Goal: Information Seeking & Learning: Check status

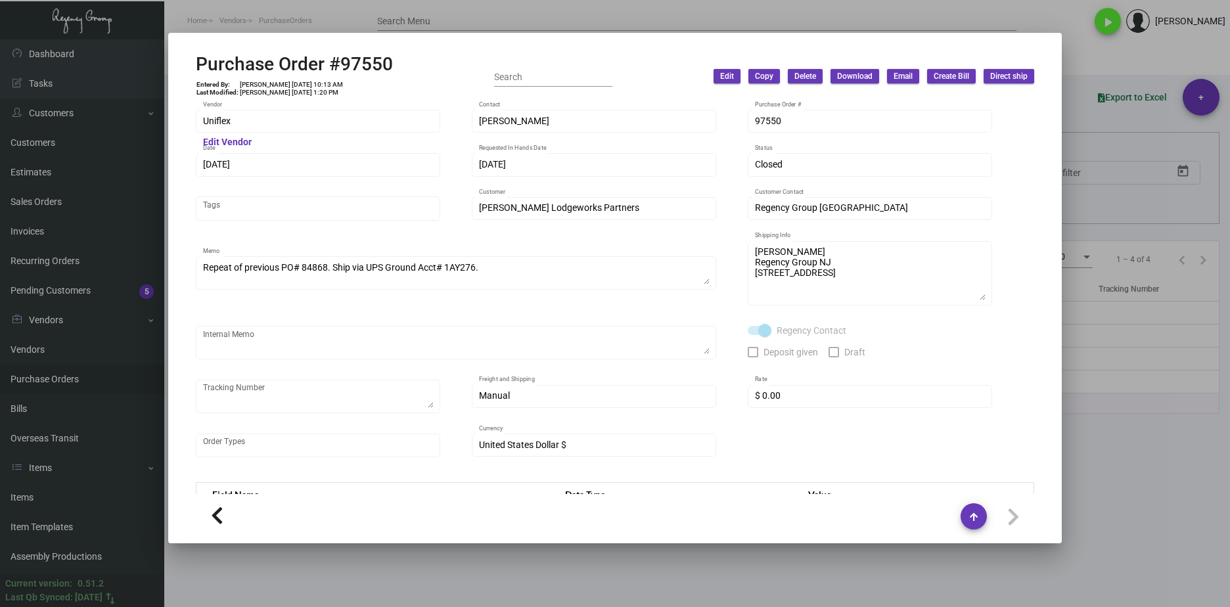
click at [731, 557] on div at bounding box center [615, 303] width 1230 height 607
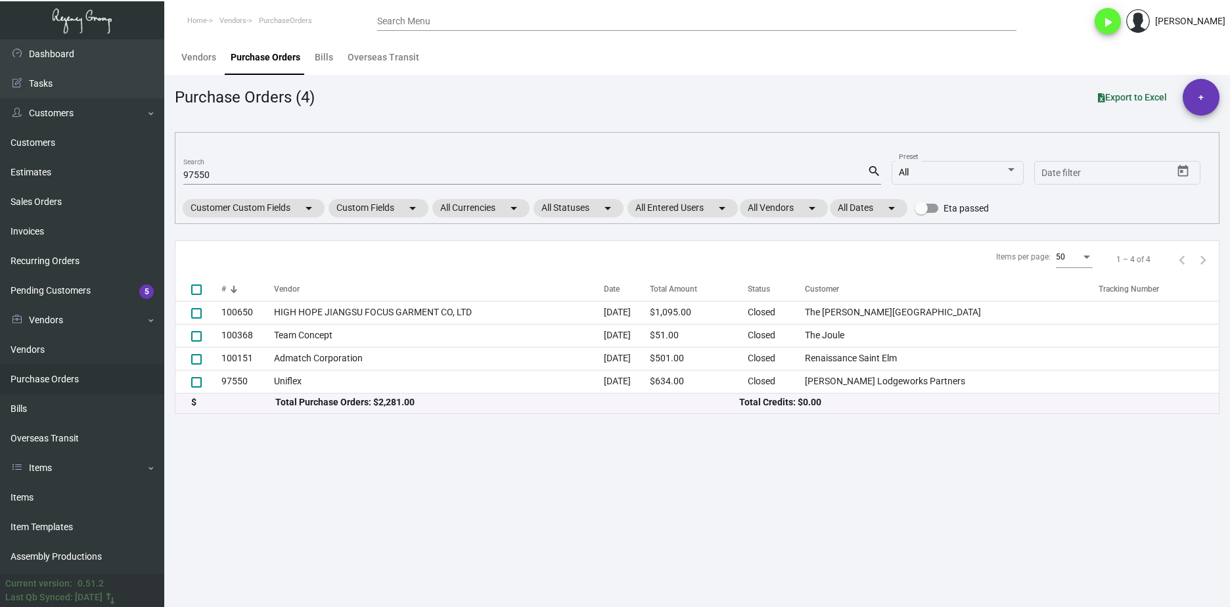
click at [215, 169] on div "97550 Search" at bounding box center [525, 174] width 684 height 20
click at [216, 179] on input "97550" at bounding box center [525, 175] width 684 height 11
paste input "106512"
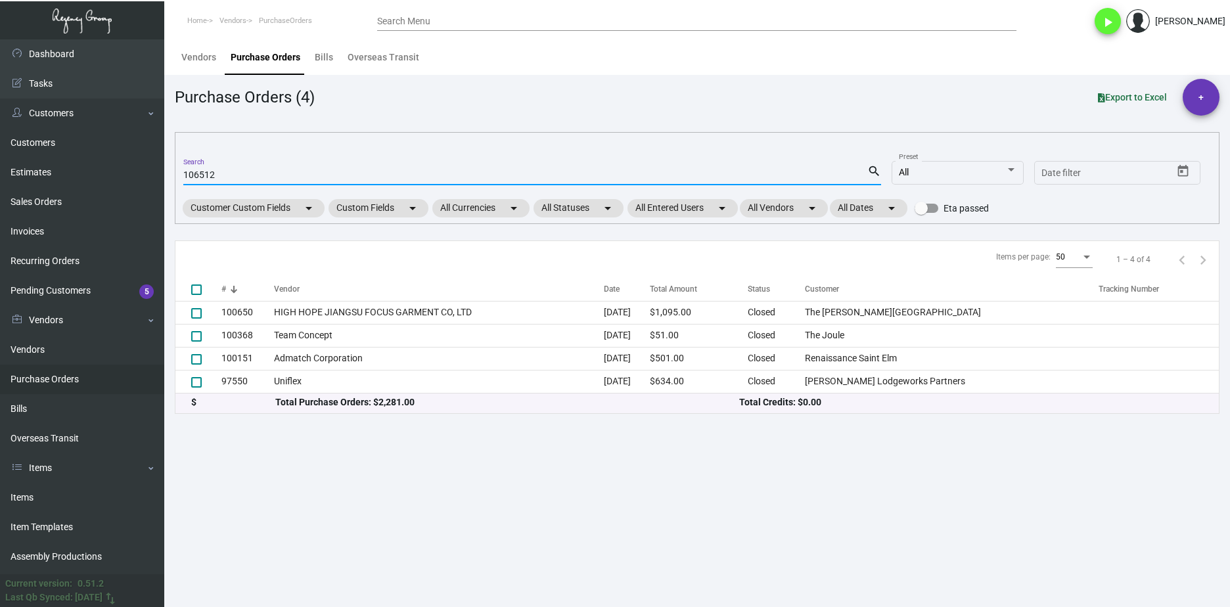
type input "106512"
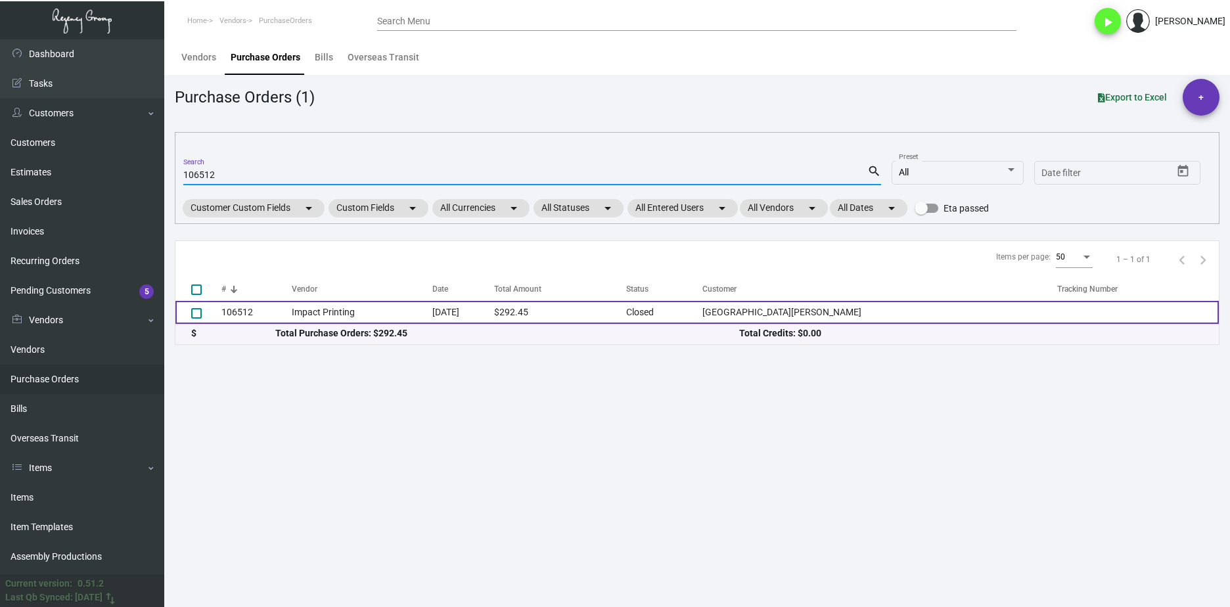
click at [319, 319] on td "Impact Printing" at bounding box center [362, 312] width 141 height 23
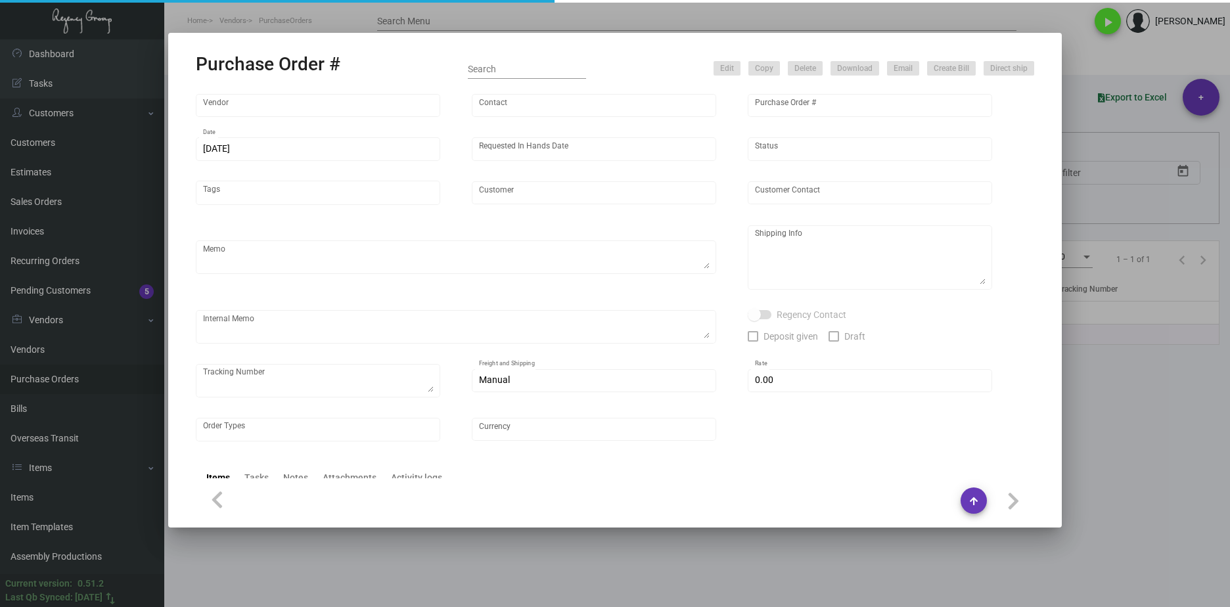
type input "Impact Printing"
type input "Impact Orders"
type input "106512"
type input "[DATE]"
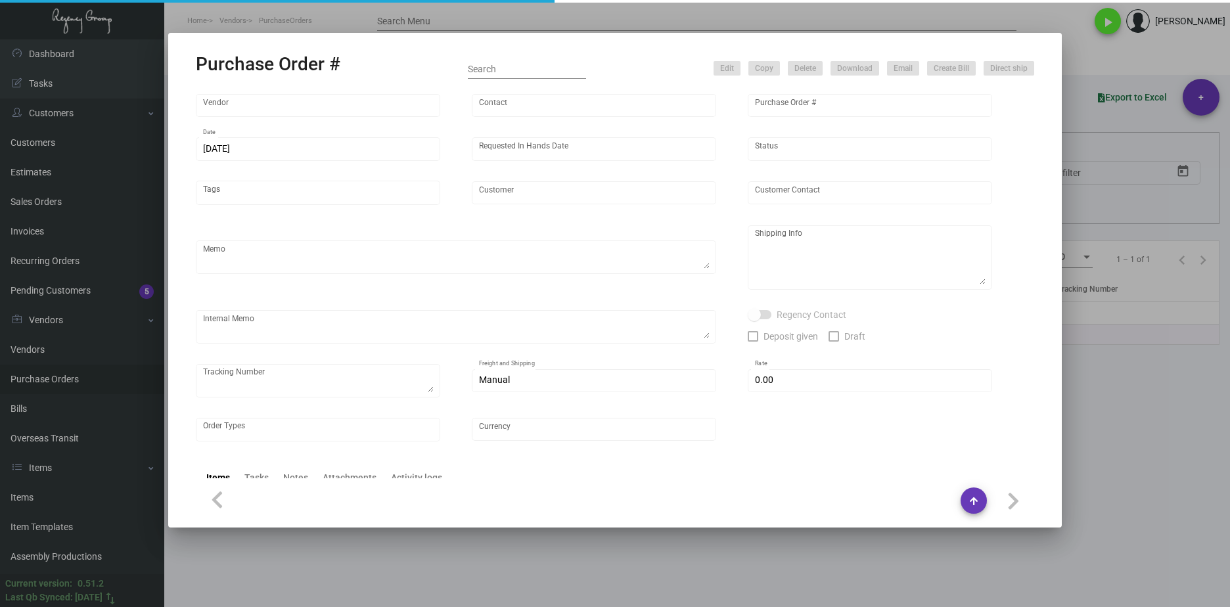
type input "[GEOGRAPHIC_DATA][PERSON_NAME]"
type input "[PERSON_NAME]"
type textarea "Quote# 50016 / Please reach out to SH for UPS labels."
type textarea "Hotel [PERSON_NAME] [STREET_ADDRESS]"
type textarea "7/23 - Proofs approved. 7/24 - Requested ESD. 7/26 Proofs approved 7/29 - Reque…"
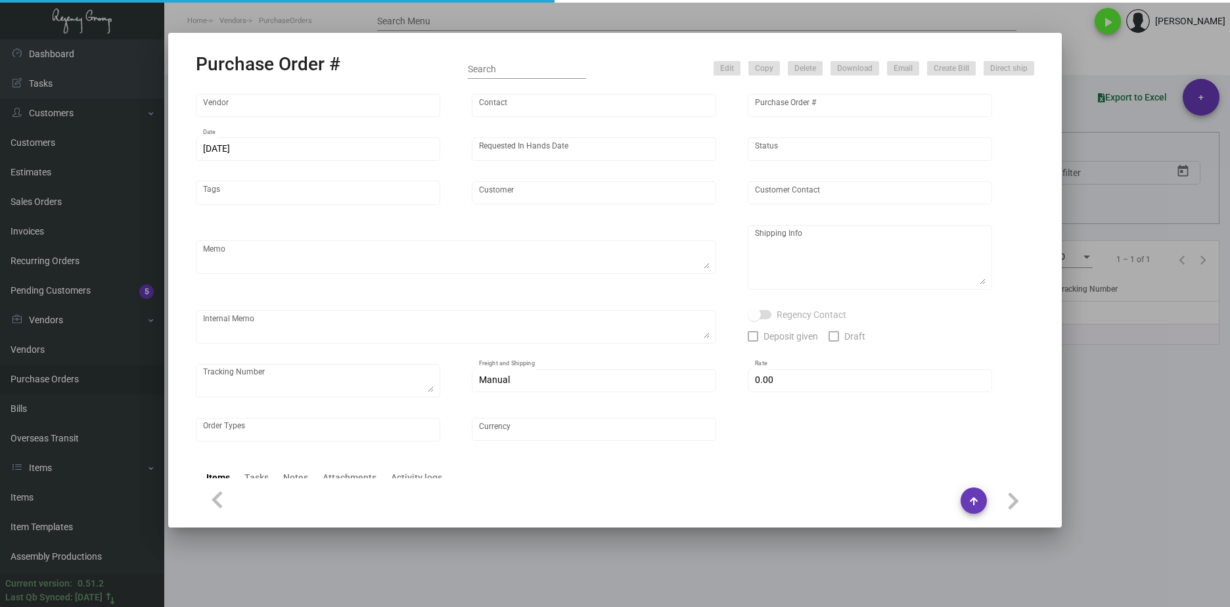
type input "$ 0.00"
type input "United States Dollar $"
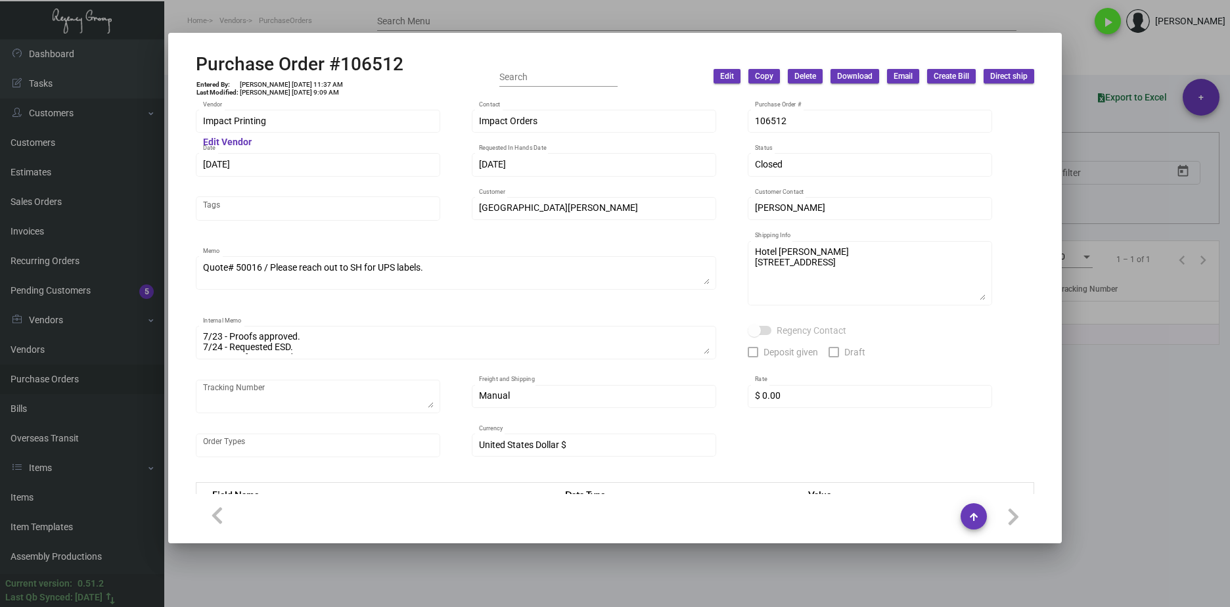
click at [358, 85] on div "Purchase Order #106512 Entered By: [PERSON_NAME] [DATE] 11:37 AM Last Modified:…" at bounding box center [300, 76] width 208 height 47
click at [399, 67] on div "Purchase Order #106512 Entered By: [PERSON_NAME] [DATE] 11:37 AM Last Modified:…" at bounding box center [615, 76] width 838 height 47
drag, startPoint x: 412, startPoint y: 61, endPoint x: 195, endPoint y: 61, distance: 217.4
click at [195, 61] on mat-dialog-container "Purchase Order #106512 Entered By: [PERSON_NAME] [DATE] 11:37 AM Last Modified:…" at bounding box center [614, 288] width 893 height 510
copy h2 "Purchase Order #106512"
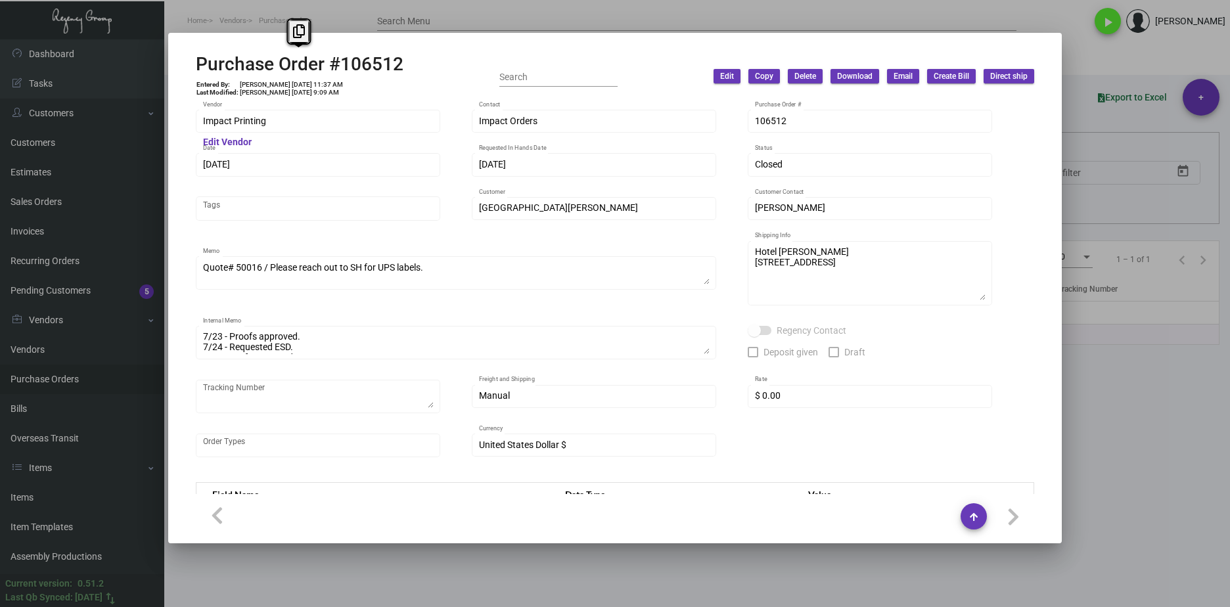
click at [315, 90] on td "[PERSON_NAME] [DATE] 9:09 AM" at bounding box center [291, 93] width 104 height 8
drag, startPoint x: 299, startPoint y: 85, endPoint x: 274, endPoint y: 84, distance: 25.0
click at [274, 84] on td "[PERSON_NAME] [DATE] 11:37 AM" at bounding box center [291, 85] width 104 height 8
click at [320, 63] on h2 "Purchase Order #106512" at bounding box center [300, 64] width 208 height 22
drag, startPoint x: 298, startPoint y: 80, endPoint x: 274, endPoint y: 81, distance: 24.3
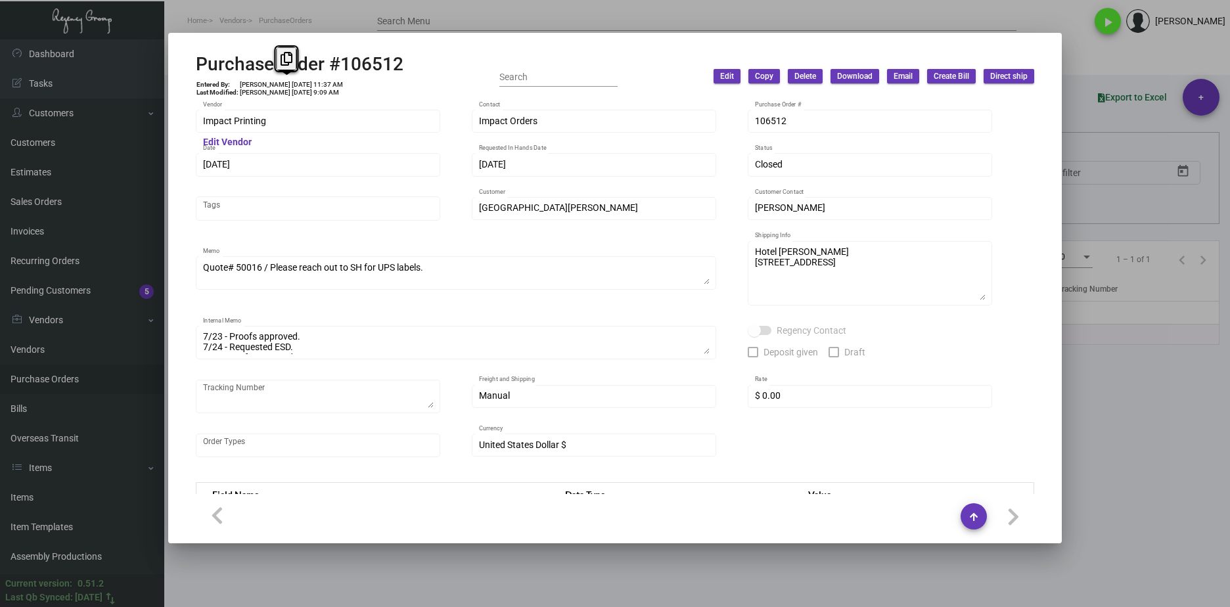
click at [274, 81] on td "[PERSON_NAME] [DATE] 11:37 AM" at bounding box center [291, 85] width 104 height 8
copy td "[DATE]"
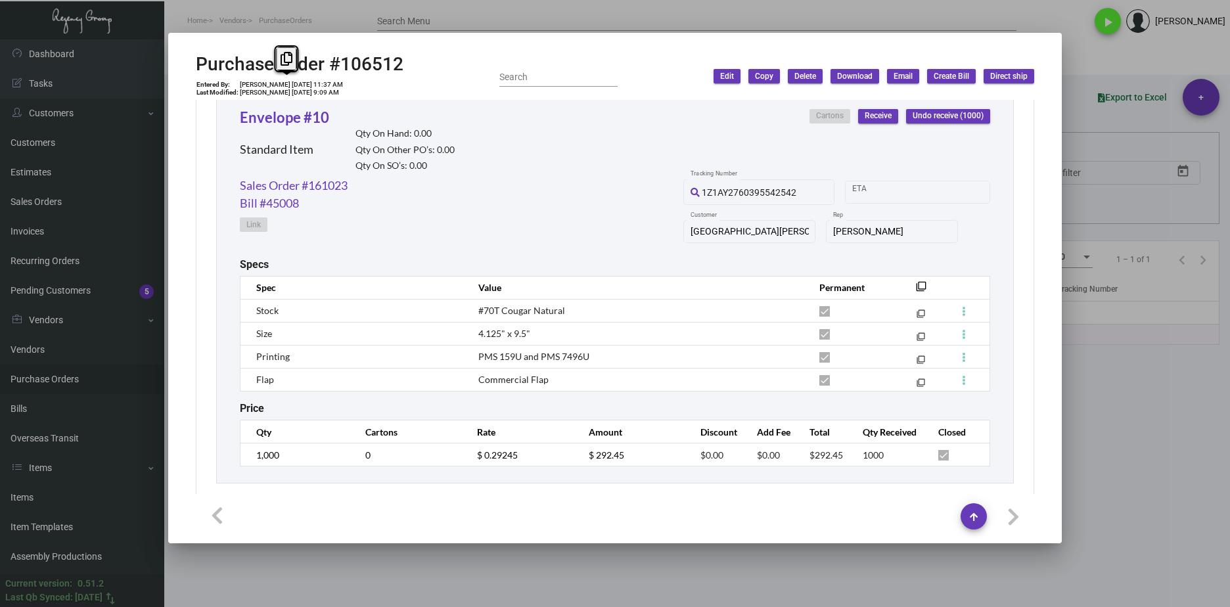
scroll to position [641, 0]
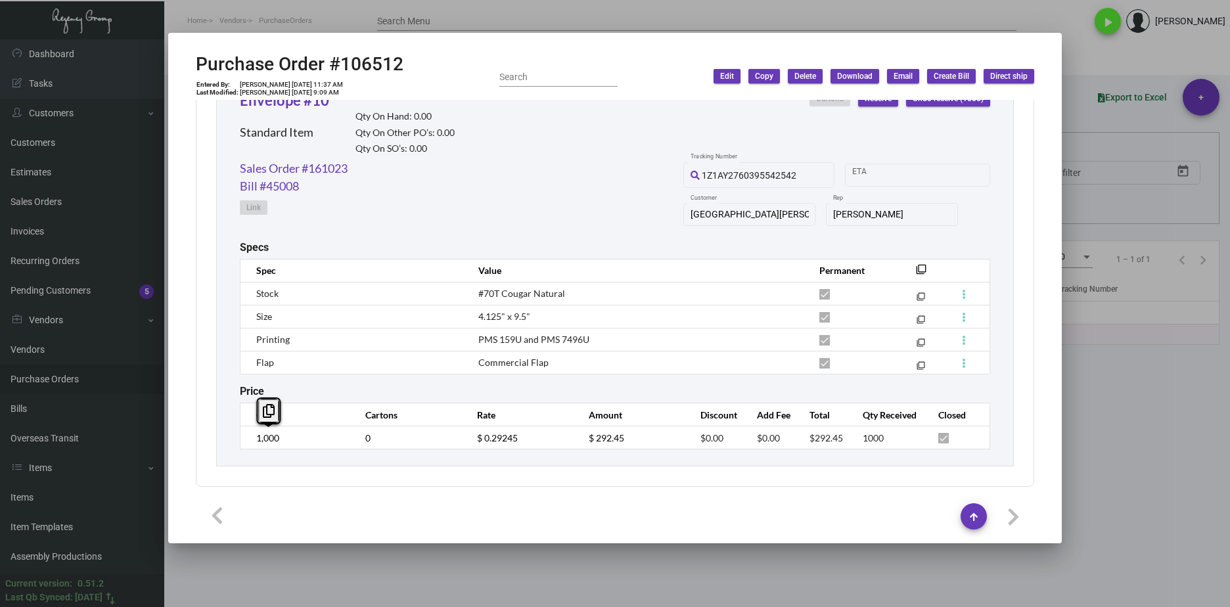
click at [248, 438] on td "1,000" at bounding box center [296, 437] width 112 height 23
click at [503, 430] on td "$ 0.29245" at bounding box center [520, 437] width 112 height 23
drag, startPoint x: 506, startPoint y: 432, endPoint x: 470, endPoint y: 441, distance: 37.9
click at [470, 441] on td "$ 0.29245" at bounding box center [520, 437] width 112 height 23
click at [391, 156] on div "Qty On Hand: 0.00 Qty On Other PO’s: 0.00 Qty On SO’s: 0.00" at bounding box center [404, 135] width 99 height 49
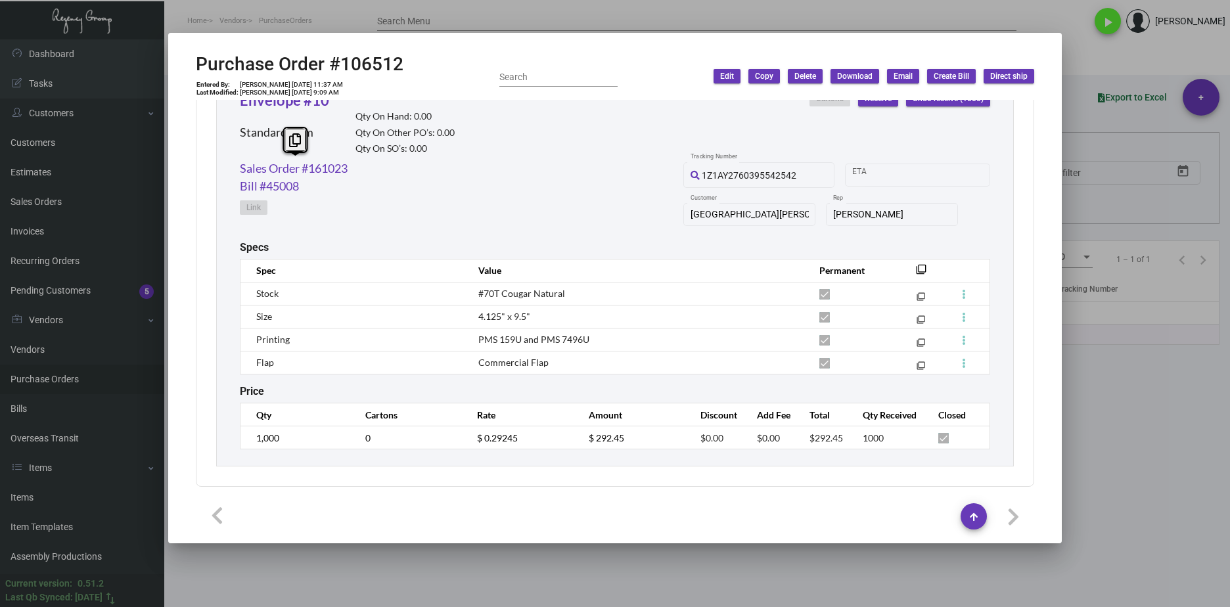
drag, startPoint x: 365, startPoint y: 169, endPoint x: 238, endPoint y: 173, distance: 126.8
click at [238, 173] on div "Envelope #10 Standard Item Qty On Hand: 0.00 Qty On Other PO’s: 0.00 Qty On SO’…" at bounding box center [614, 269] width 797 height 394
copy link "Sales Order #161023"
click at [336, 175] on link "Sales Order #161023" at bounding box center [294, 169] width 108 height 18
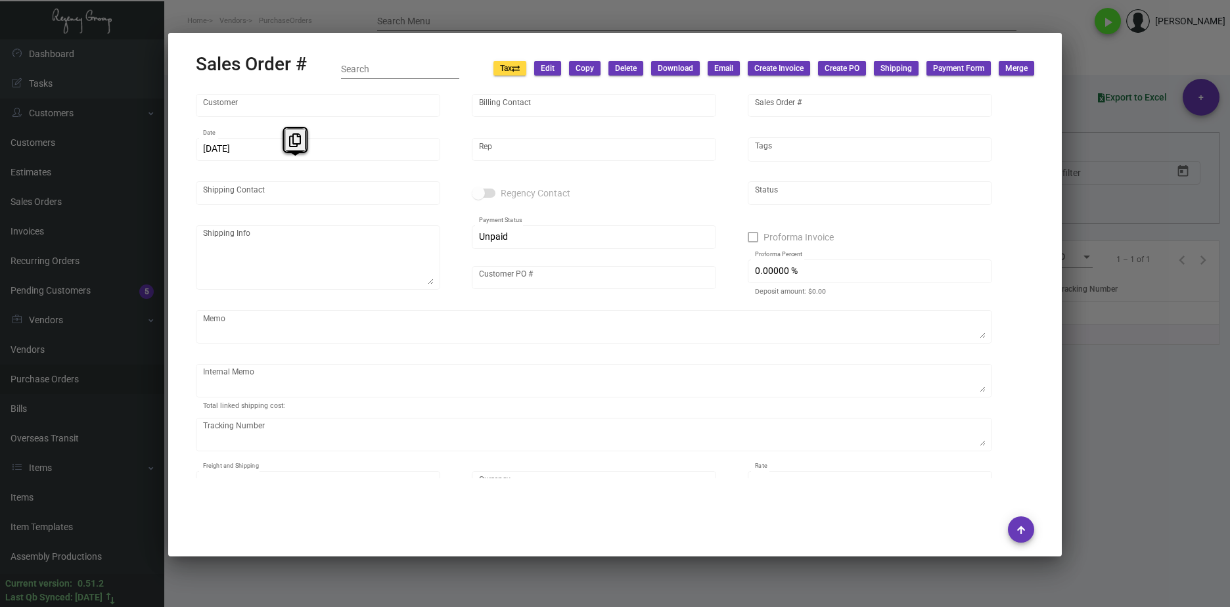
type input "[GEOGRAPHIC_DATA][PERSON_NAME]"
type input "Hotel [PERSON_NAME] Invoice"
type input "161023"
type input "[DATE]"
type input "[PERSON_NAME]"
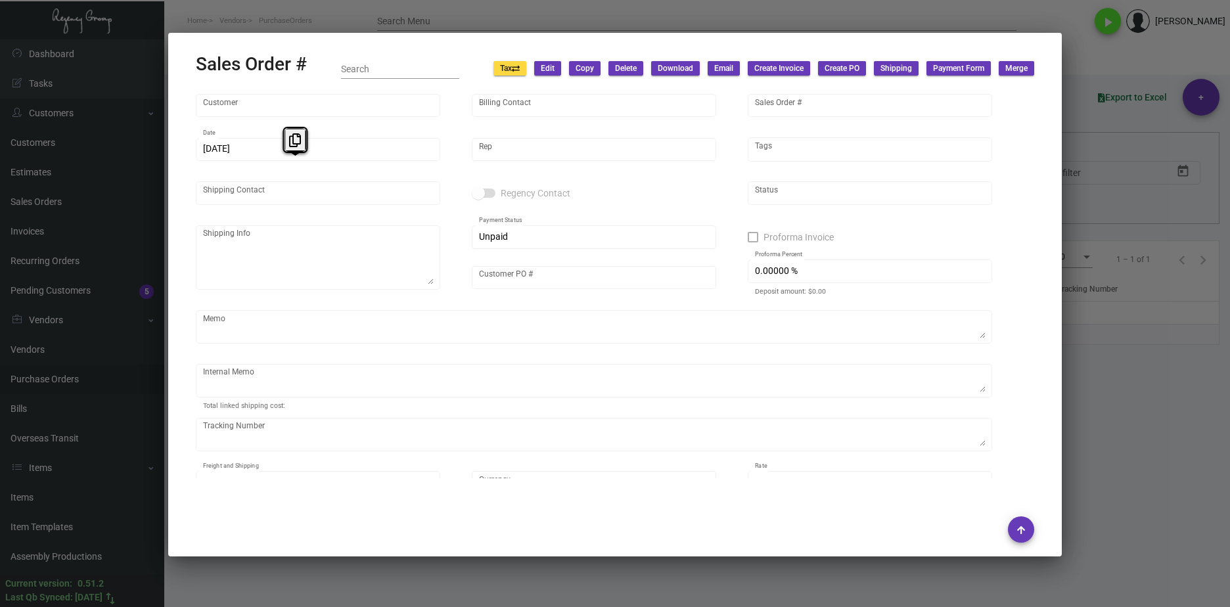
type input "[PERSON_NAME]"
type textarea "Hotel [PERSON_NAME] [STREET_ADDRESS]"
type input "[PERSON_NAME]"
type textarea "[DATE] Shipped from [PERSON_NAME] Printing by UPS Ground Cost $50.18 [DATE] Shi…"
type input "United States Dollar $"
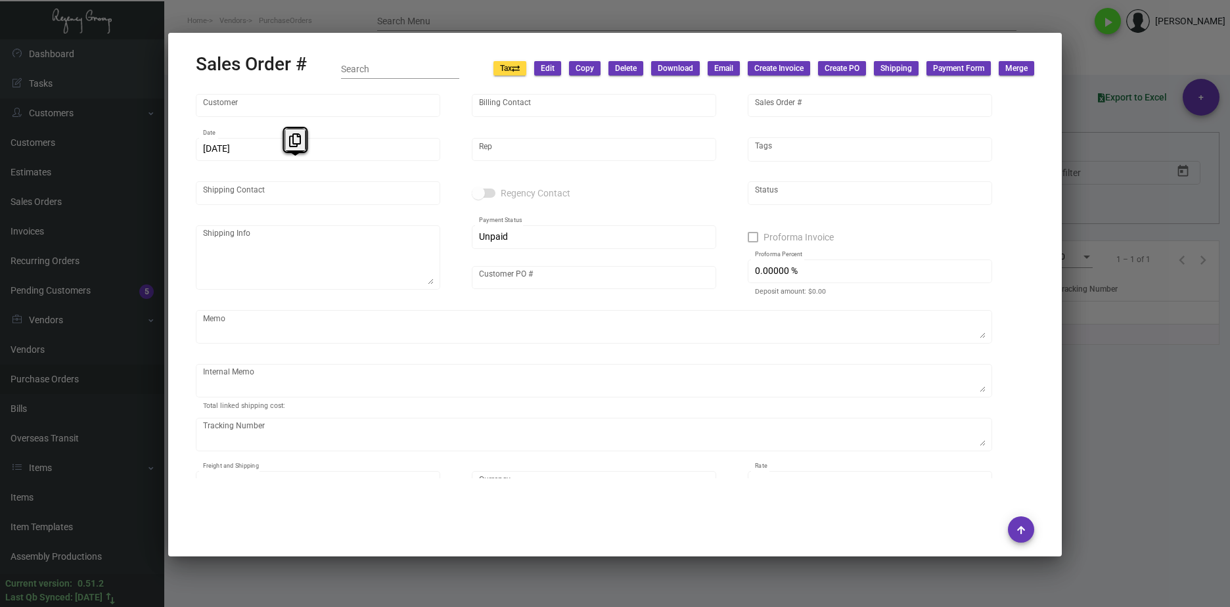
type input "$ 91.27"
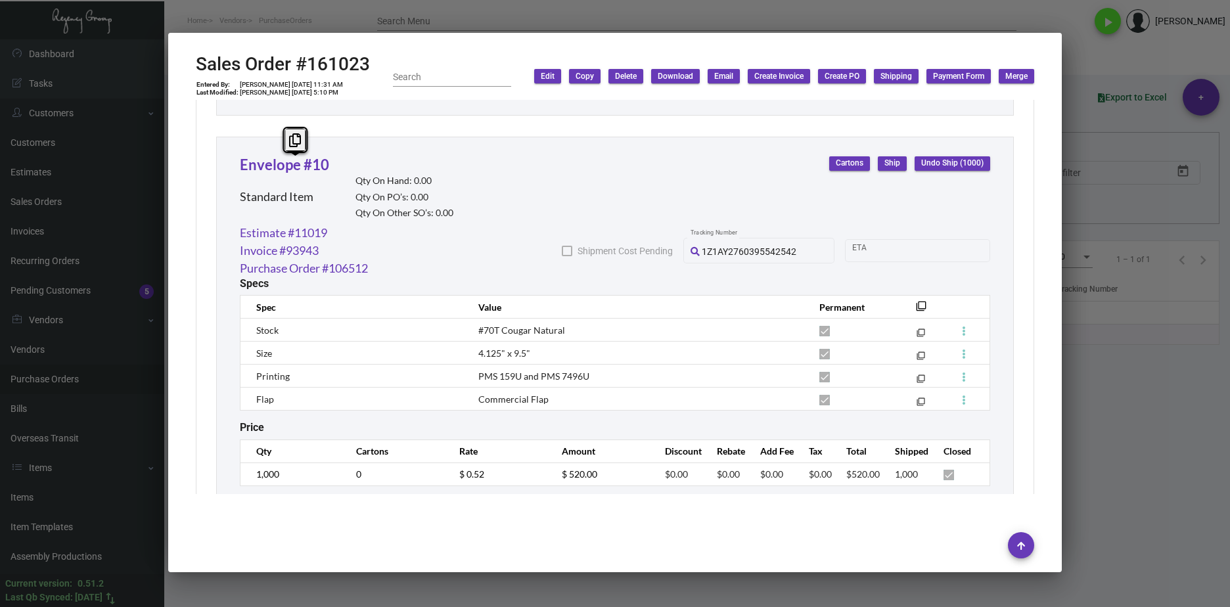
scroll to position [1128, 0]
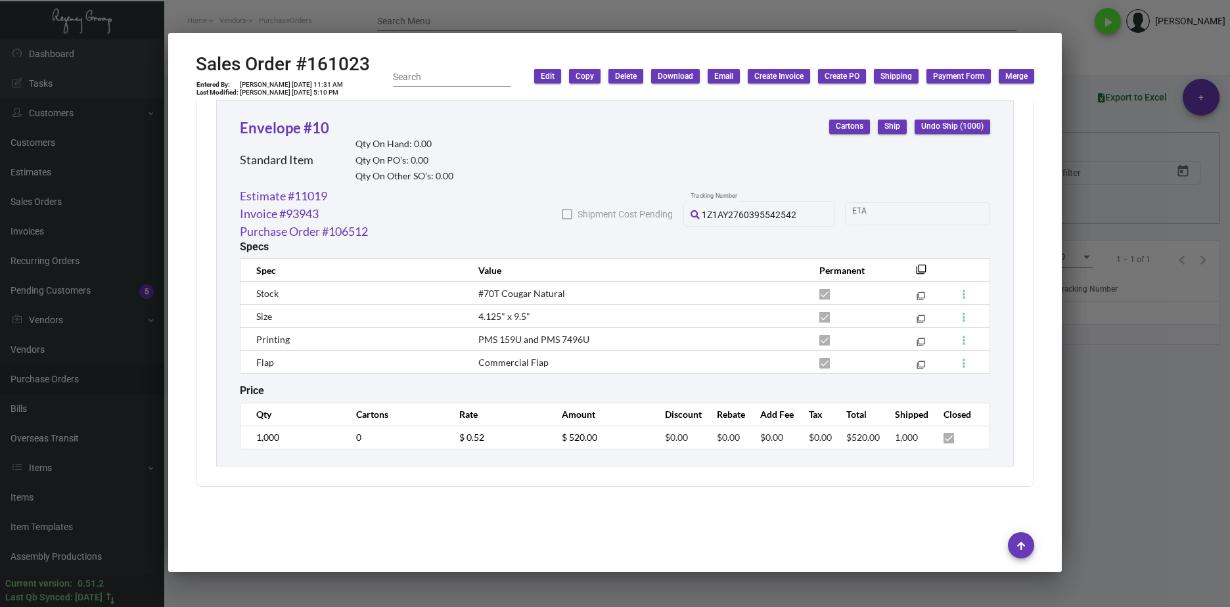
drag, startPoint x: 489, startPoint y: 445, endPoint x: 443, endPoint y: 441, distance: 46.8
click at [446, 441] on td "$ 0.52" at bounding box center [497, 437] width 103 height 23
drag, startPoint x: 837, startPoint y: 606, endPoint x: 839, endPoint y: 597, distance: 9.4
click at [837, 605] on div at bounding box center [615, 303] width 1230 height 607
click at [839, 597] on div at bounding box center [615, 303] width 1230 height 607
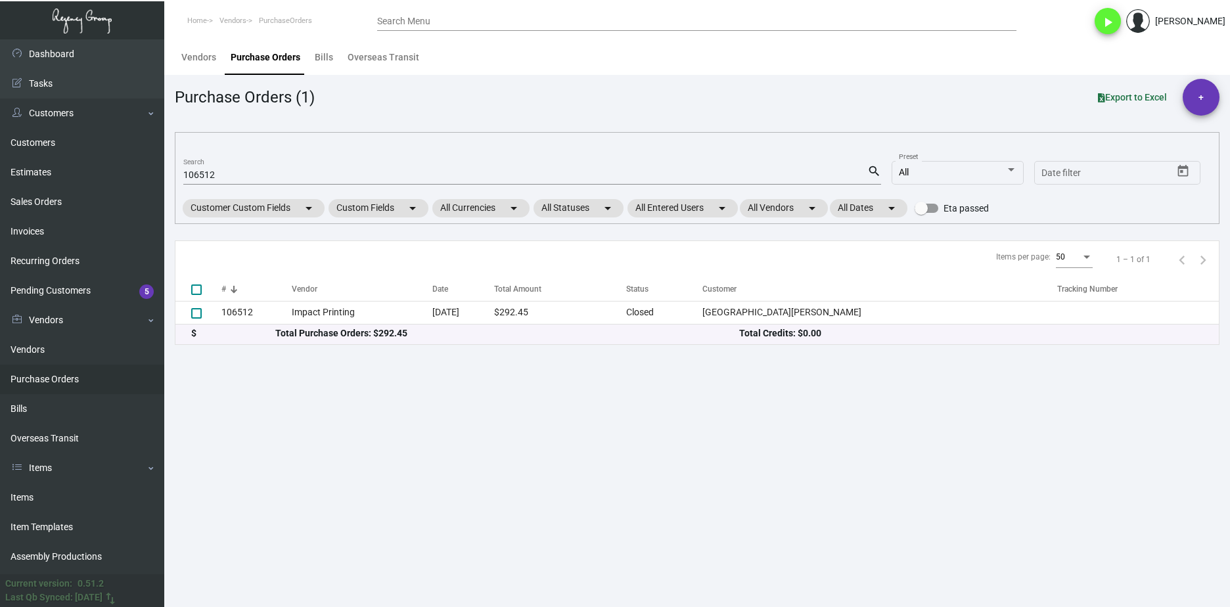
click at [218, 170] on input "106512" at bounding box center [525, 175] width 684 height 11
paste input "95149"
type input "95149"
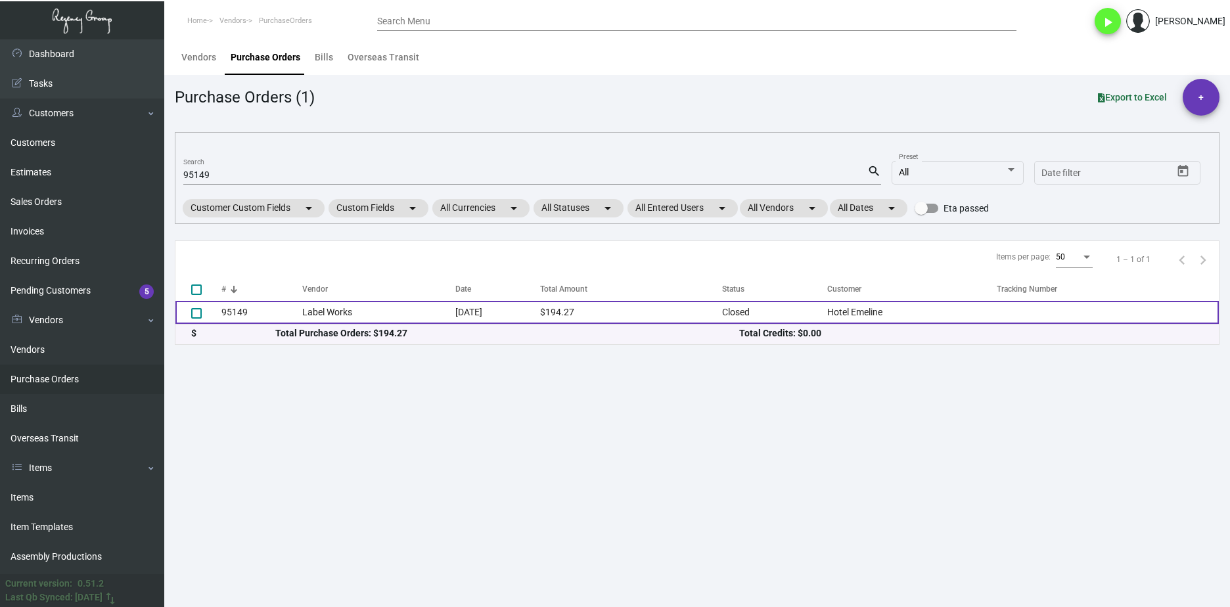
click at [339, 319] on td "Label Works" at bounding box center [379, 312] width 154 height 23
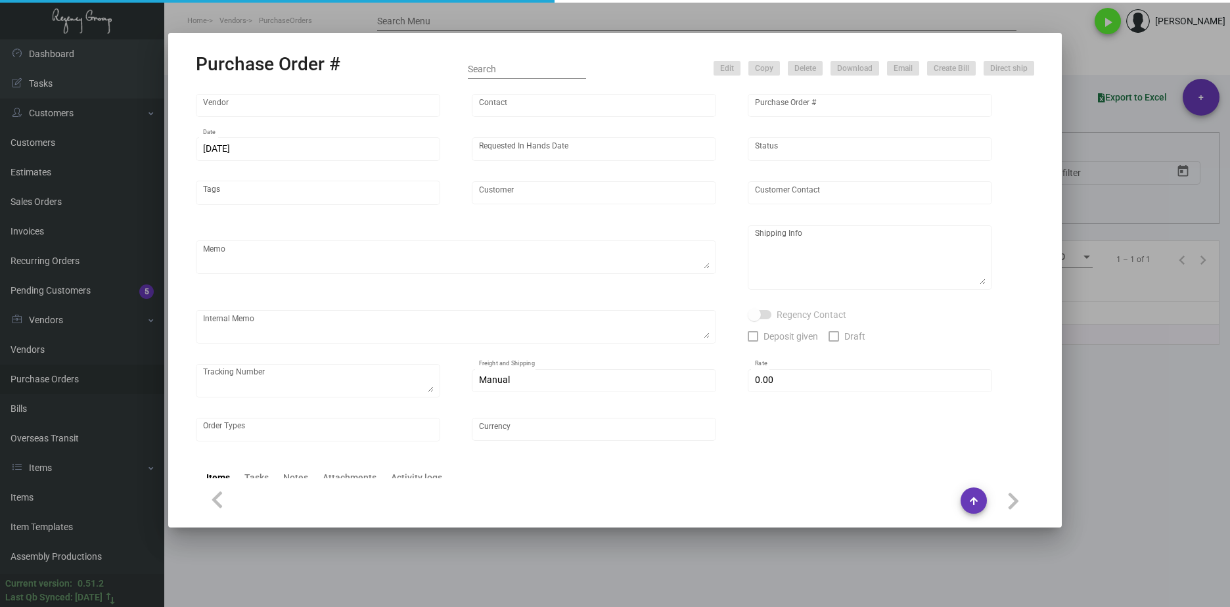
type input "Label Works"
type input "MISSING INFO MISSING INFO"
type input "95149"
type input "[DATE]"
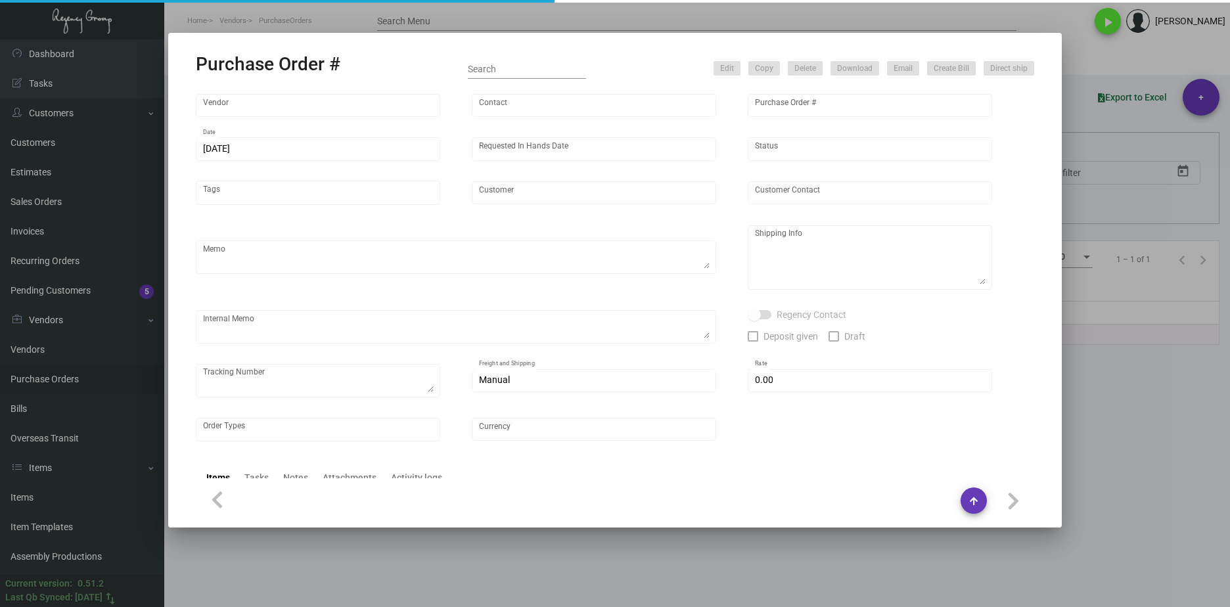
type input "Hotel Emeline"
type input "[PERSON_NAME]"
type textarea "Emeline - [PERSON_NAME] [STREET_ADDRESS]"
type input "$ 0.00"
type input "United States Dollar $"
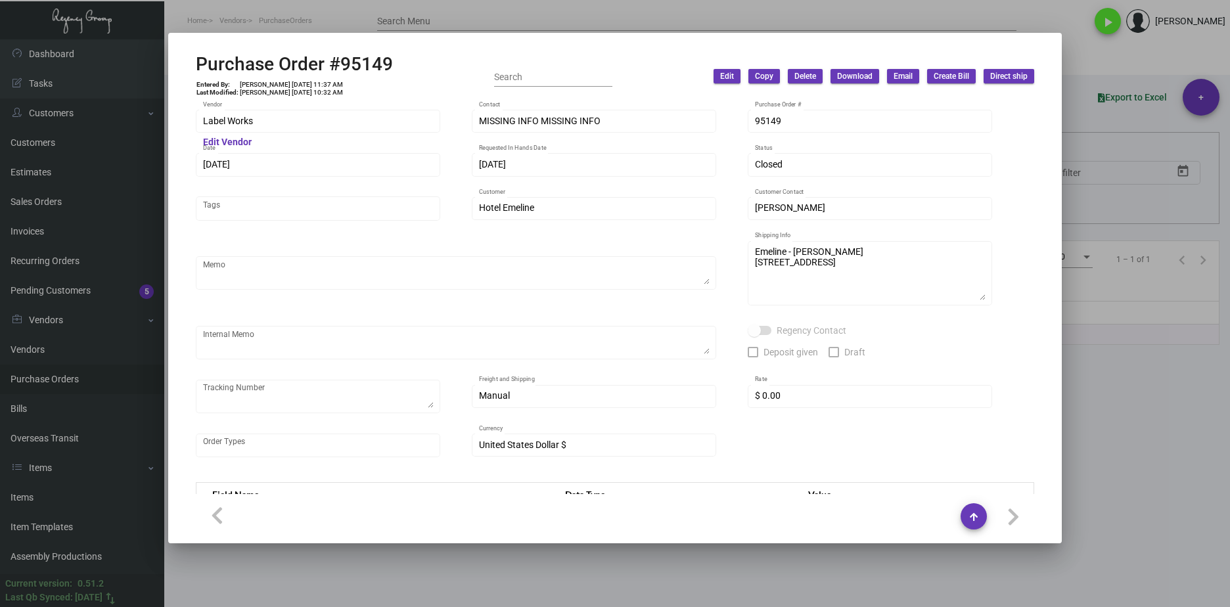
click at [174, 120] on mat-dialog-container "Purchase Order #95149 Entered By: [PERSON_NAME] [DATE] 11:37 AM Last Modified: …" at bounding box center [614, 288] width 893 height 510
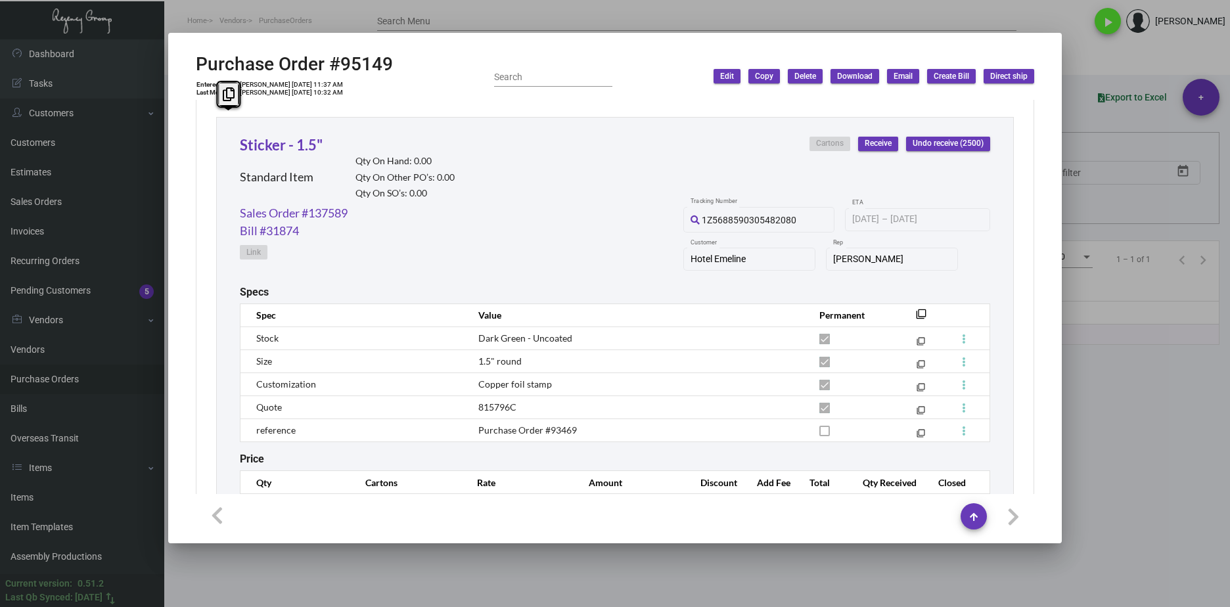
scroll to position [664, 0]
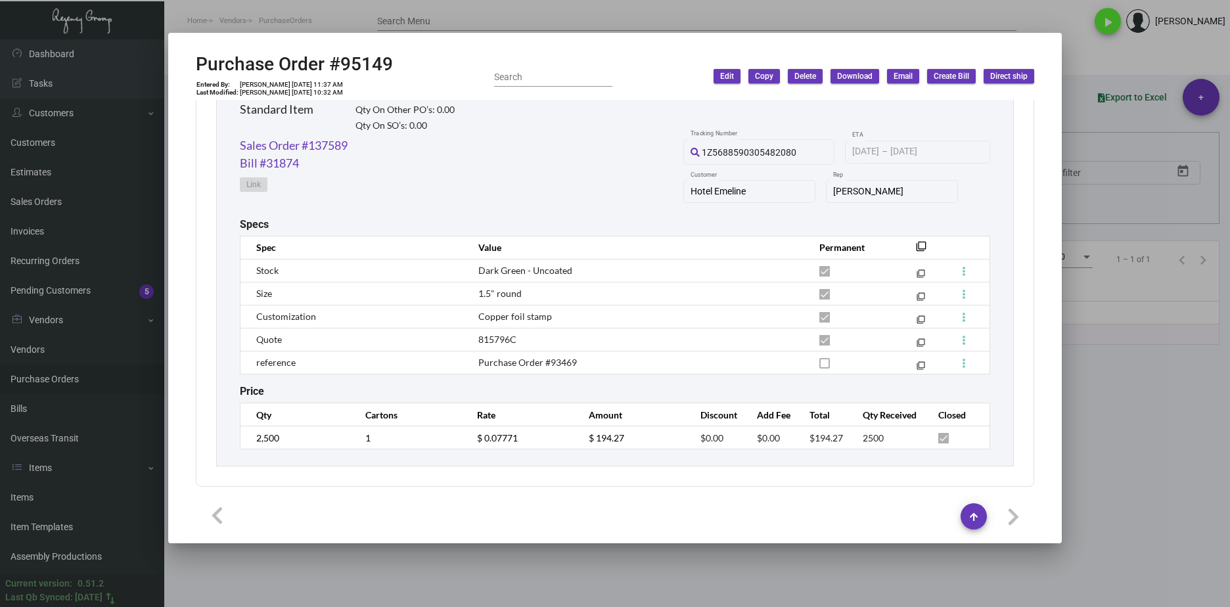
click at [359, 167] on div "Sales Order #137589 Bill #31874 Link 1Z5688590305482080 Tracking Number [DATE] …" at bounding box center [615, 177] width 750 height 81
drag, startPoint x: 367, startPoint y: 144, endPoint x: 239, endPoint y: 141, distance: 128.1
click at [239, 141] on div "Sticker - 1.5" Standard Item Qty On Hand: 0.00 Qty On Other PO’s: 0.00 Qty On S…" at bounding box center [614, 257] width 797 height 417
copy link "Sales Order #137589"
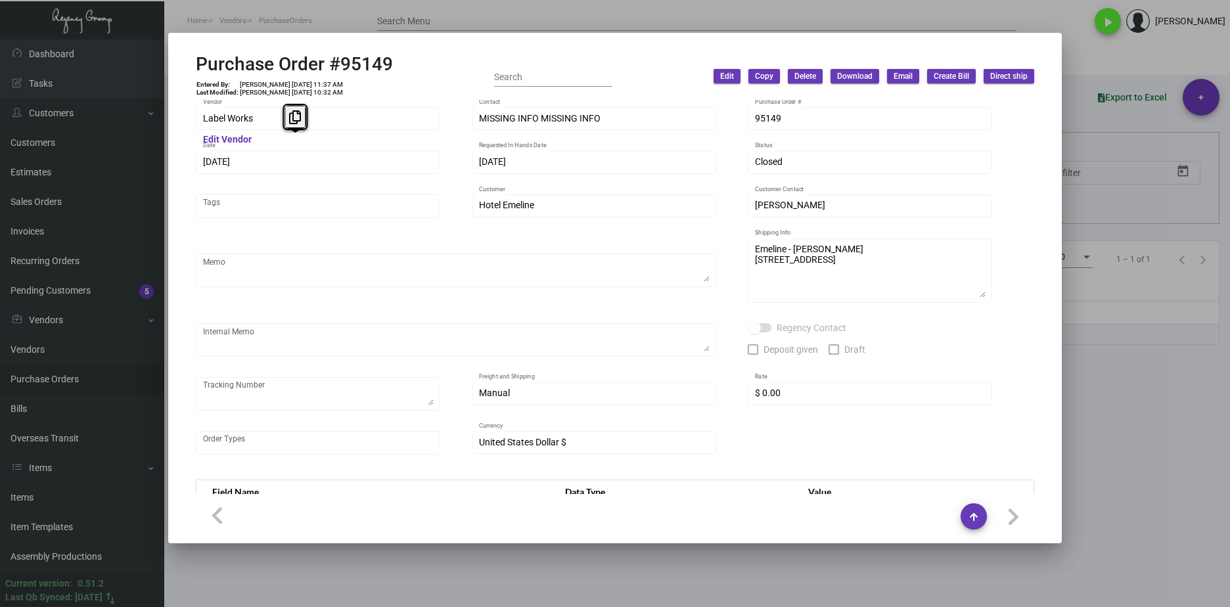
scroll to position [0, 0]
click at [911, 573] on div at bounding box center [615, 303] width 1230 height 607
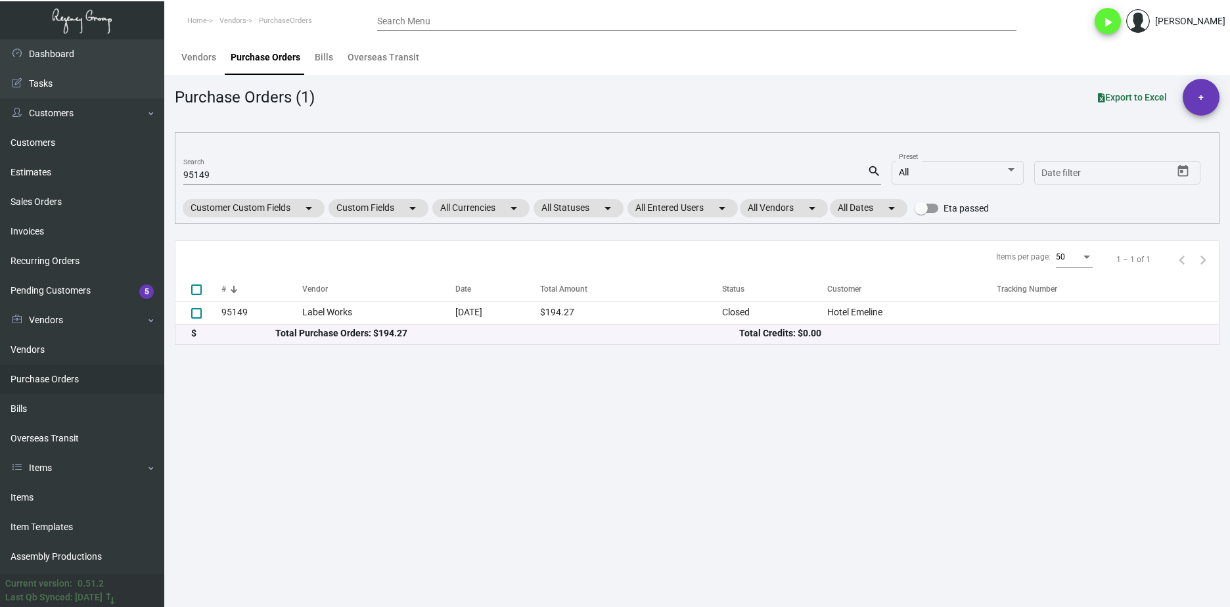
click at [189, 173] on input "95149" at bounding box center [525, 175] width 684 height 11
click at [190, 174] on input "95149" at bounding box center [525, 175] width 684 height 11
paste input "3074"
type input "93074"
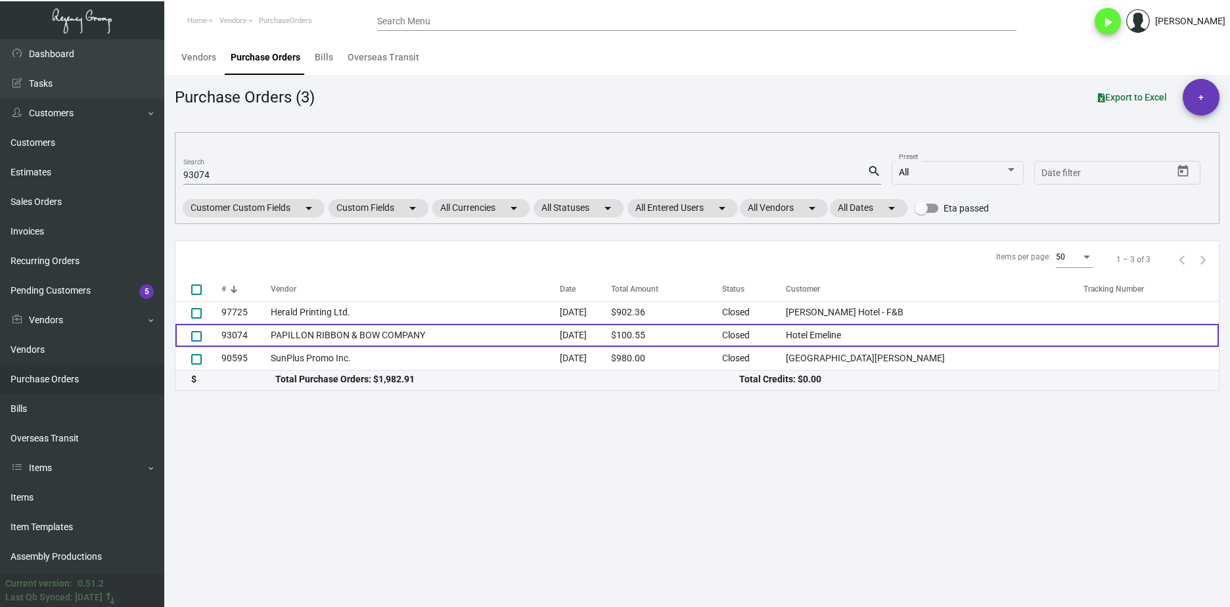
click at [300, 342] on td "PAPILLON RIBBON & BOW COMPANY" at bounding box center [415, 335] width 289 height 23
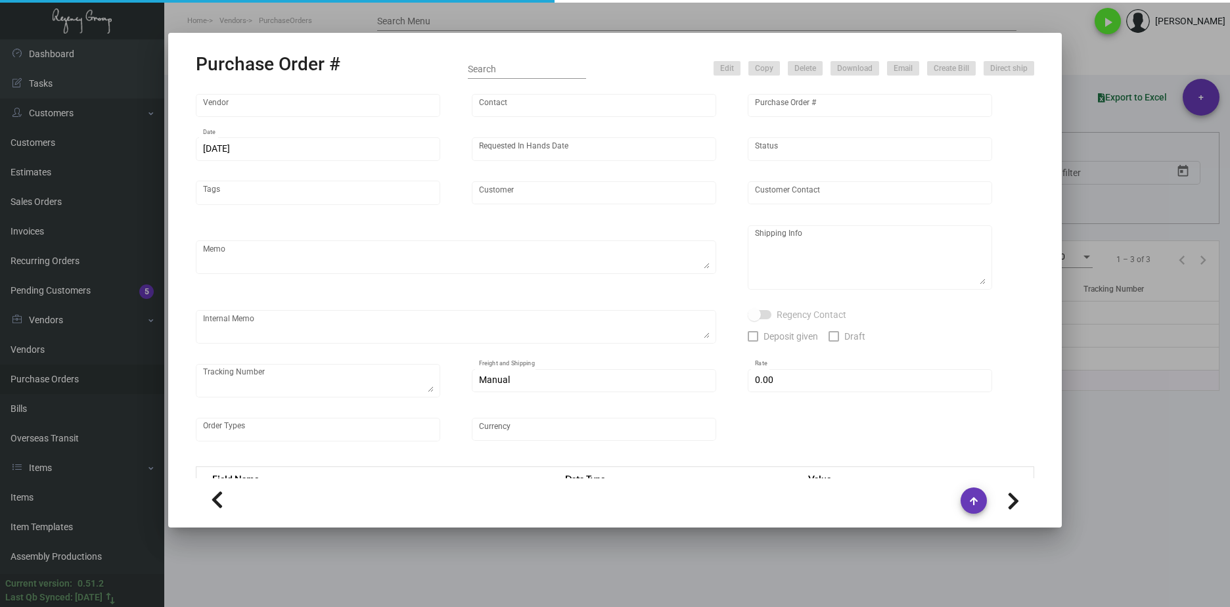
type input "PAPILLON RIBBON & BOW COMPANY"
type input "[PERSON_NAME]"
type input "93074"
type input "[DATE]"
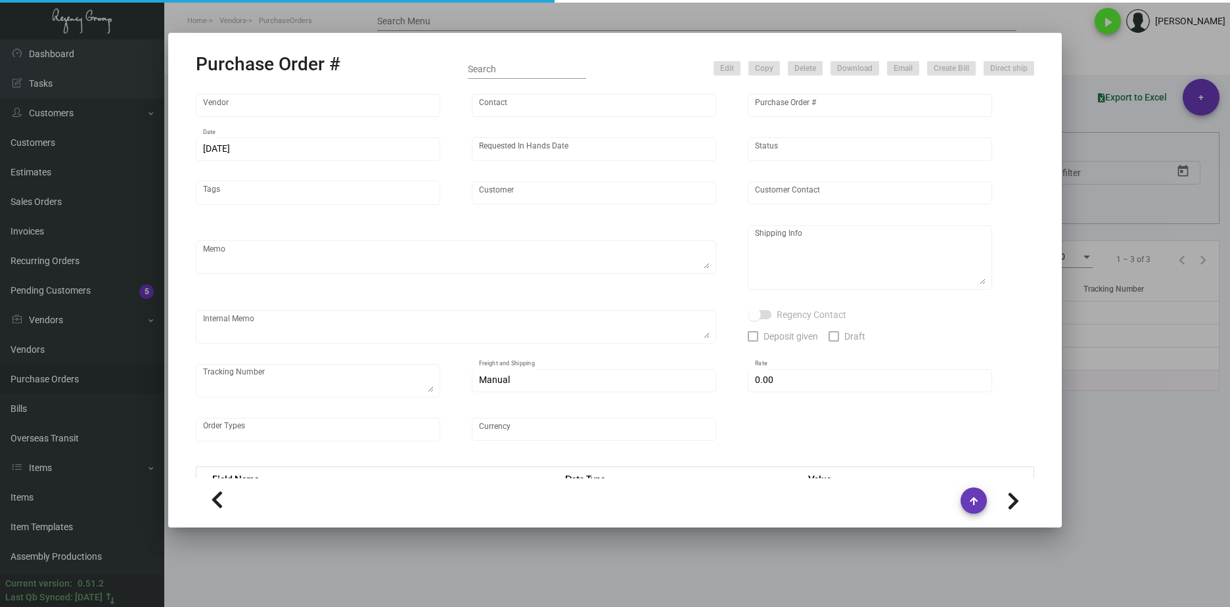
type input "Hotel Emeline"
type input "[PERSON_NAME]"
type textarea "BLIND Ship via UPS Ground Acct# 1AY276."
type textarea "[PERSON_NAME] [PERSON_NAME] [STREET_ADDRESS]"
type input "$ 3.00"
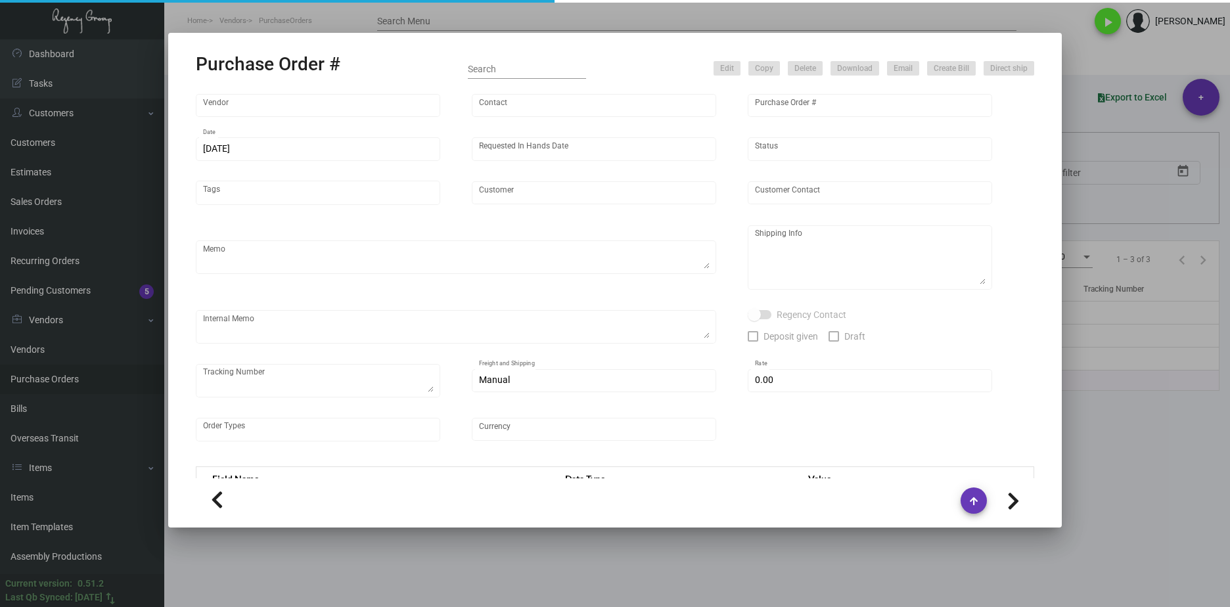
type input "United States Dollar $"
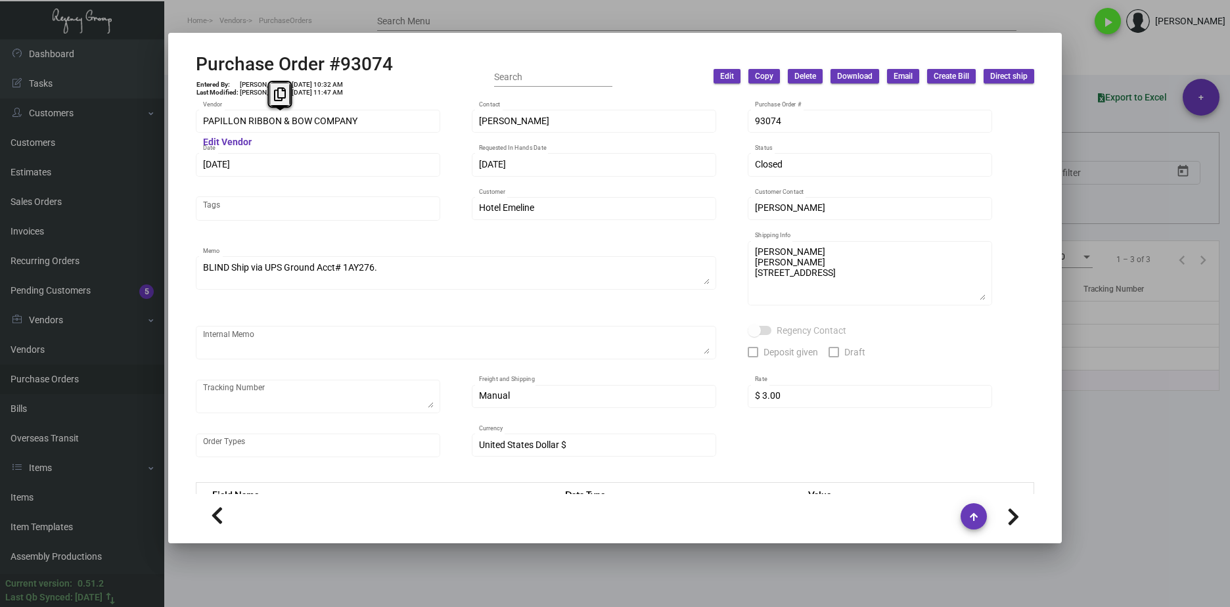
click at [160, 114] on div "Purchase Order #93074 Entered By: [PERSON_NAME] [DATE] 10:32 AM Last Modified: …" at bounding box center [615, 303] width 1230 height 607
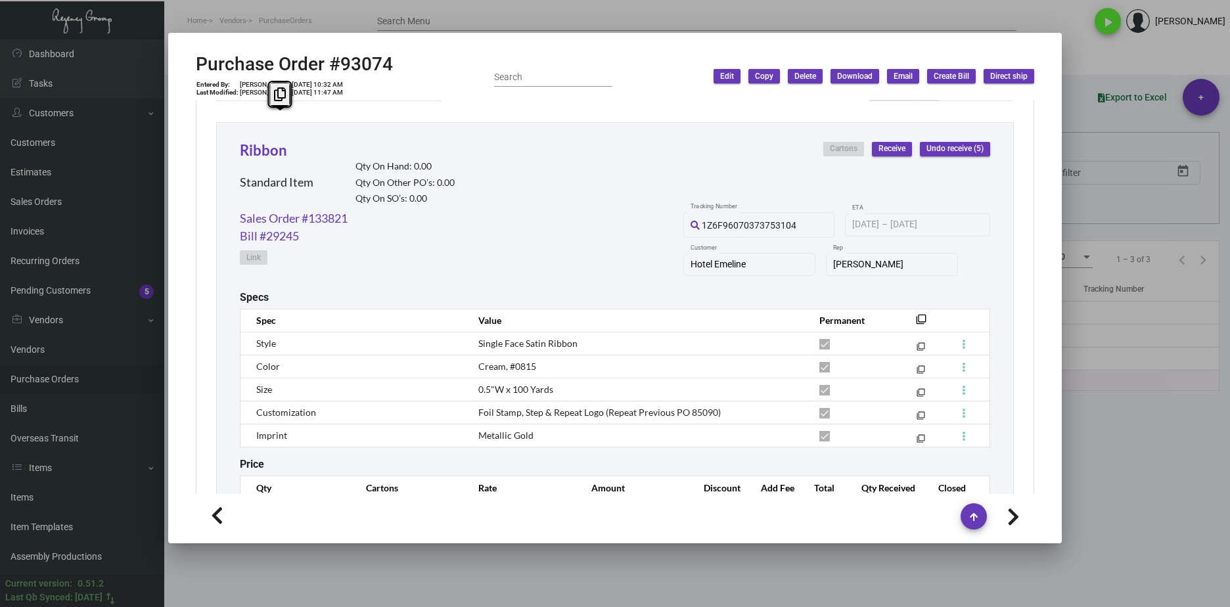
scroll to position [664, 0]
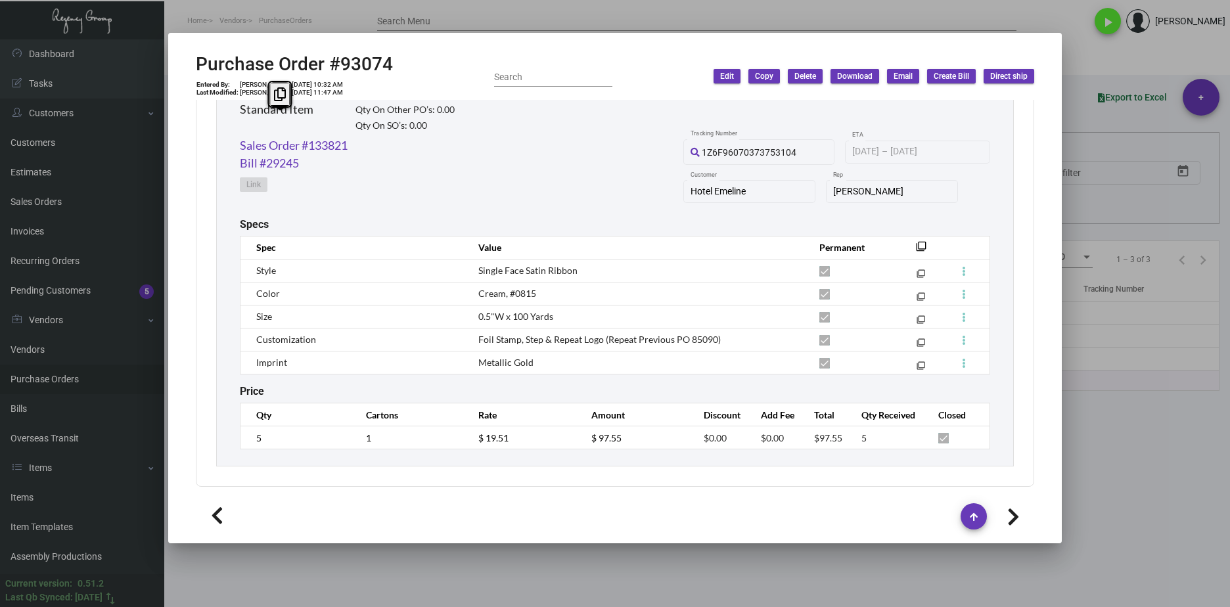
click at [619, 569] on div at bounding box center [615, 303] width 1230 height 607
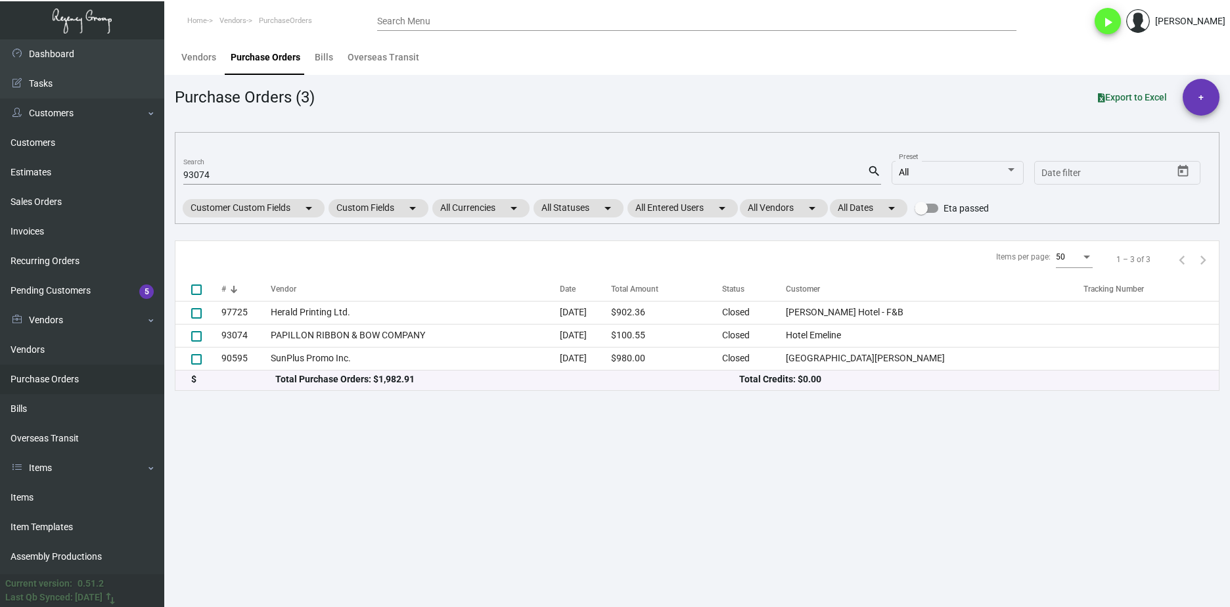
click at [202, 177] on input "93074" at bounding box center [525, 175] width 684 height 11
paste input "108128"
type input "108128"
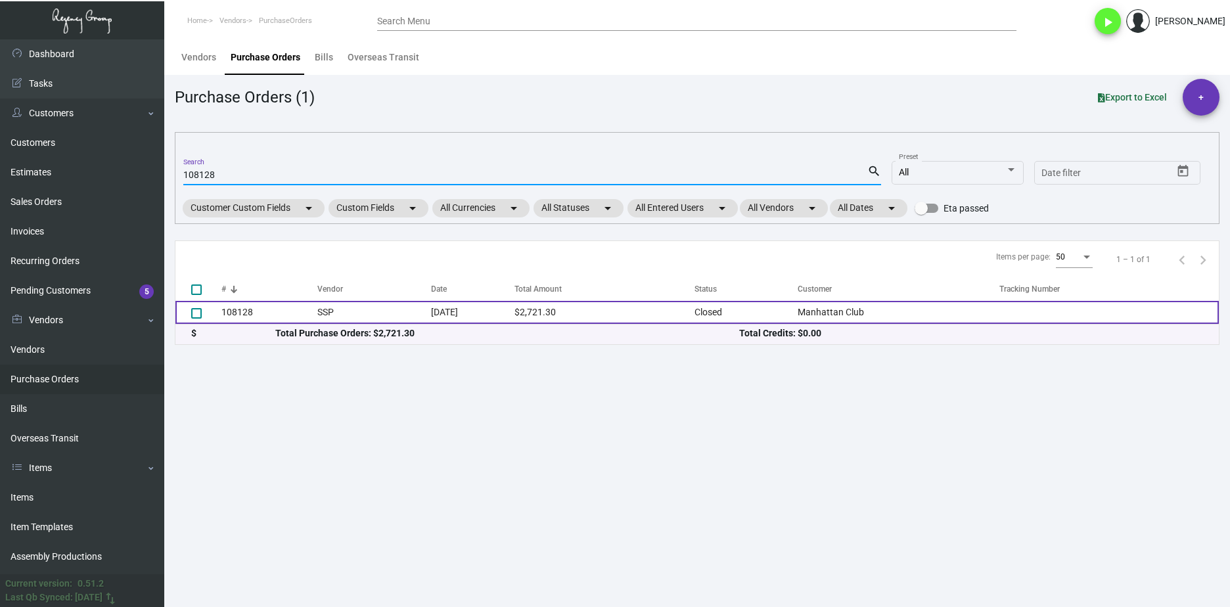
click at [308, 317] on td "108128" at bounding box center [269, 312] width 96 height 23
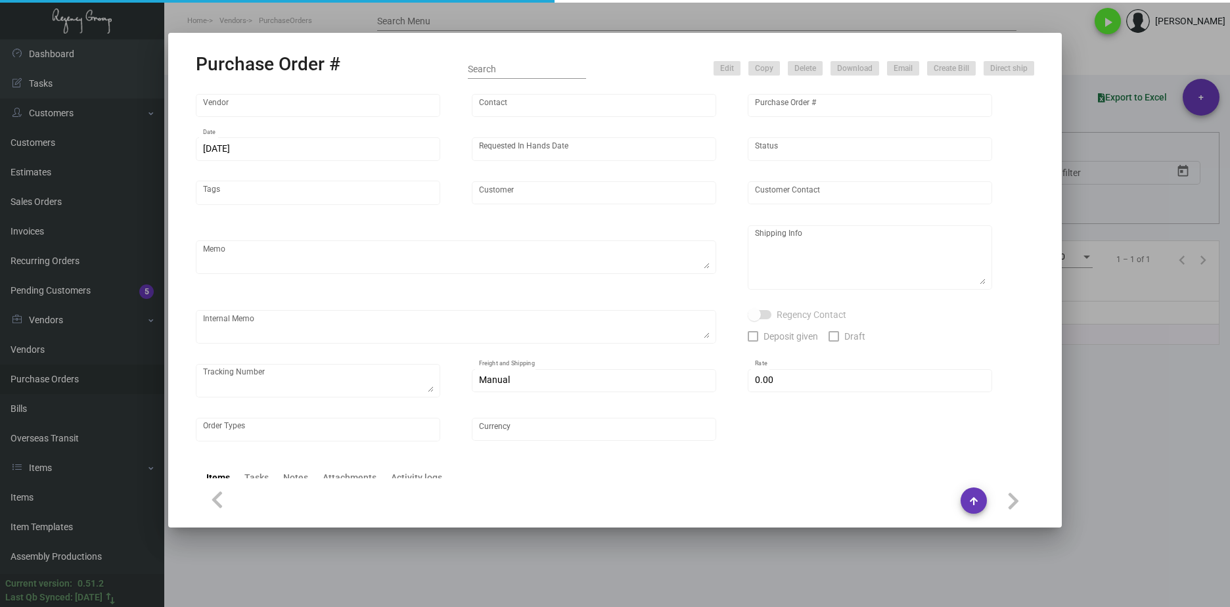
type input "SSP"
type input "[PERSON_NAME]"
type input "108128"
type input "[DATE]"
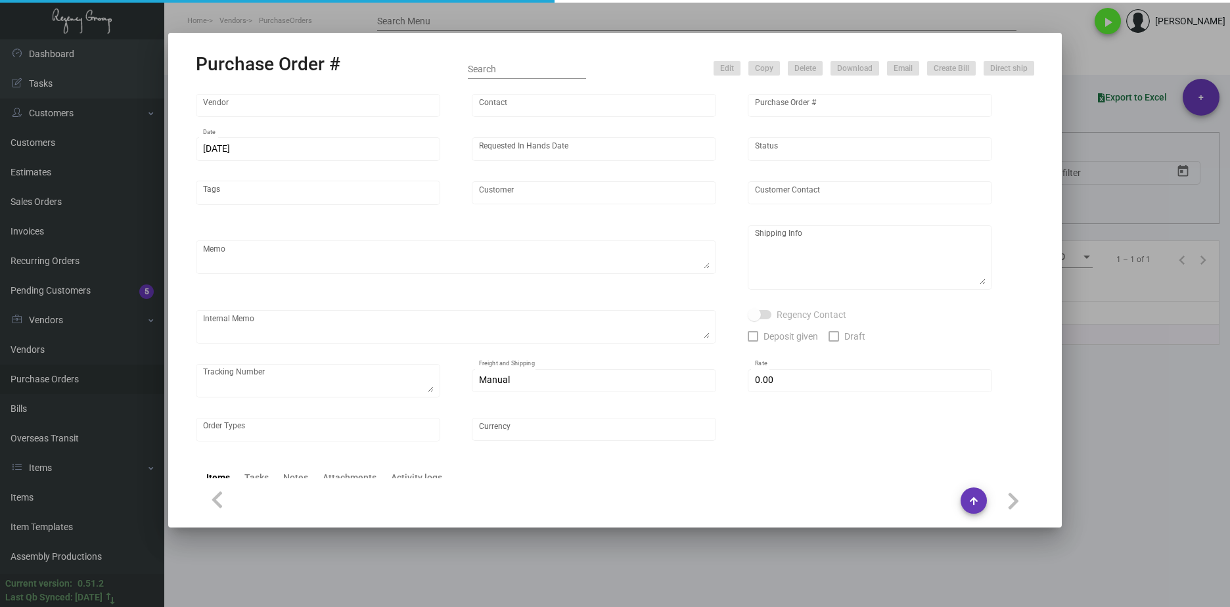
type input "Manhattan Club"
type input "[PERSON_NAME]"
type textarea ""Please send proof for approval to [EMAIL_ADDRESS][DOMAIN_NAME] with me cc'd. *…"
type textarea "Manhattan Club - [PERSON_NAME] [STREET_ADDRESS][US_STATE]"
type textarea "Label provided to vendor to ship to hotel UPS Ground Cost $53.91"
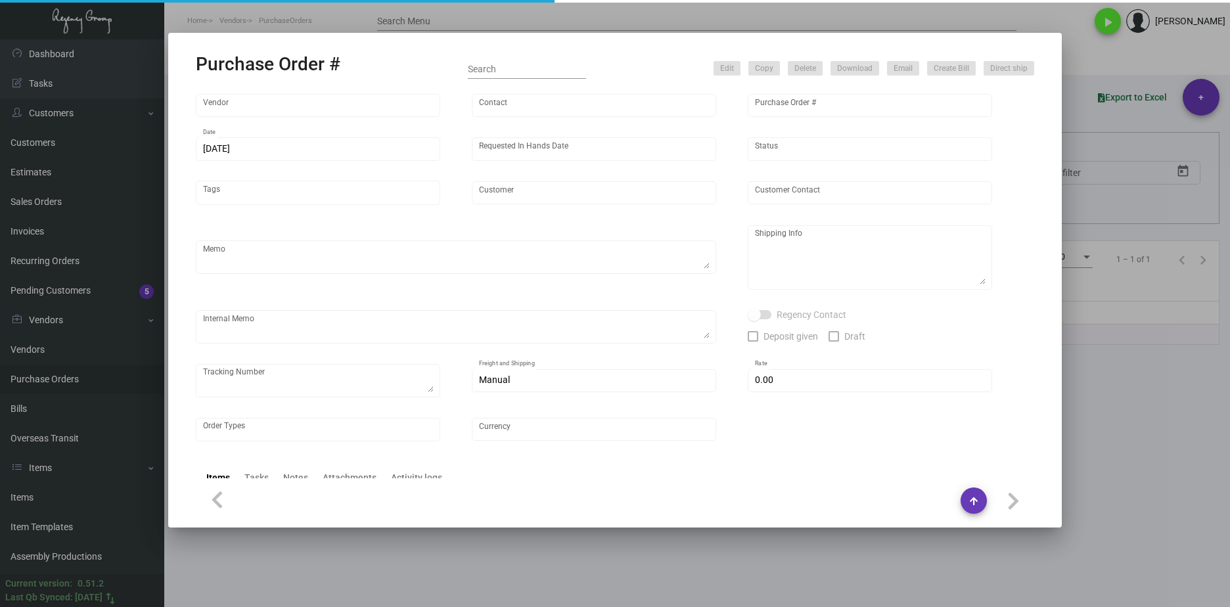
type input "$ 0.00"
type input "United States Dollar $"
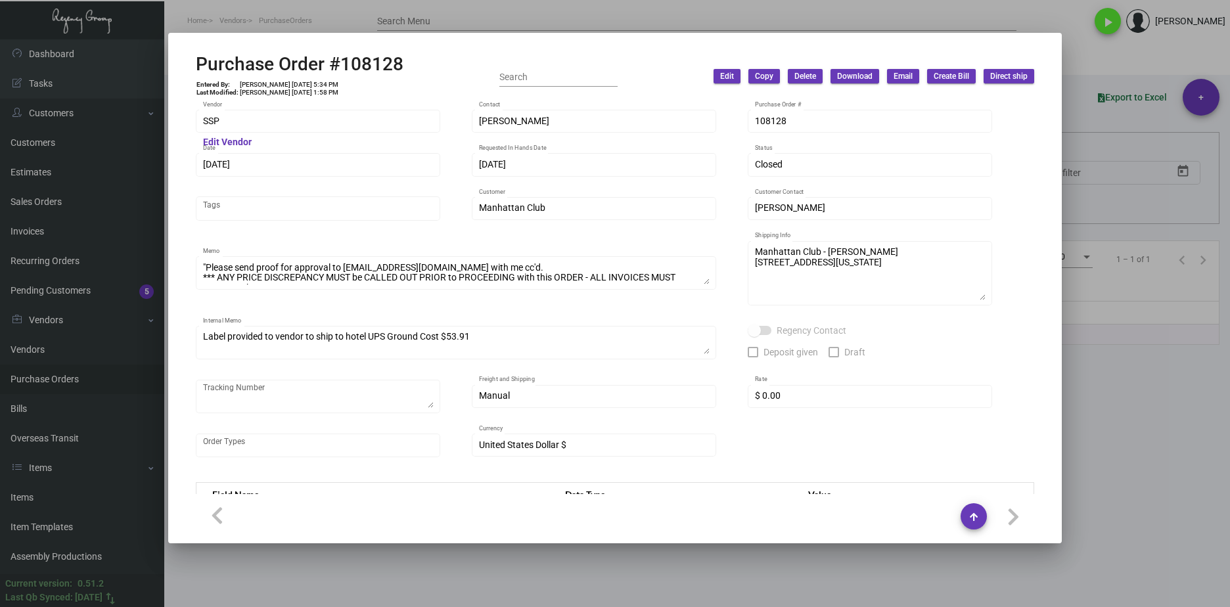
click at [393, 66] on h2 "Purchase Order #108128" at bounding box center [300, 64] width 208 height 22
drag, startPoint x: 402, startPoint y: 64, endPoint x: 191, endPoint y: 64, distance: 210.8
click at [191, 64] on mat-dialog-container "Purchase Order #108128 Entered By: [PERSON_NAME] [DATE] 5:34 PM Last Modified: …" at bounding box center [614, 288] width 893 height 510
copy h2 "Purchase Order #108128"
drag, startPoint x: 230, startPoint y: 127, endPoint x: 176, endPoint y: 130, distance: 53.9
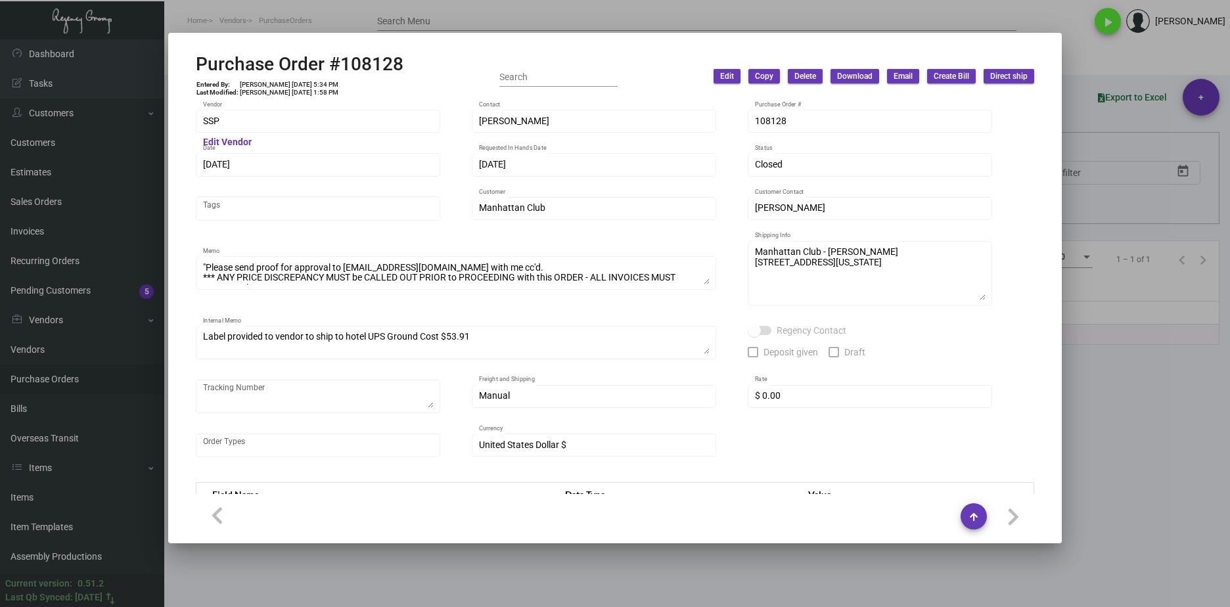
click at [176, 130] on mat-dialog-container "Purchase Order #108128 Entered By: [PERSON_NAME] [DATE] 5:34 PM Last Modified: …" at bounding box center [614, 288] width 893 height 510
copy div
click at [321, 81] on td "[PERSON_NAME] [DATE] 5:34 PM" at bounding box center [289, 85] width 100 height 8
drag, startPoint x: 305, startPoint y: 85, endPoint x: 283, endPoint y: 84, distance: 21.7
click at [283, 84] on td "[PERSON_NAME] [DATE] 5:34 PM" at bounding box center [289, 85] width 100 height 8
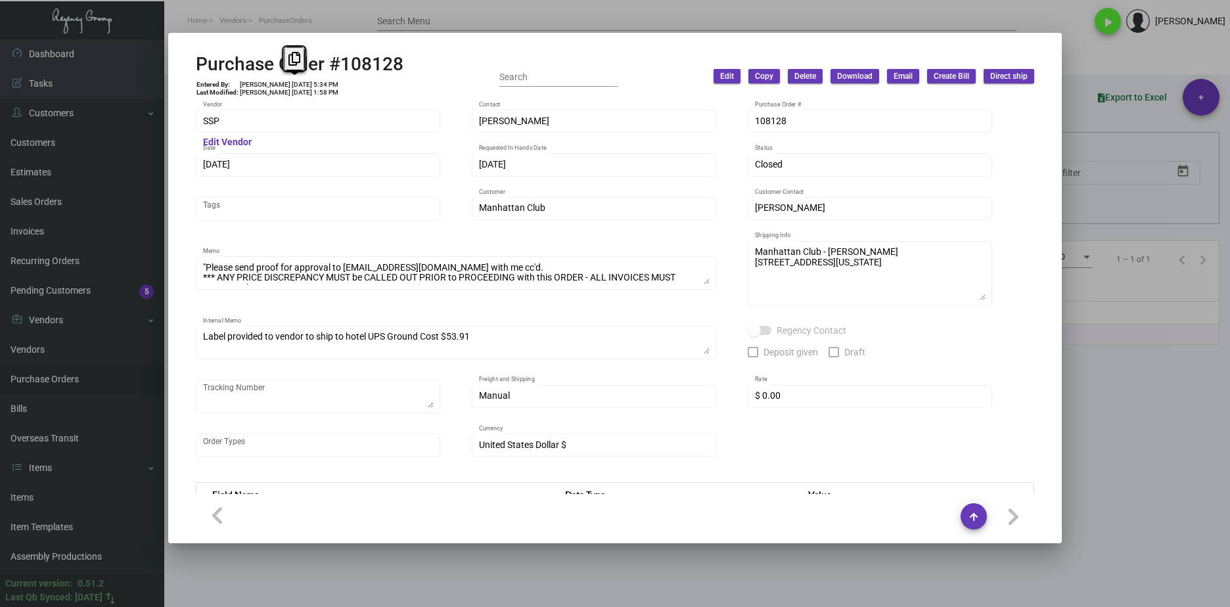
copy td "[DATE]"
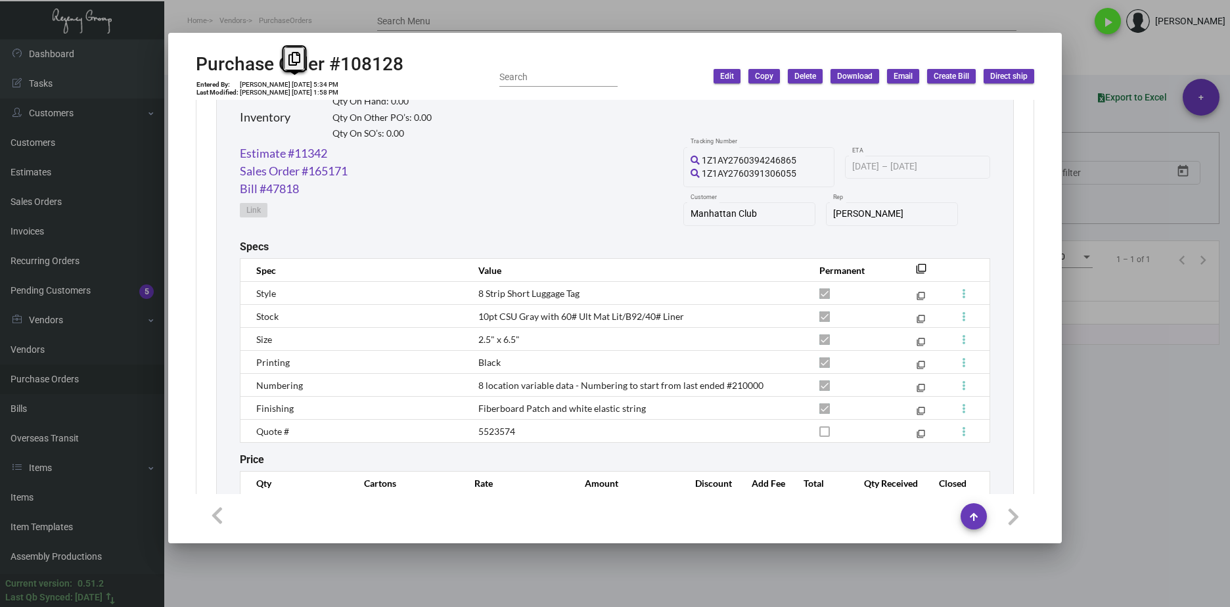
scroll to position [725, 0]
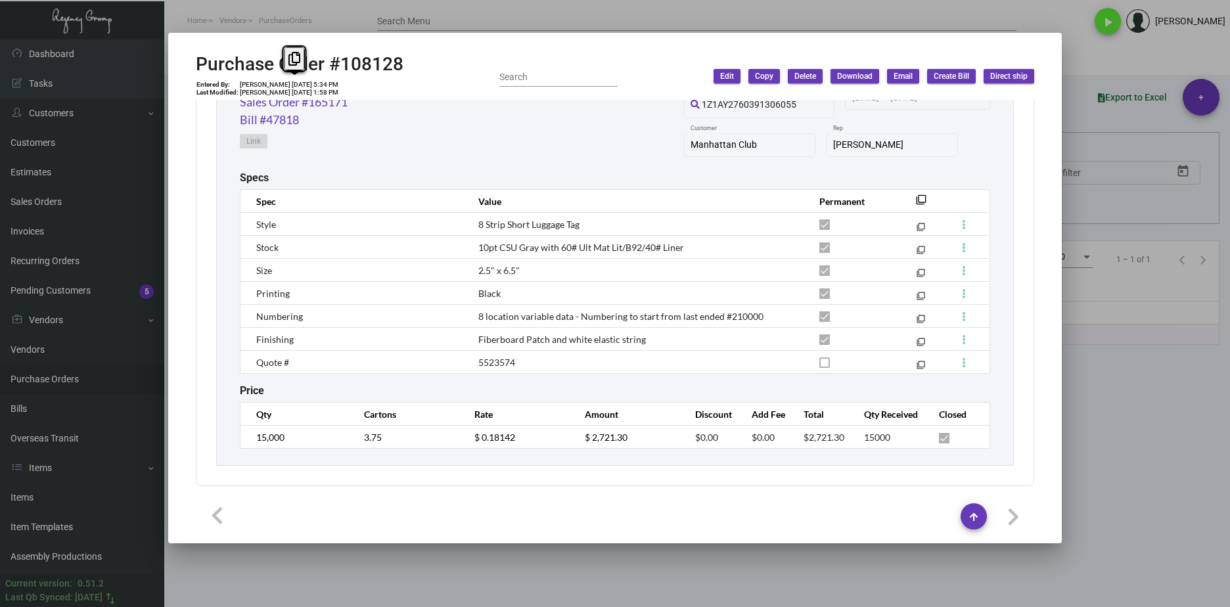
click at [523, 451] on div "Luggage Tags Inventory Qty On Hand: 0.00 Qty On Other PO’s: 0.00 Qty On SO’s: 0…" at bounding box center [614, 227] width 797 height 478
click at [224, 437] on div "Luggage Tags Inventory Qty On Hand: 0.00 Qty On Other PO’s: 0.00 Qty On SO’s: 0…" at bounding box center [614, 227] width 797 height 478
click at [565, 443] on tr "15,000 3.75 $ 0.18142 $ 2,721.30 $0.00 $0.00 $2,721.30 15000" at bounding box center [614, 437] width 749 height 23
drag, startPoint x: 566, startPoint y: 443, endPoint x: 450, endPoint y: 446, distance: 116.3
click at [450, 446] on tr "15,000 3.75 $ 0.18142 $ 2,721.30 $0.00 $0.00 $2,721.30 15000" at bounding box center [614, 437] width 749 height 23
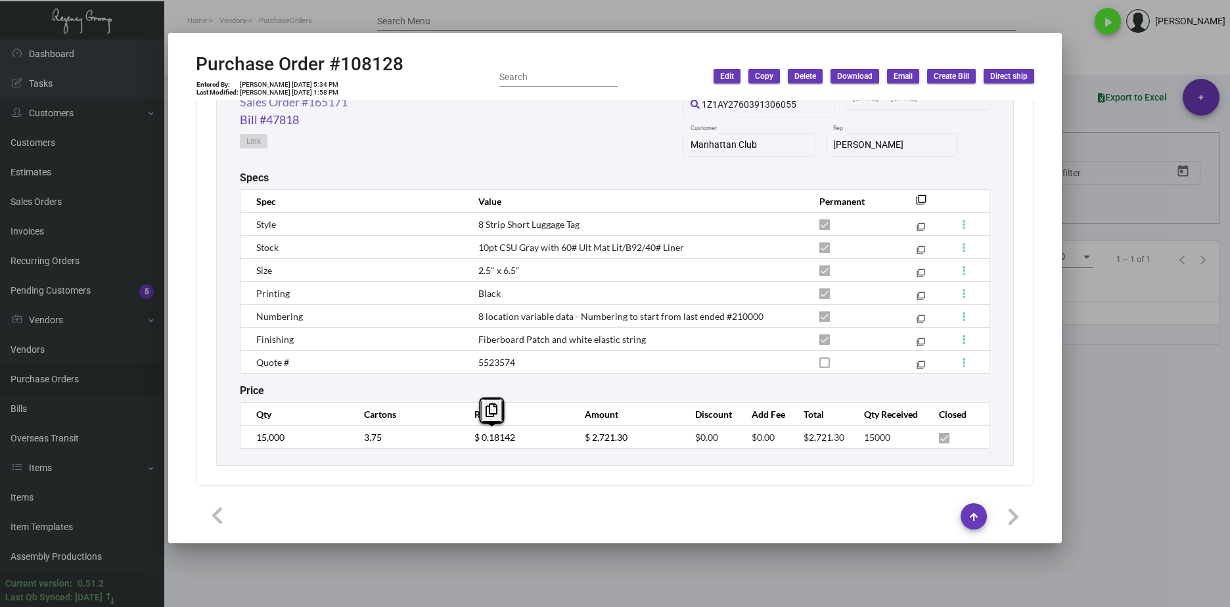
click at [325, 104] on link "Sales Order #165171" at bounding box center [294, 102] width 108 height 18
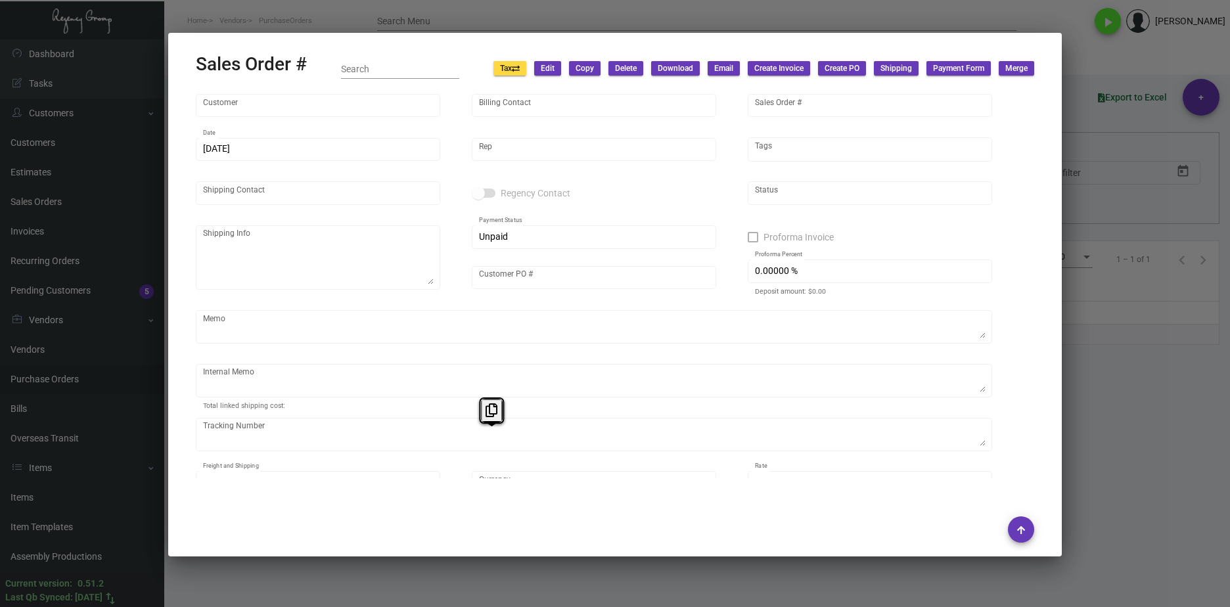
type input "Manhattan Club"
type input "[PERSON_NAME]"
type input "165171"
type input "[DATE]"
type input "[PERSON_NAME]"
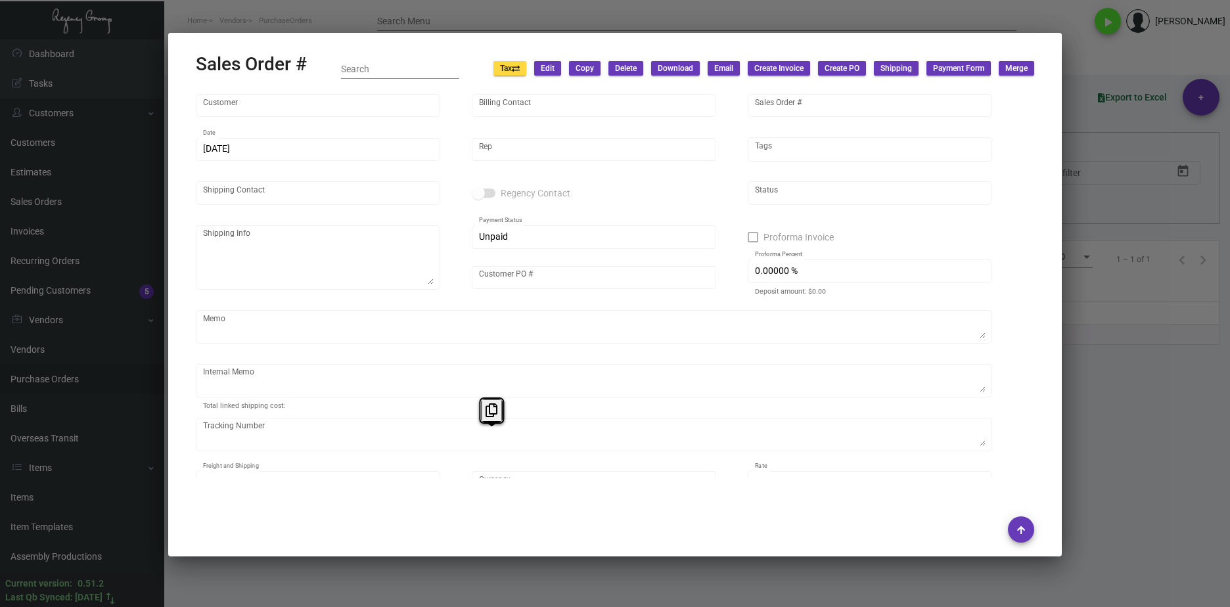
type input "[PERSON_NAME]"
type textarea "Manhattan Club - [PERSON_NAME] [STREET_ADDRESS][US_STATE]"
type input "63783"
type textarea "Label provided to vendor to ship to hotel UPS Ground Cost $53.91"
type input "United States Dollar $"
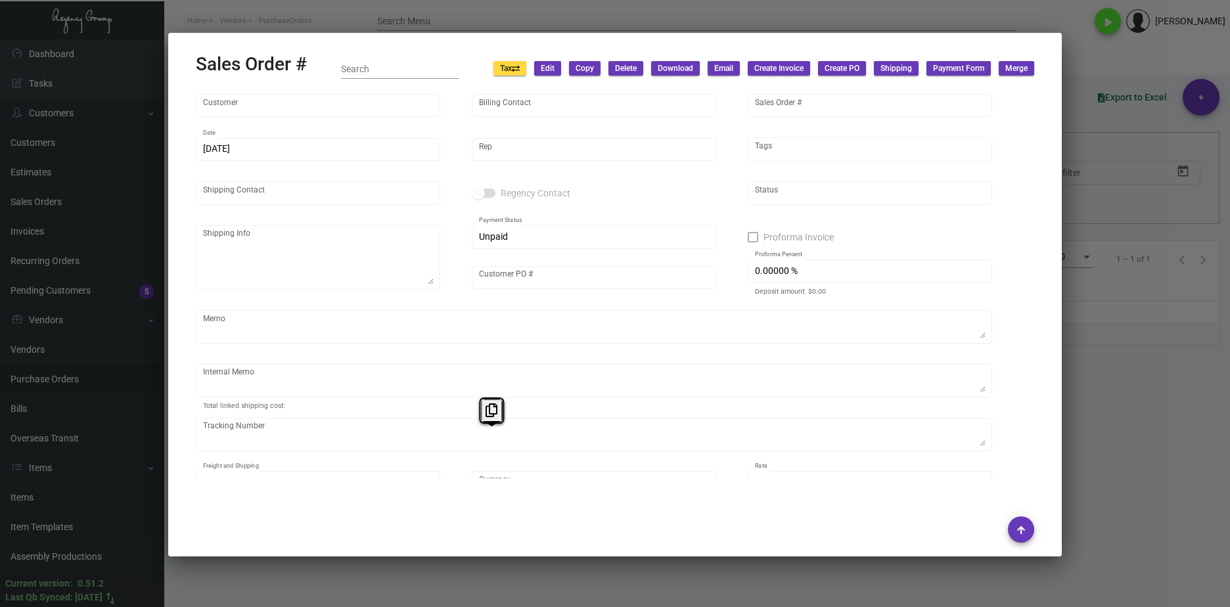
type input "$ 298.65"
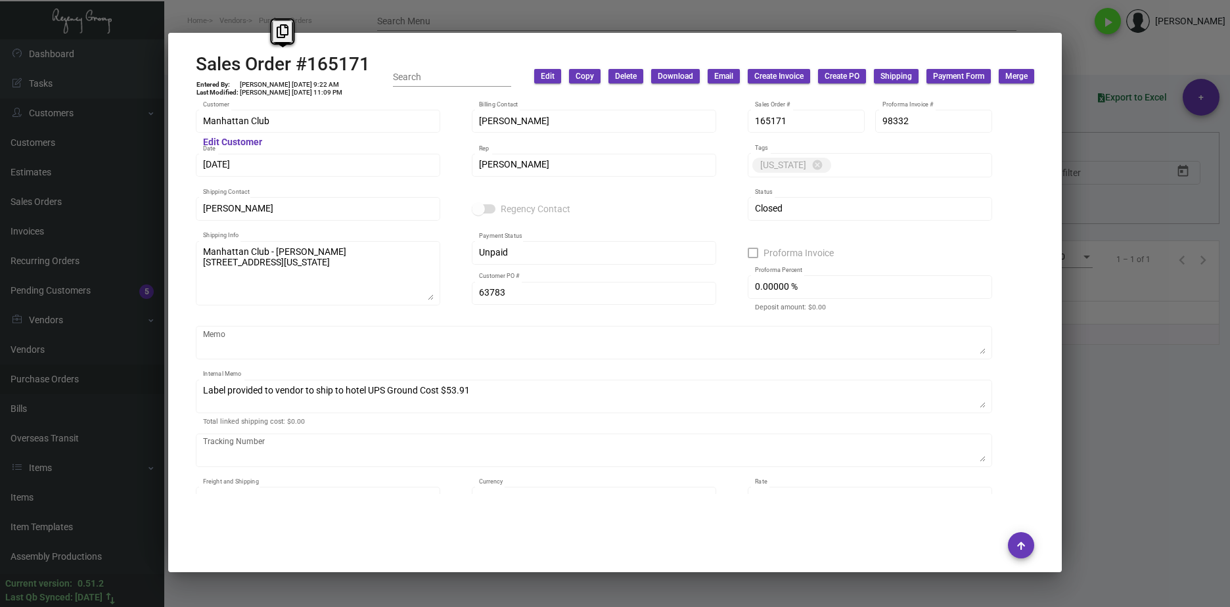
drag, startPoint x: 321, startPoint y: 61, endPoint x: 186, endPoint y: 64, distance: 135.4
click at [186, 64] on mat-dialog-container "Sales Order #165171 Entered By: [PERSON_NAME] [DATE] 9:22 AM Last Modified: [PE…" at bounding box center [614, 302] width 893 height 539
copy h2 "Sales Order #165171"
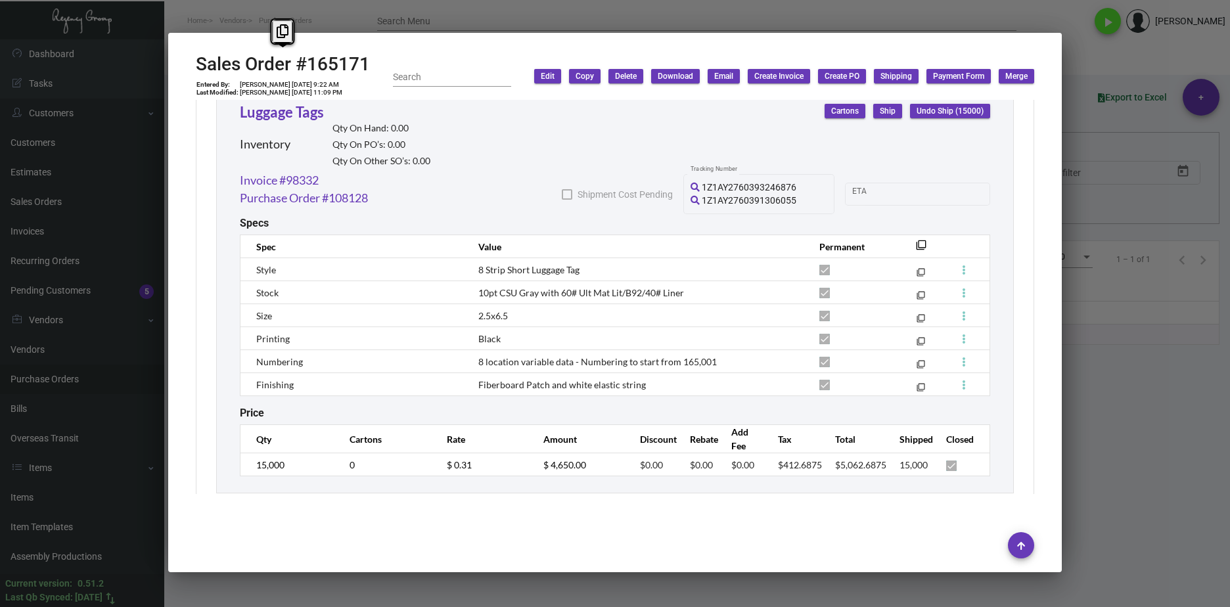
scroll to position [759, 0]
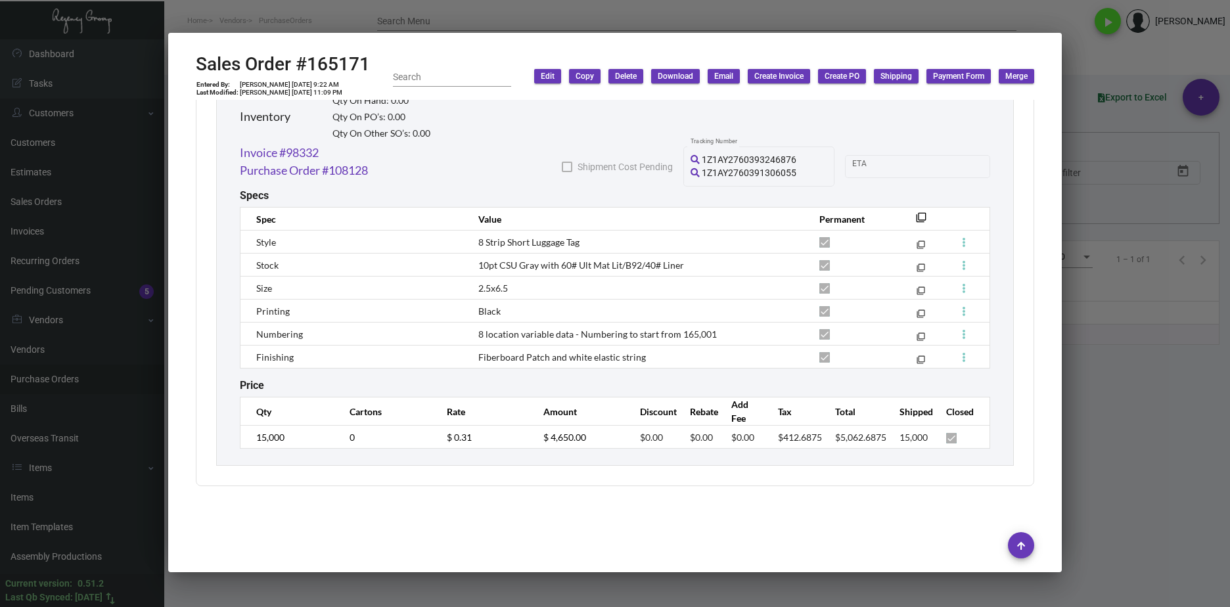
click at [406, 437] on tr "15,000 0 $ 0.31 $ 4,650.00 $0.00 $0.00 $0.00 $412.6875 $5,062.6875 15,000" at bounding box center [614, 437] width 749 height 23
click at [741, 591] on div at bounding box center [615, 303] width 1230 height 607
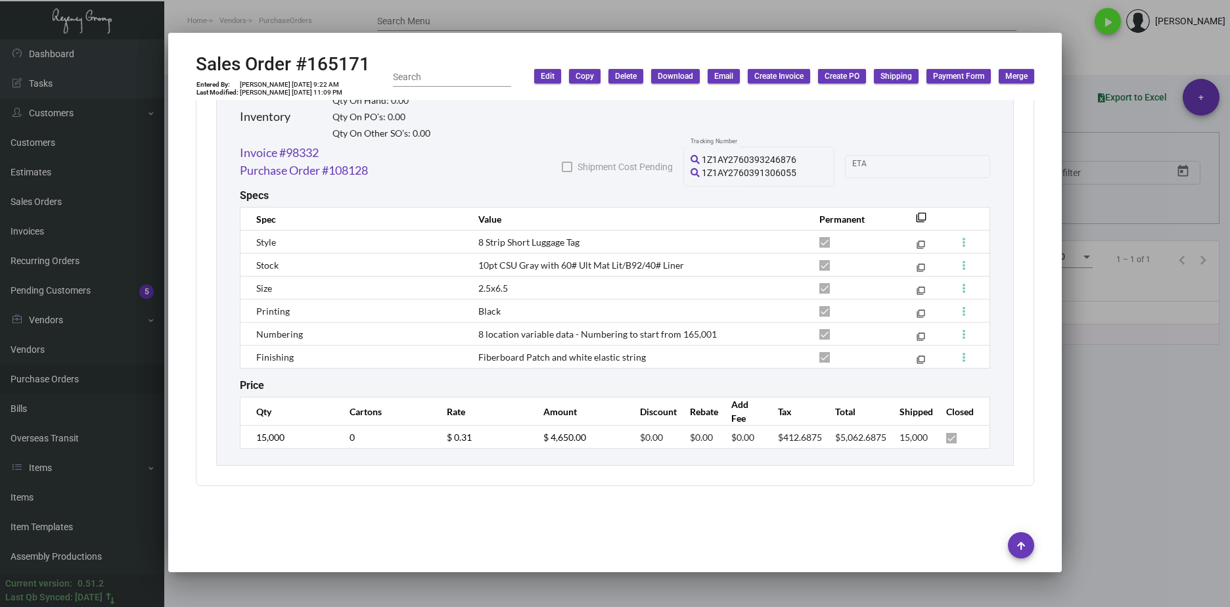
scroll to position [719, 0]
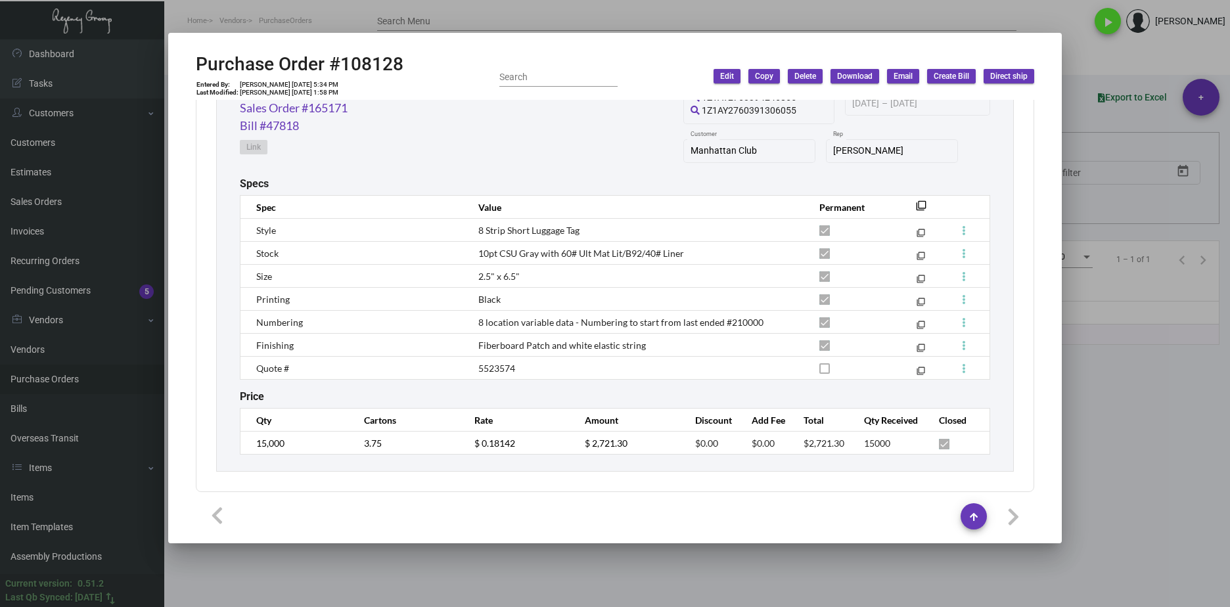
click at [516, 554] on div at bounding box center [615, 303] width 1230 height 607
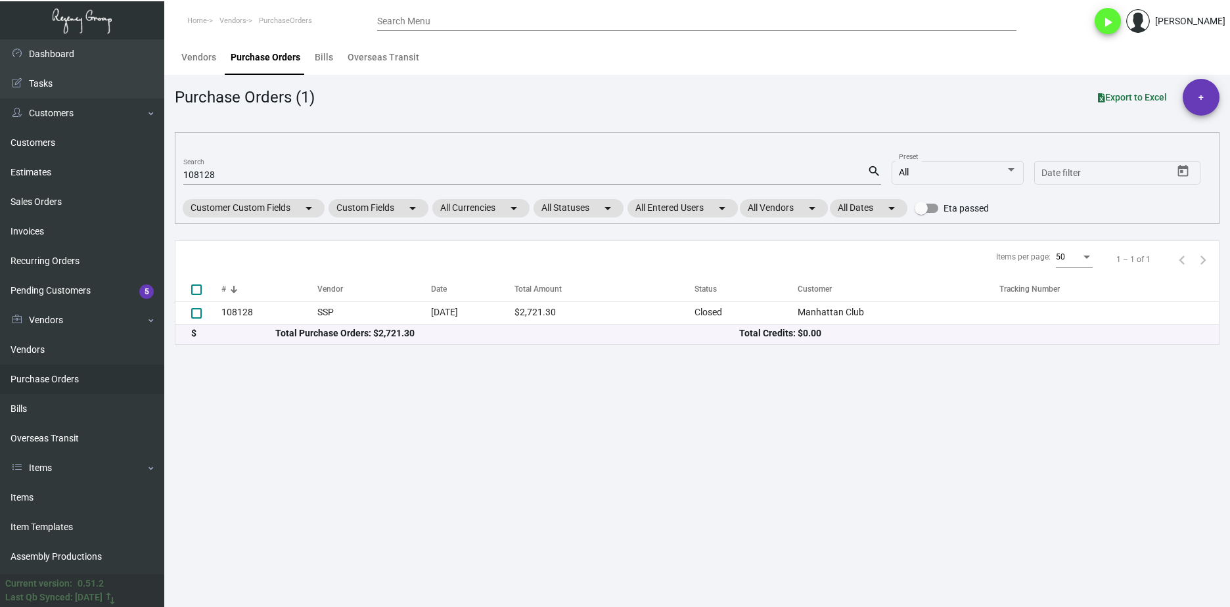
click at [200, 182] on div "108128 Search" at bounding box center [525, 174] width 684 height 20
click at [202, 175] on input "108128" at bounding box center [525, 175] width 684 height 11
paste input "5769"
type input "105769"
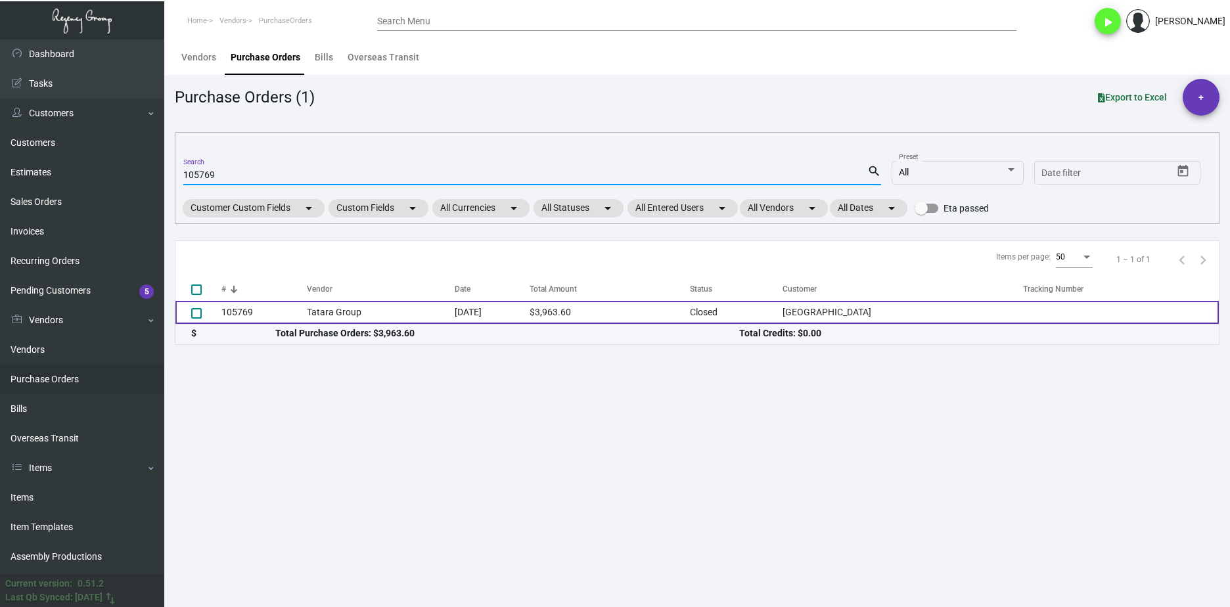
click at [300, 311] on td "105769" at bounding box center [263, 312] width 85 height 23
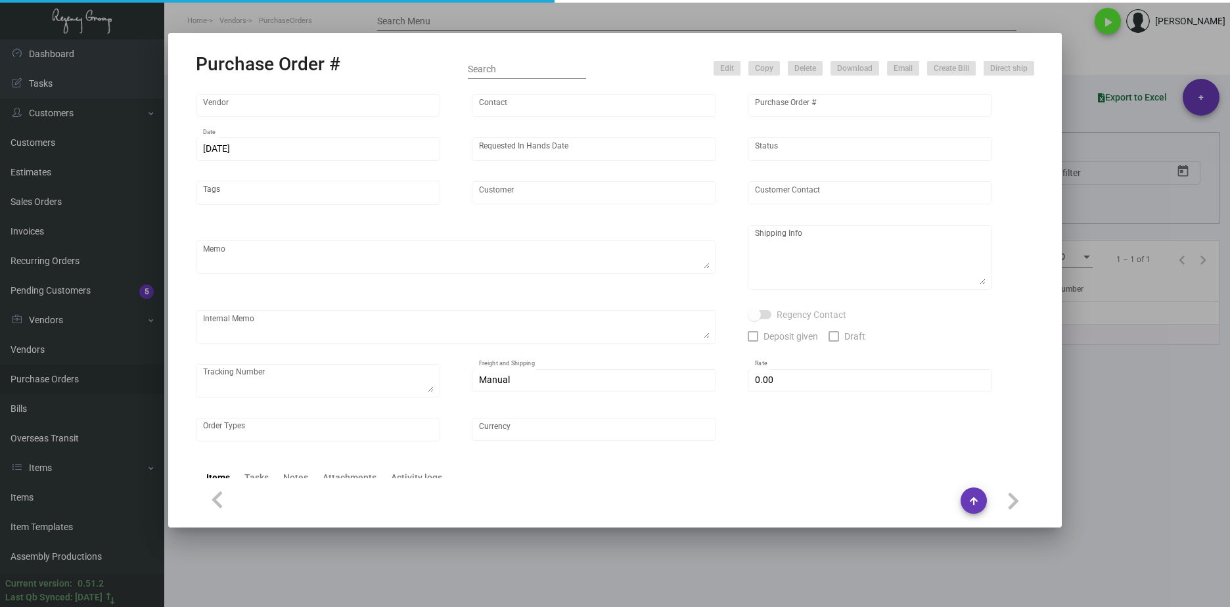
type input "Tatara Group"
type input "[PERSON_NAME]"
type input "105769"
type input "[DATE]"
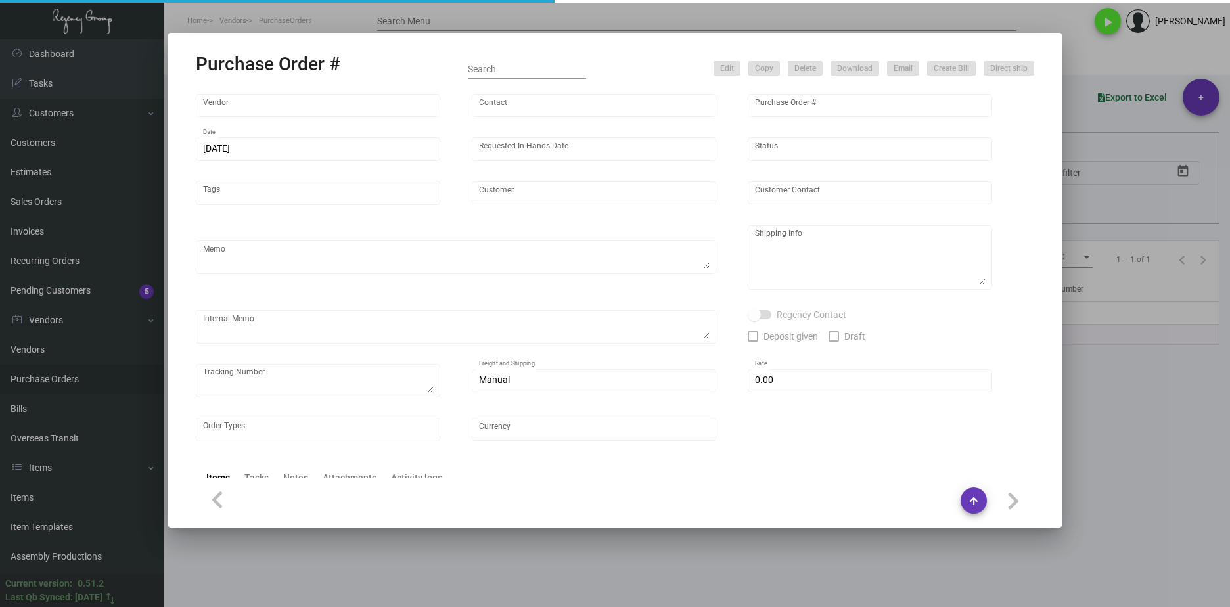
type input "[GEOGRAPHIC_DATA]"
type input "[PERSON_NAME]"
type textarea "When ready to ship, contact: [EMAIL_ADDRESS][DOMAIN_NAME] for all shipments UPS…"
type textarea "[PERSON_NAME][GEOGRAPHIC_DATA] [STREET_ADDRESS]"
type textarea "6.19 - 2 PALLETS, BLINDSHIP, FAST FREIGHT/SHIFL $2000.00 - WWW2667756"
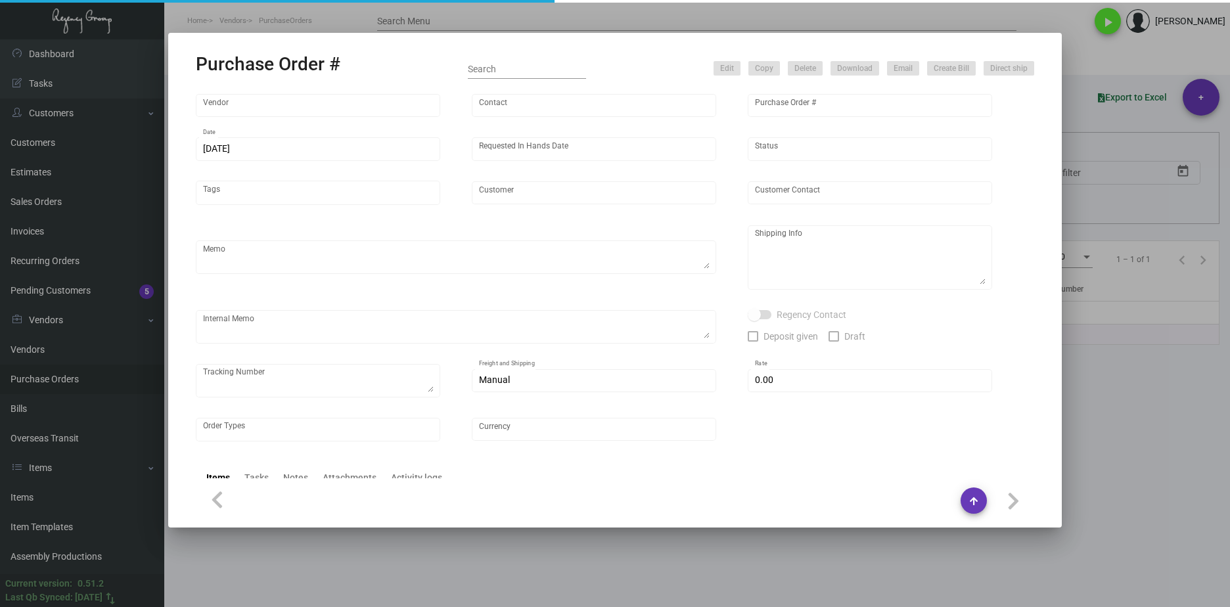
type input "$ 0.00"
type input "United States Dollar $"
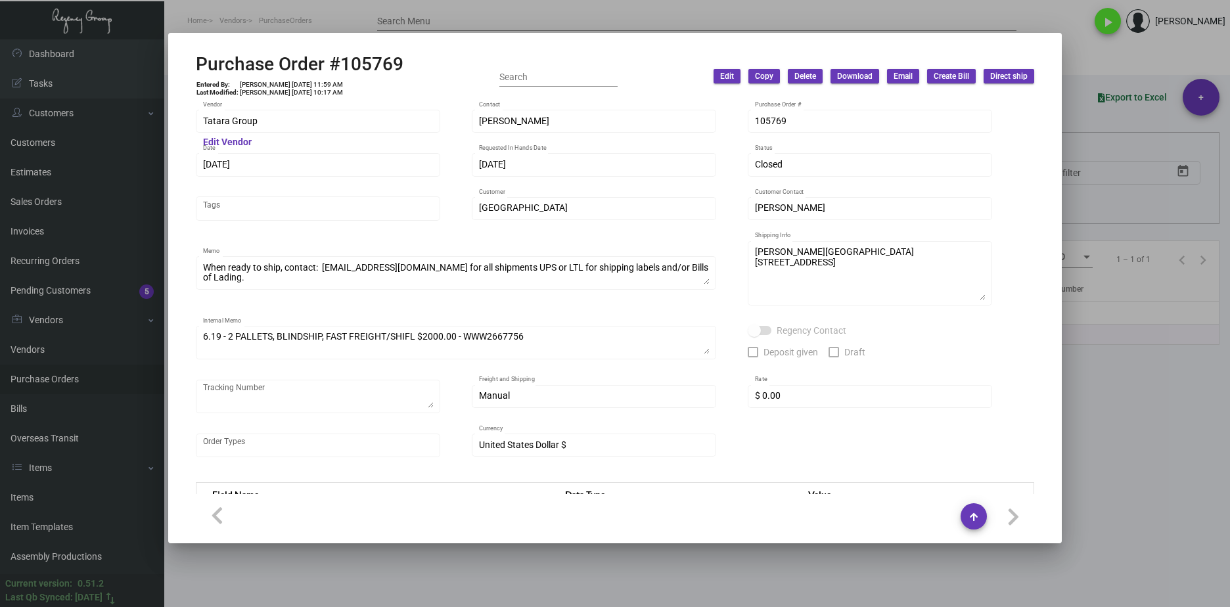
click at [1071, 361] on div at bounding box center [615, 303] width 1230 height 607
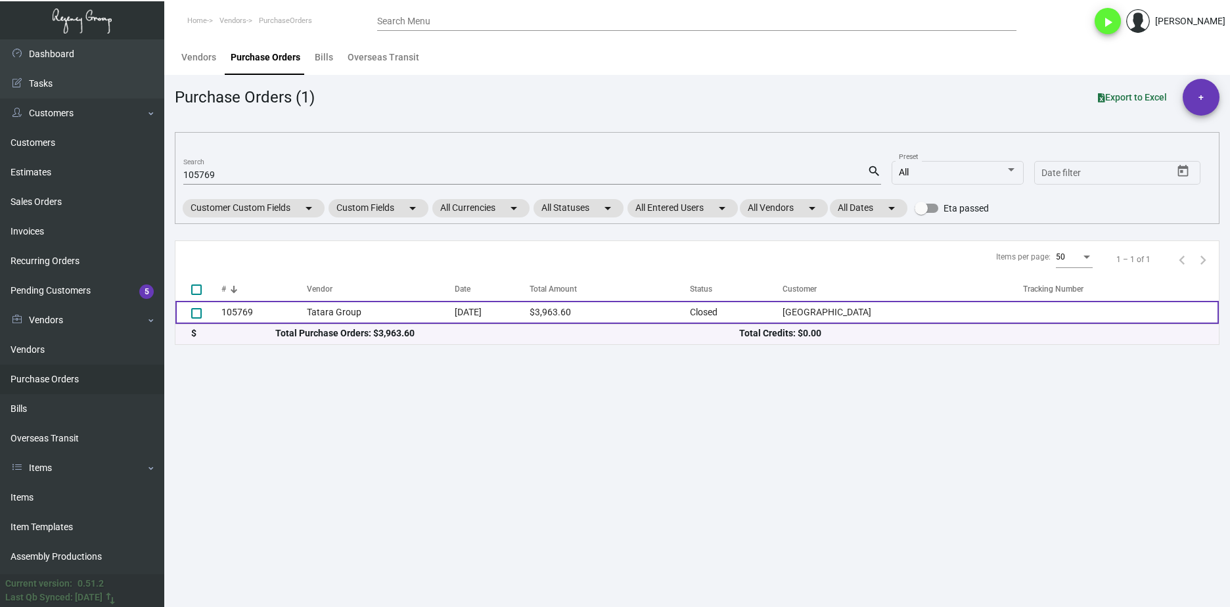
click at [370, 311] on td "Tatara Group" at bounding box center [381, 312] width 148 height 23
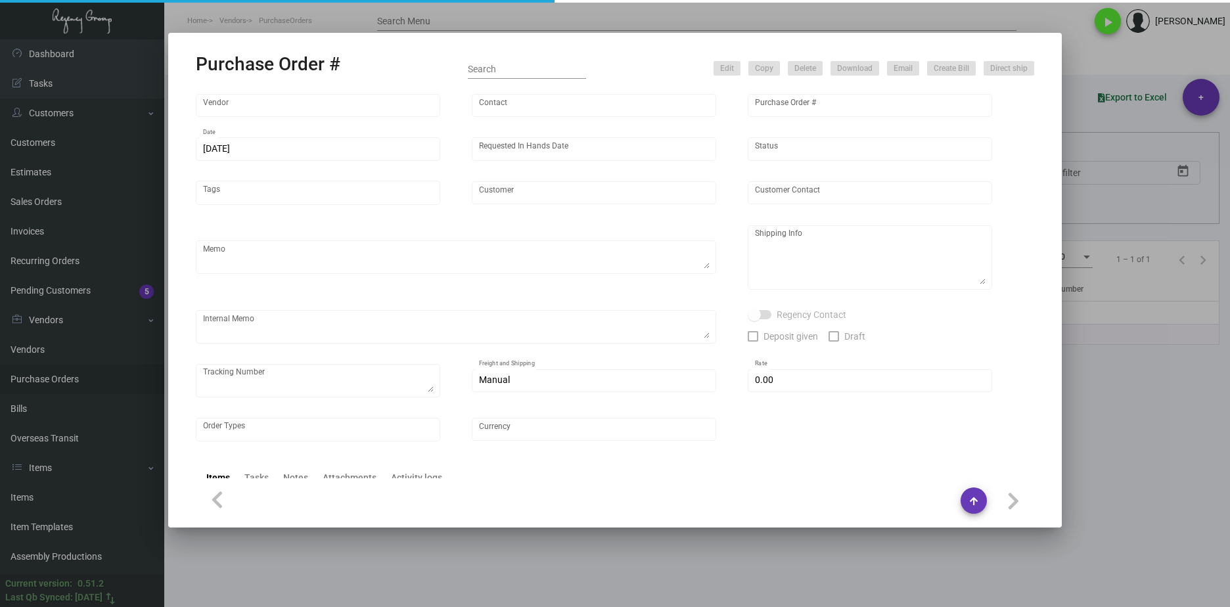
type input "Tatara Group"
type input "[PERSON_NAME]"
type input "105769"
type input "[DATE]"
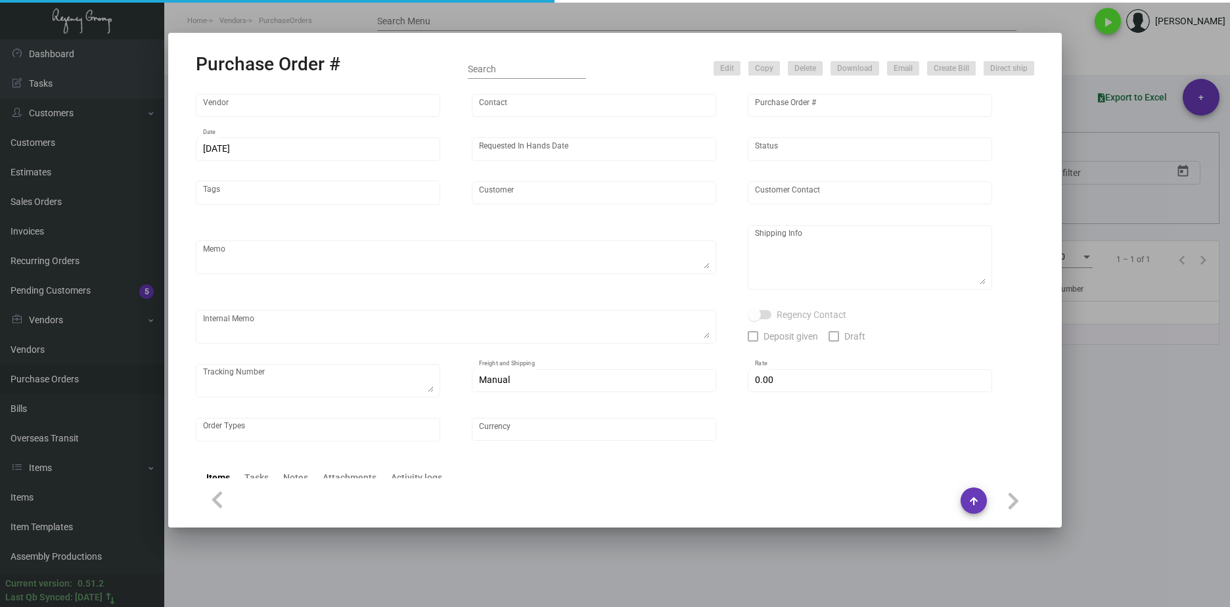
type input "[GEOGRAPHIC_DATA]"
type input "[PERSON_NAME]"
type textarea "When ready to ship, contact: [EMAIL_ADDRESS][DOMAIN_NAME] for all shipments UPS…"
type textarea "[PERSON_NAME][GEOGRAPHIC_DATA] [STREET_ADDRESS]"
type textarea "6.19 - 2 PALLETS, BLINDSHIP, FAST FREIGHT/SHIFL $2000.00 - WWW2667756"
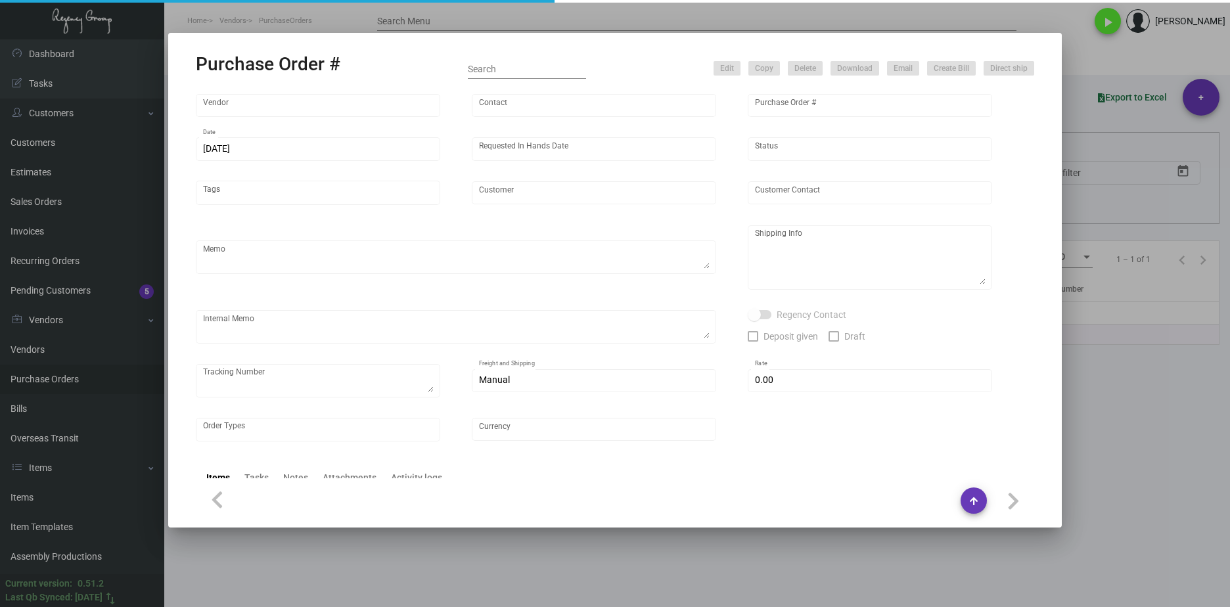
type input "$ 0.00"
type input "United States Dollar $"
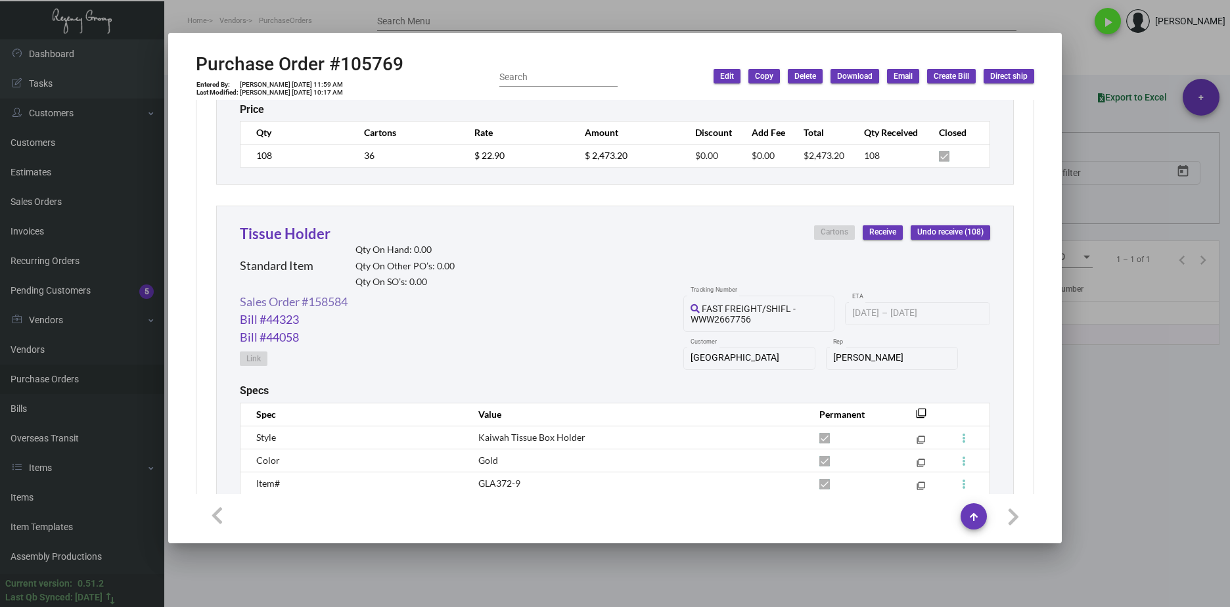
scroll to position [1056, 0]
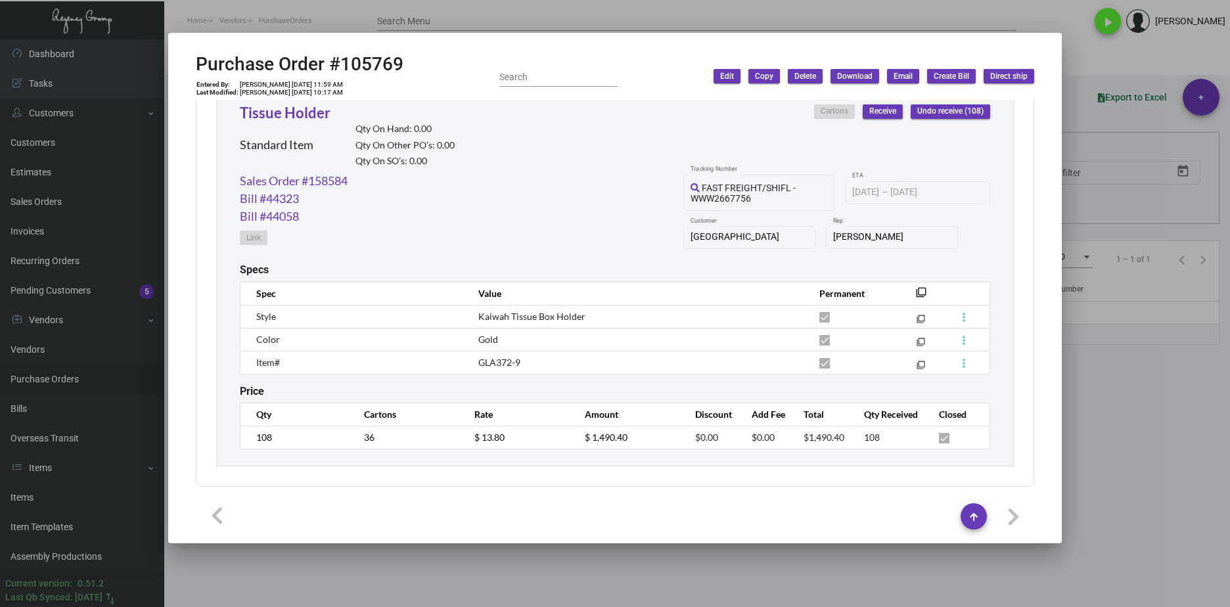
click at [466, 35] on mat-dialog-container "Purchase Order #105769 Entered By: [PERSON_NAME] [DATE] 11:59 AM Last Modified:…" at bounding box center [614, 288] width 893 height 510
click at [466, 27] on div at bounding box center [615, 303] width 1230 height 607
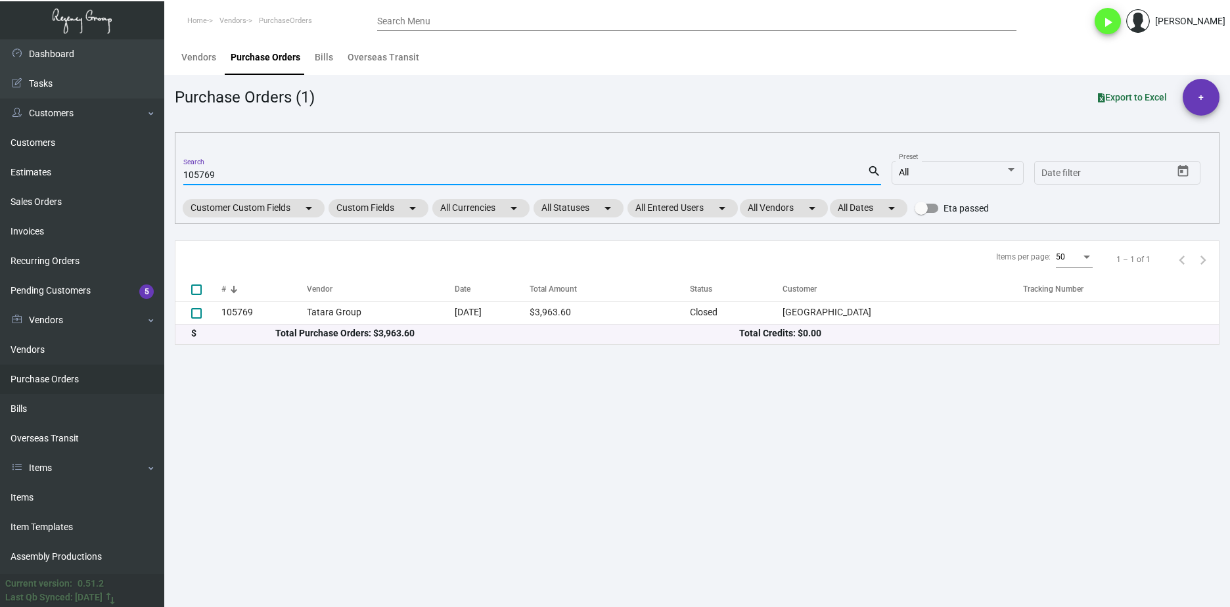
click at [210, 175] on input "105769" at bounding box center [525, 175] width 684 height 11
click at [210, 176] on input "105769" at bounding box center [525, 175] width 684 height 11
paste input "4675"
type input "104675"
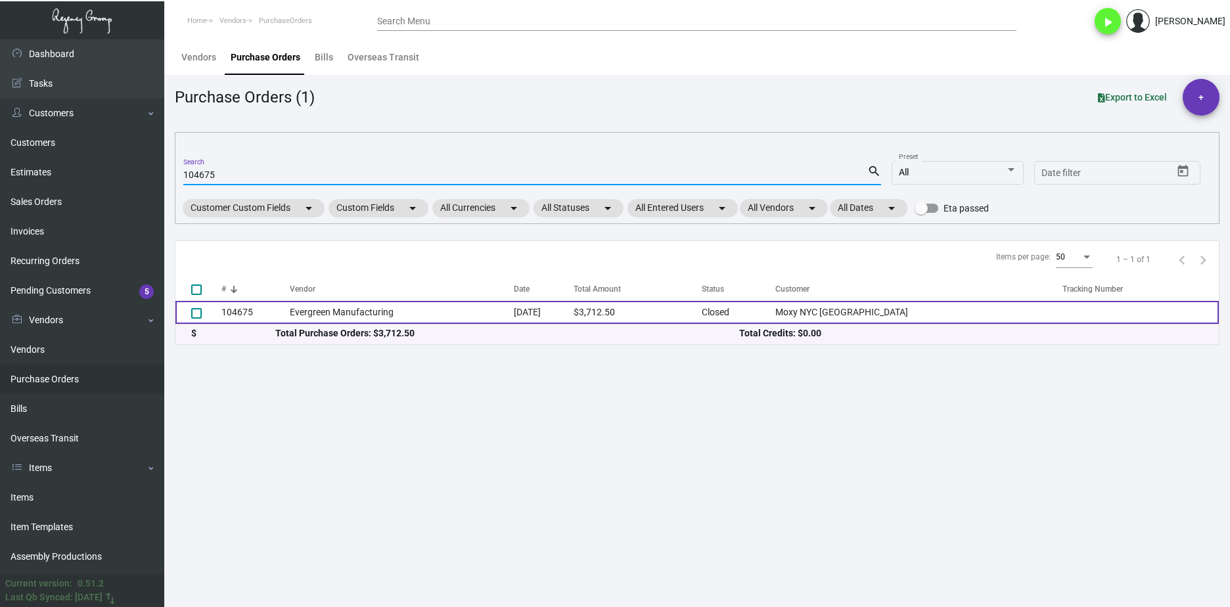
click at [301, 320] on td "Evergreen Manufacturing" at bounding box center [402, 312] width 225 height 23
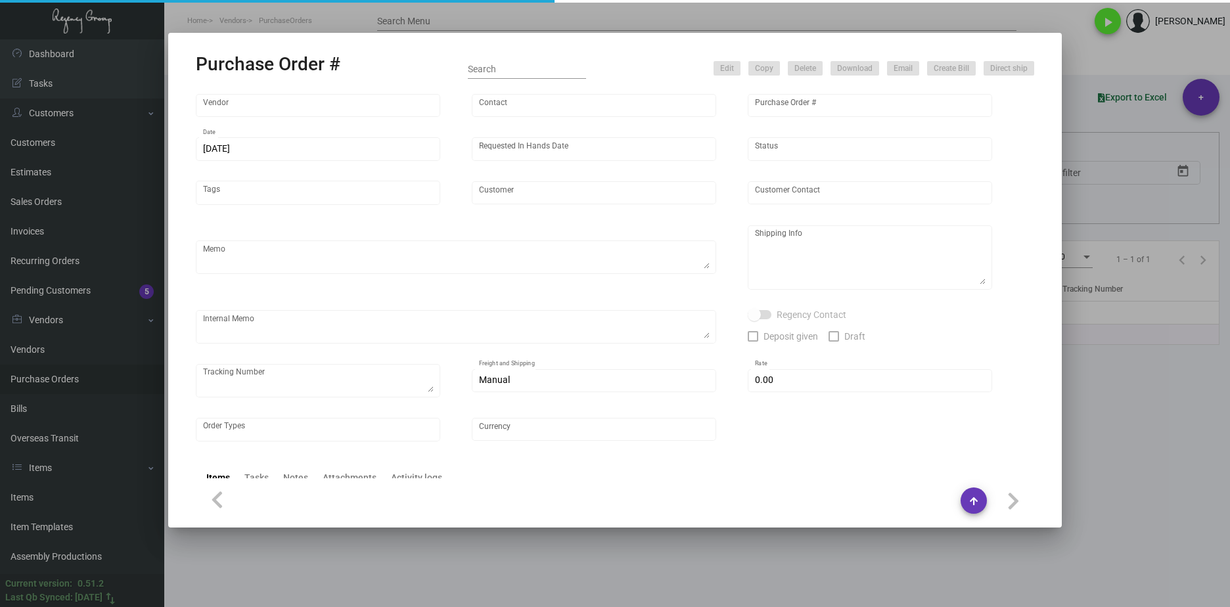
type input "Evergreen Manufacturing"
type input "[PERSON_NAME]"
type input "104675"
type input "[DATE]"
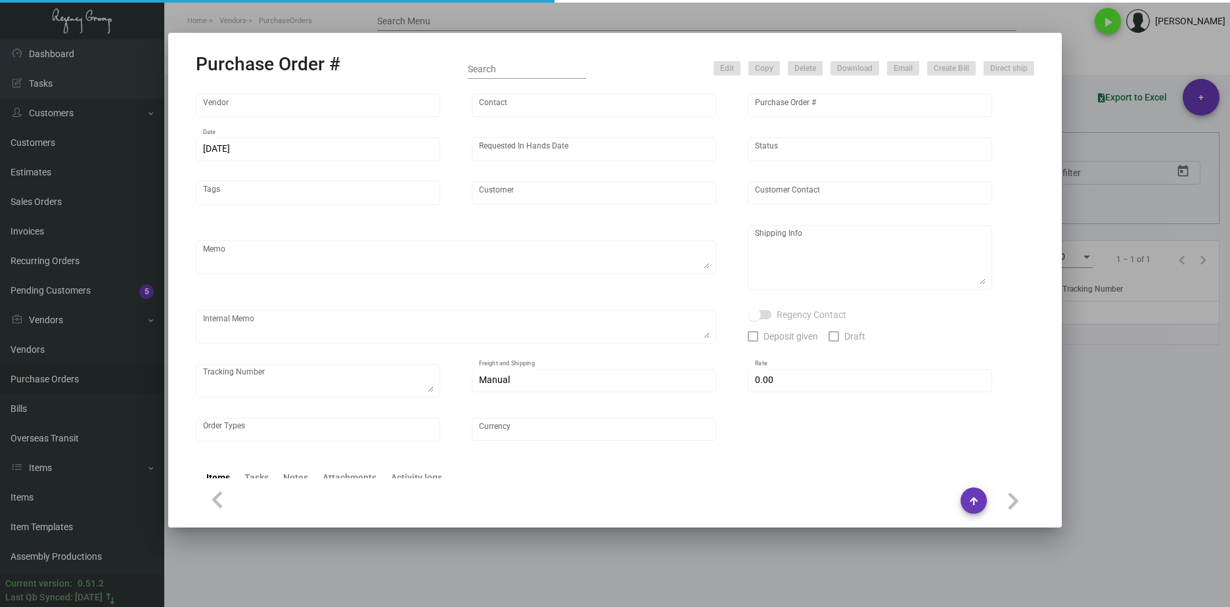
type input "Moxy NYC [GEOGRAPHIC_DATA]"
type textarea "PLEASE SEND PDF PROOFS TO OUR ART TEAM ; [EMAIL_ADDRESS][DOMAIN_NAME] WITH ME I…"
type textarea "Regency Group NJ - [PERSON_NAME] [STREET_ADDRESS]"
type textarea "4.10 - Vendors order confirmation # is 33543 and the estimated finish date is s…"
checkbox input "true"
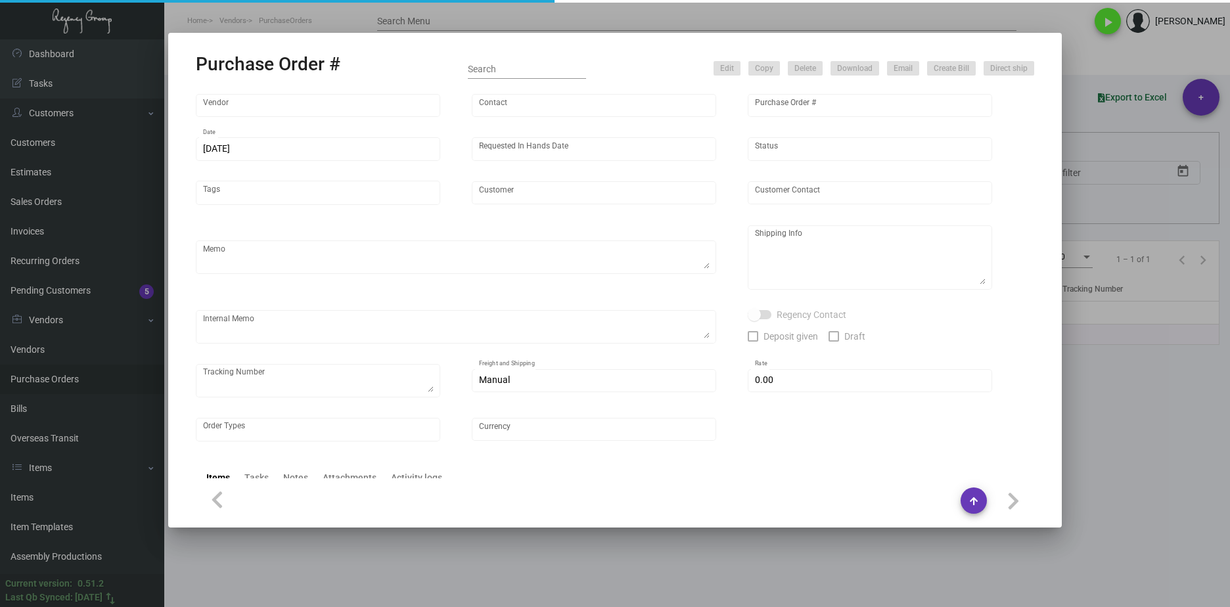
type input "$ 0.00"
type input "United States Dollar $"
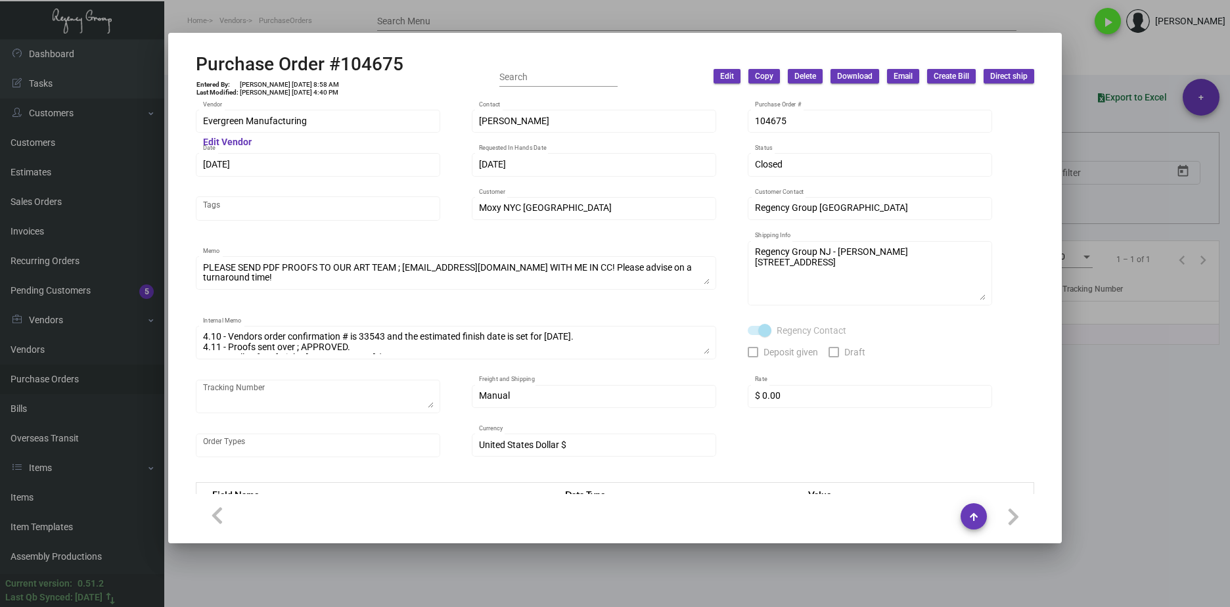
click at [385, 54] on h2 "Purchase Order #104675" at bounding box center [300, 64] width 208 height 22
drag, startPoint x: 408, startPoint y: 60, endPoint x: 195, endPoint y: 72, distance: 213.1
click at [195, 72] on mat-dialog-container "Purchase Order #104675 Entered By: [PERSON_NAME] [DATE] 8:58 AM Last Modified: …" at bounding box center [614, 288] width 893 height 510
copy h2 "Purchase Order #104675"
click at [165, 124] on div "Purchase Order #104675 Entered By: [PERSON_NAME] [DATE] 8:58 AM Last Modified: …" at bounding box center [615, 303] width 1230 height 607
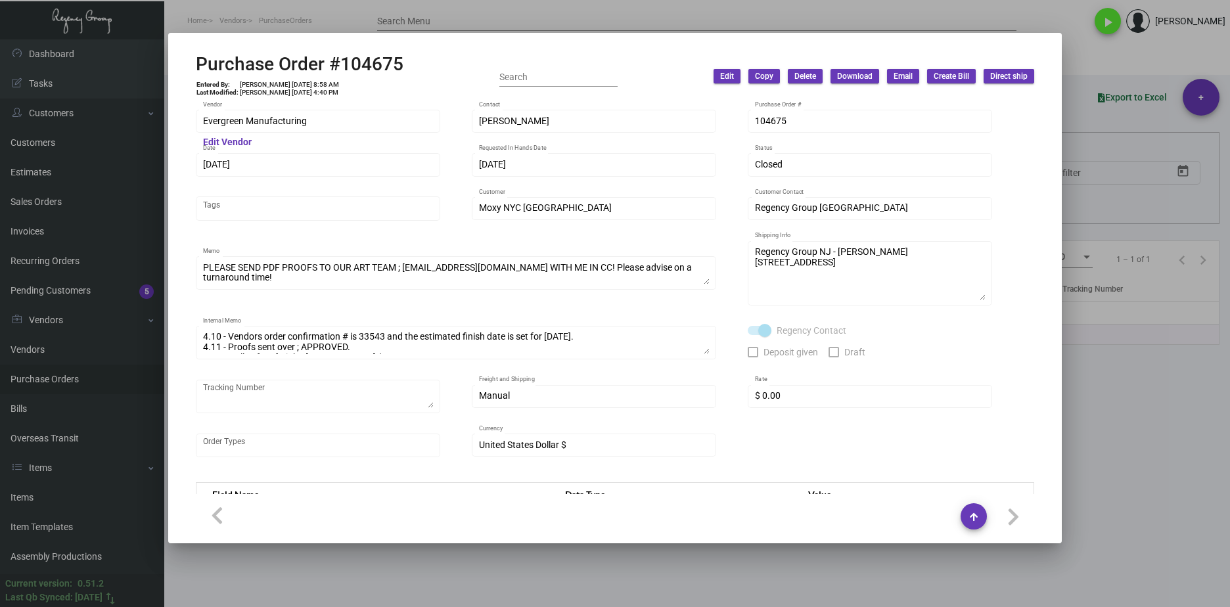
drag, startPoint x: 330, startPoint y: 103, endPoint x: 306, endPoint y: 94, distance: 26.0
click at [328, 103] on div "Evergreen Manufacturing Vendor Edit Vendor Tori Loosen Contact 104675 Purchase …" at bounding box center [615, 297] width 870 height 395
drag, startPoint x: 293, startPoint y: 84, endPoint x: 269, endPoint y: 83, distance: 23.7
click at [269, 83] on td "[PERSON_NAME] [DATE] 8:58 AM" at bounding box center [289, 85] width 100 height 8
copy td "[DATE]"
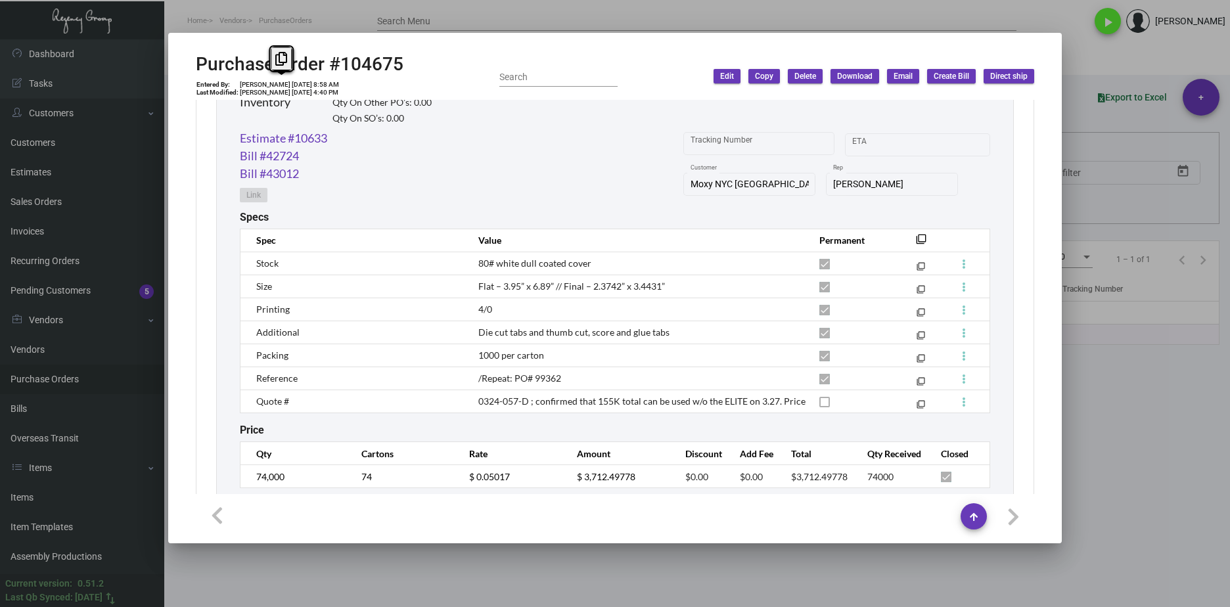
scroll to position [715, 0]
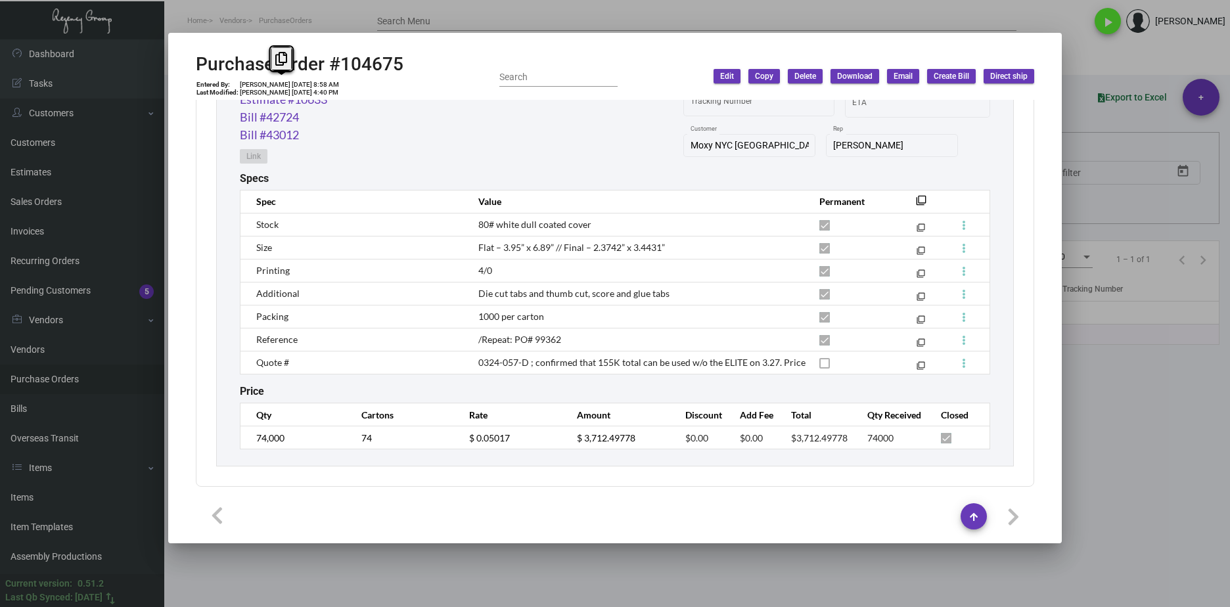
click at [290, 437] on td "74,000" at bounding box center [294, 437] width 108 height 23
drag, startPoint x: 295, startPoint y: 448, endPoint x: 244, endPoint y: 441, distance: 51.7
click at [244, 441] on td "74,000" at bounding box center [294, 437] width 108 height 23
click at [502, 445] on td "$ 0.05017" at bounding box center [510, 437] width 108 height 23
click at [459, 443] on td "$ 0.05017" at bounding box center [510, 437] width 108 height 23
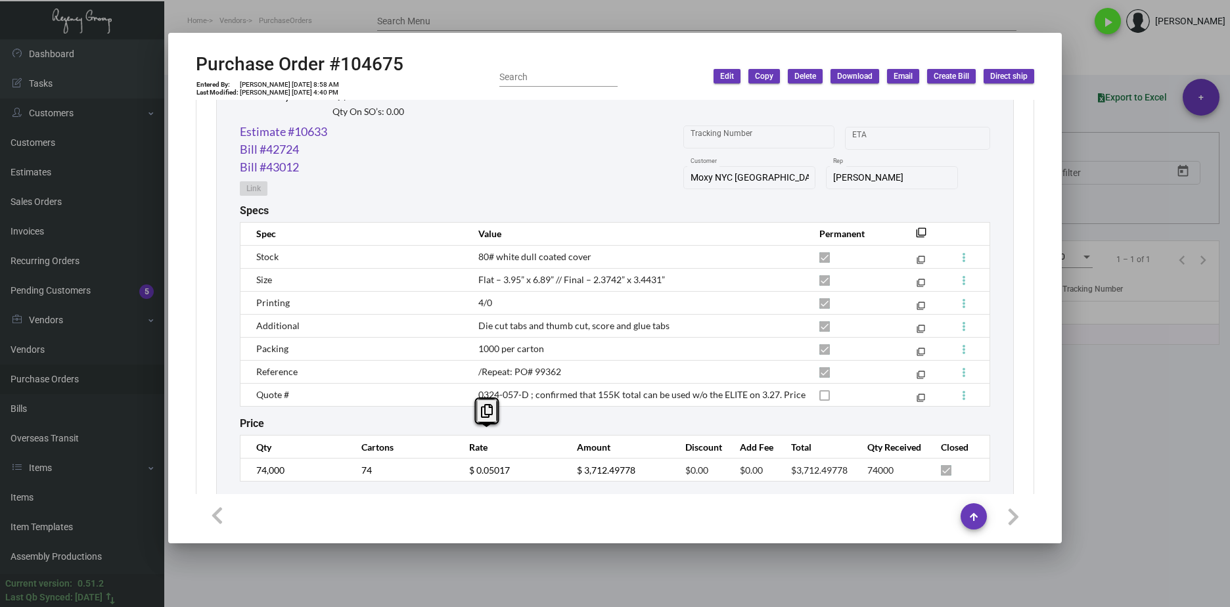
scroll to position [585, 0]
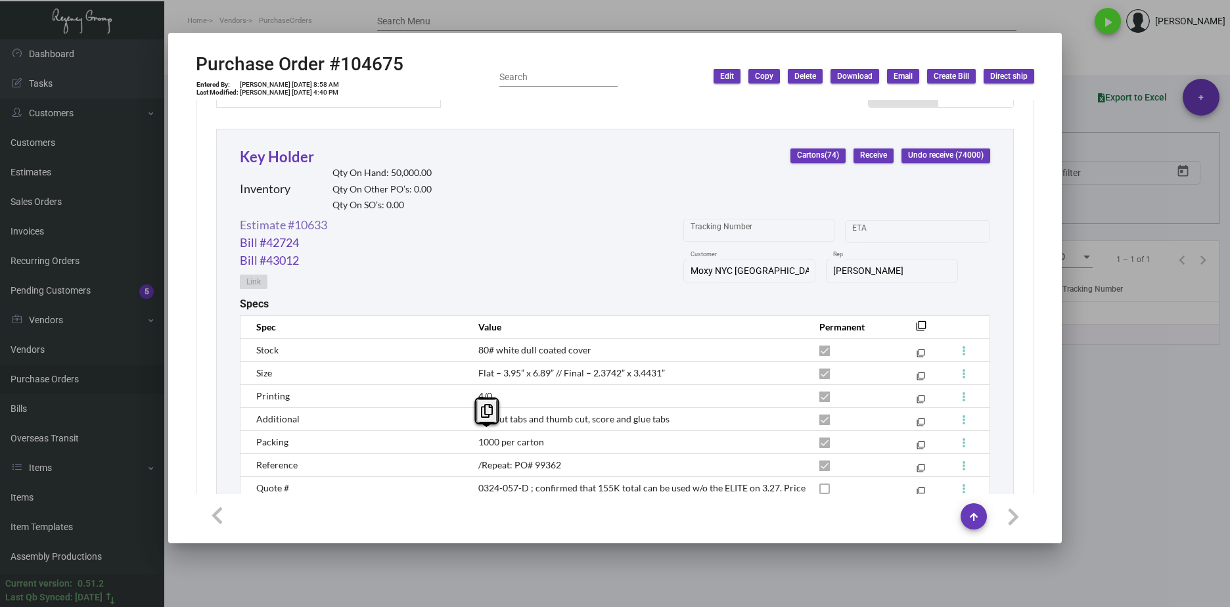
click at [313, 223] on link "Estimate #10633" at bounding box center [283, 225] width 87 height 18
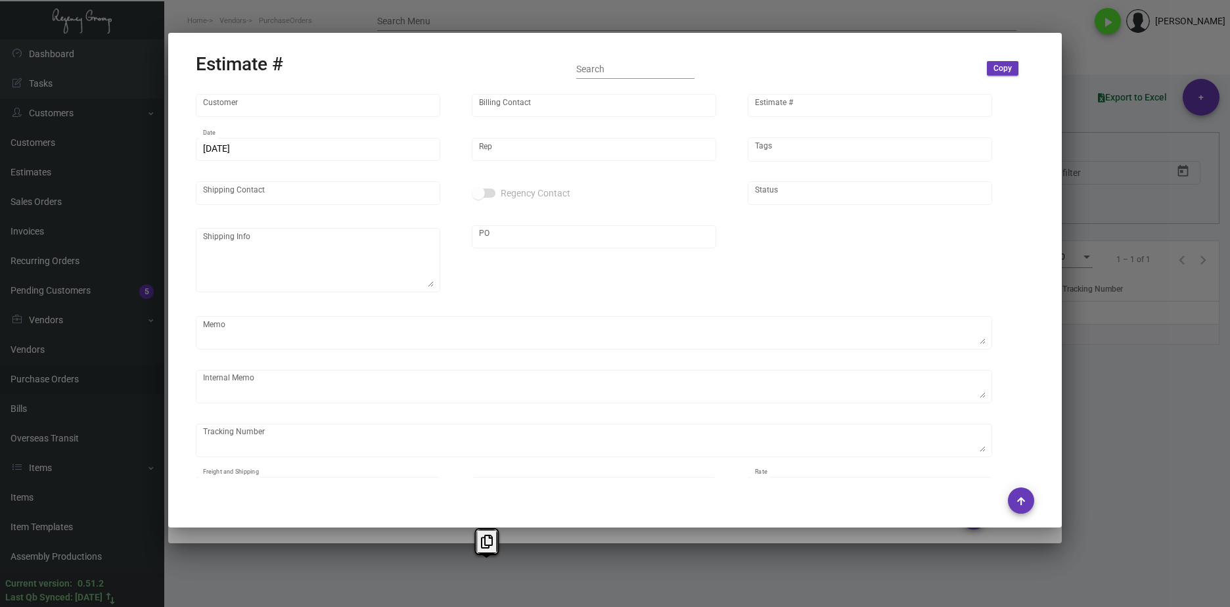
type input "Moxy NYC [GEOGRAPHIC_DATA]"
type input "Accounts Payable"
type input "10633"
type input "[DATE]"
type input "[PERSON_NAME]"
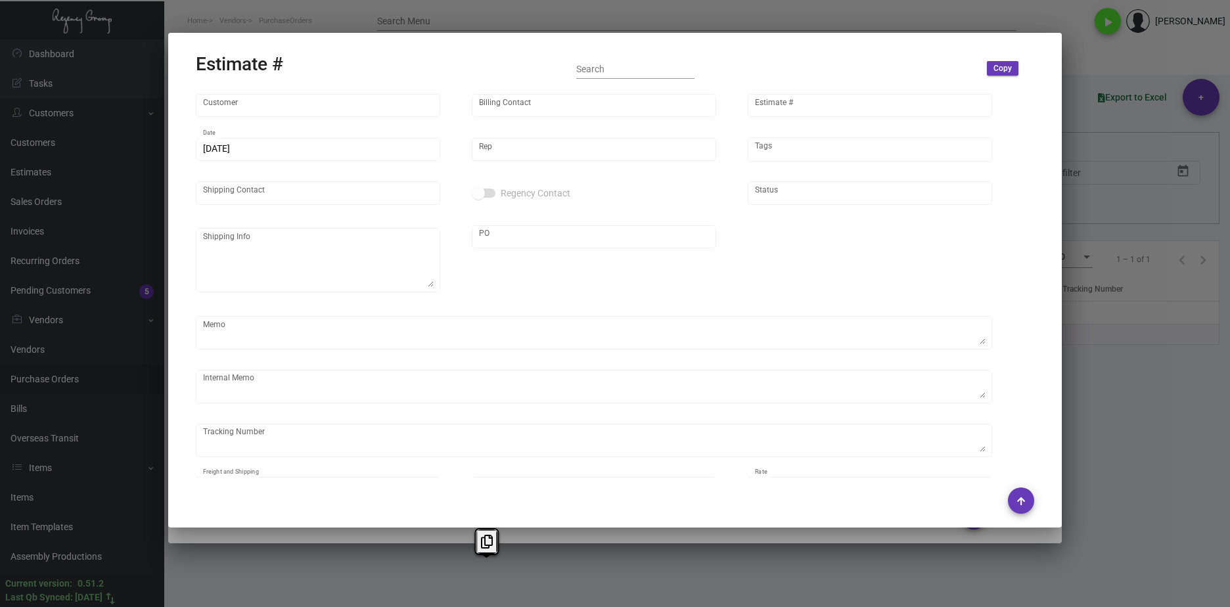
type textarea "NJ Warehouse."
type input "United States Dollar $"
type input "$ 0.00"
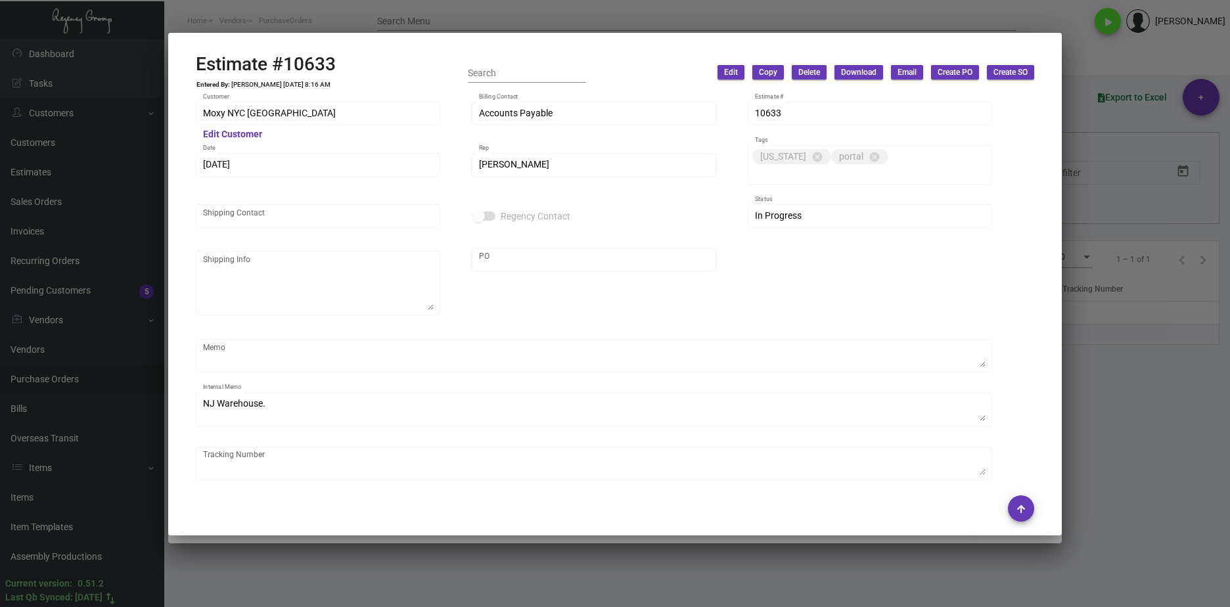
click at [364, 59] on div "Estimate #10633 Entered By: [PERSON_NAME] [DATE] 8:16 AM Search Edit Copy Delet…" at bounding box center [615, 72] width 838 height 39
drag, startPoint x: 354, startPoint y: 66, endPoint x: 200, endPoint y: 62, distance: 154.4
click at [200, 62] on div "Estimate #10633 Entered By: [PERSON_NAME] [DATE] 8:16 AM Search Edit Copy Delet…" at bounding box center [615, 72] width 838 height 39
drag, startPoint x: 200, startPoint y: 62, endPoint x: 213, endPoint y: 63, distance: 13.2
click at [198, 62] on h2 "Estimate #10633" at bounding box center [266, 64] width 140 height 22
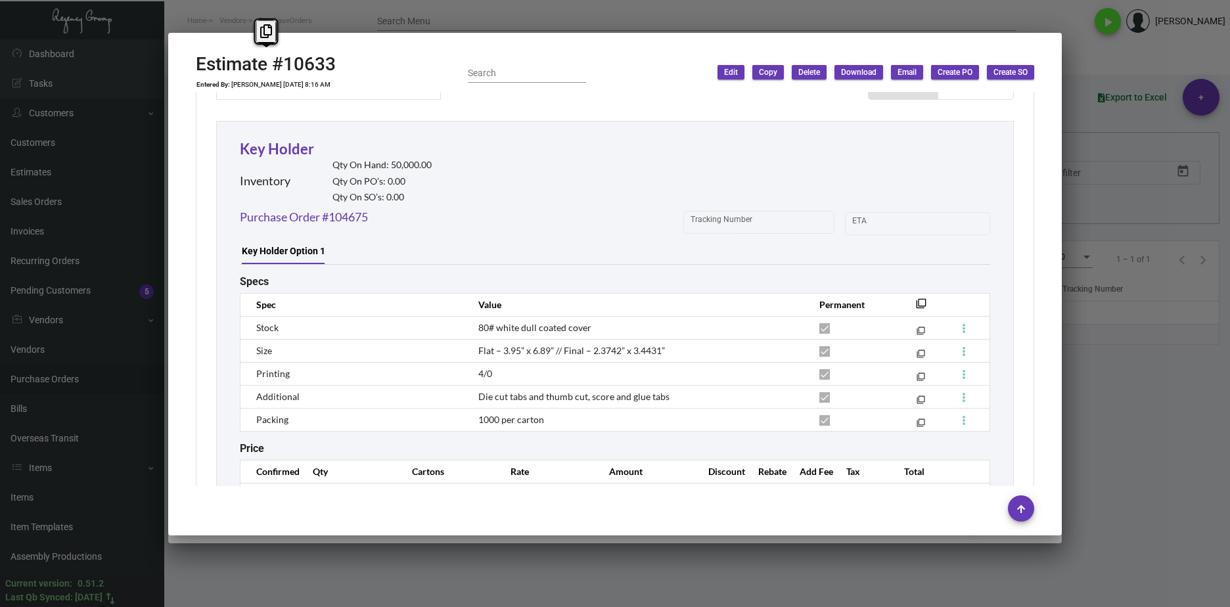
scroll to position [747, 0]
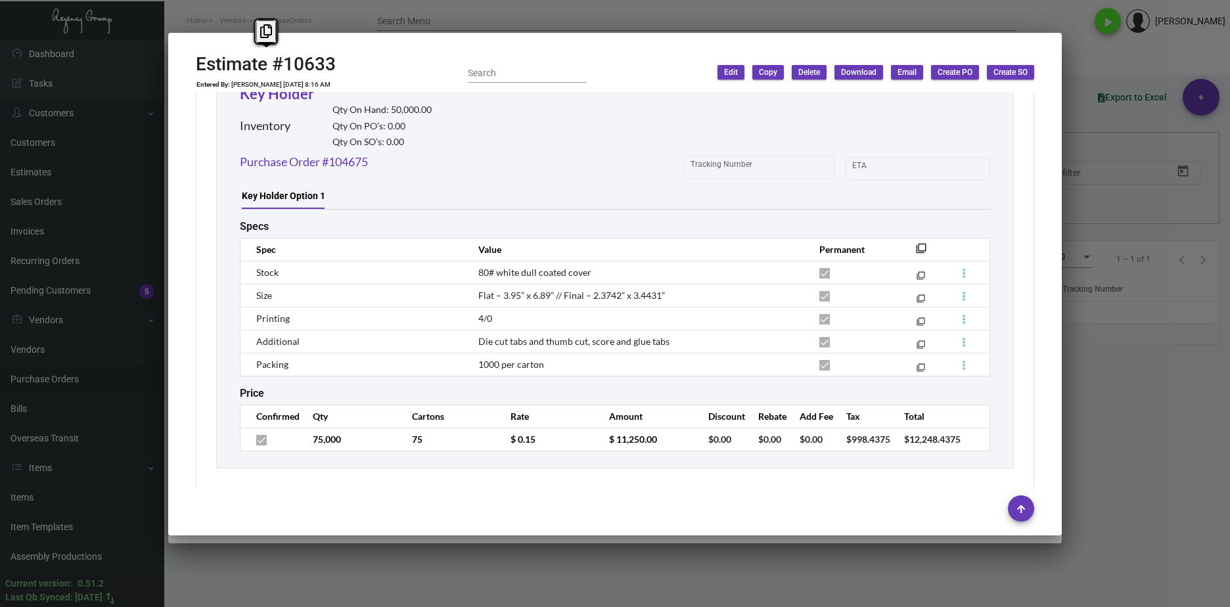
click at [403, 412] on th "Cartons" at bounding box center [448, 416] width 99 height 23
click at [470, 428] on tr "75,000 75 $ 0.15 $ 11,250.00 $0.00 $0.00 $0.00 $998.4375 $12,248.4375" at bounding box center [614, 439] width 749 height 23
click at [661, 562] on div at bounding box center [615, 303] width 1230 height 607
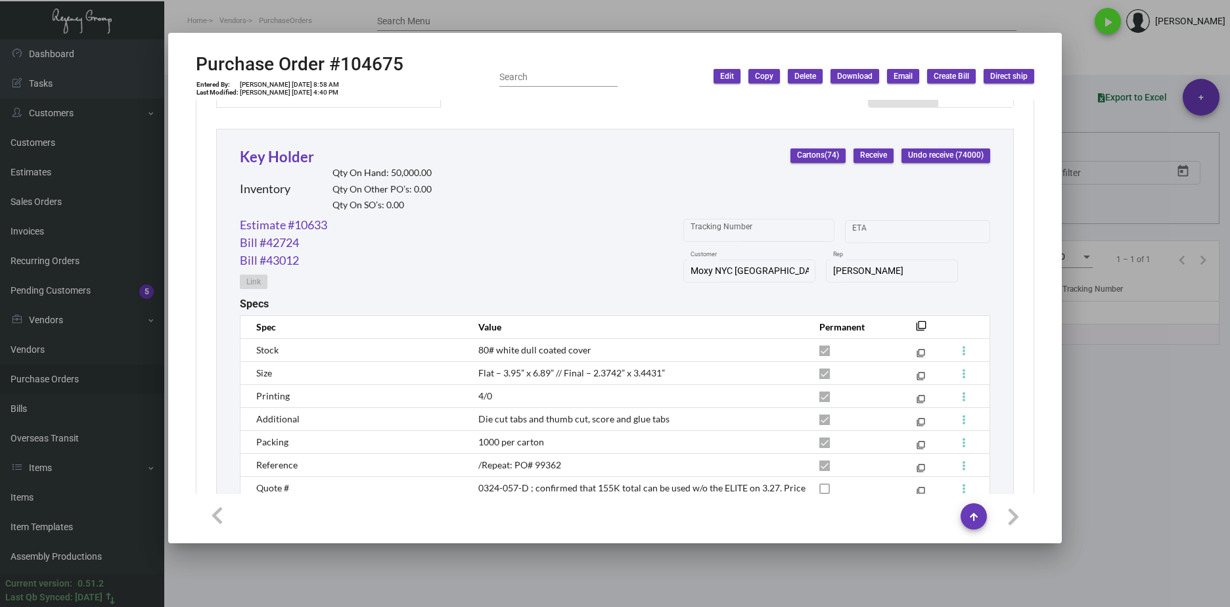
click at [391, 546] on div at bounding box center [615, 303] width 1230 height 607
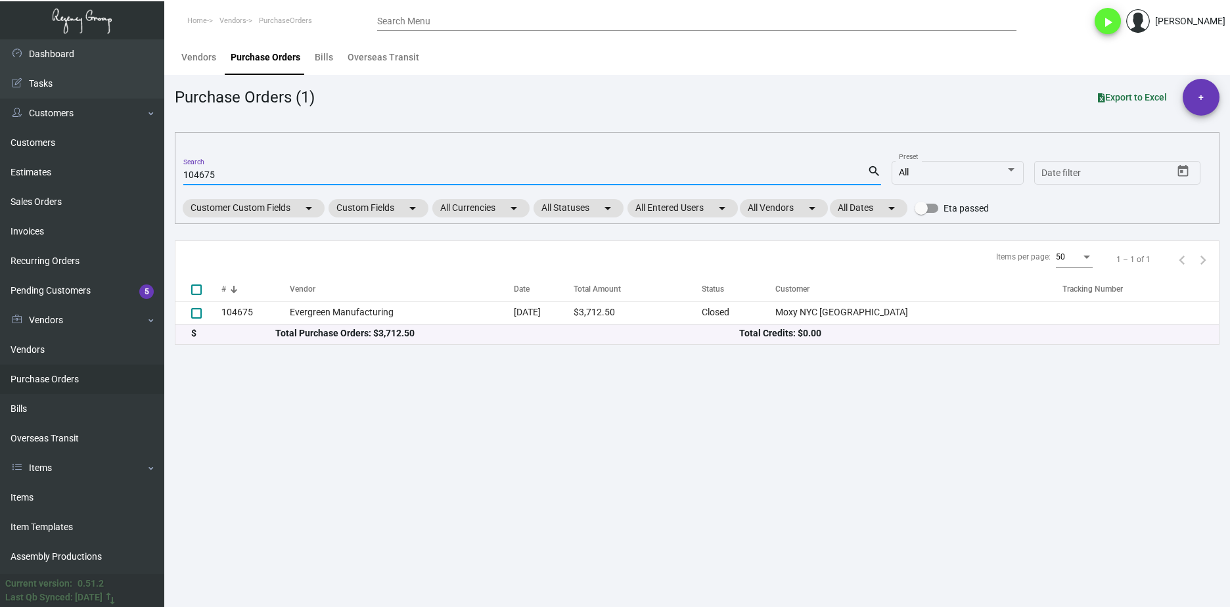
click at [202, 179] on input "104675" at bounding box center [525, 175] width 684 height 11
paste input "5652"
type input "105652"
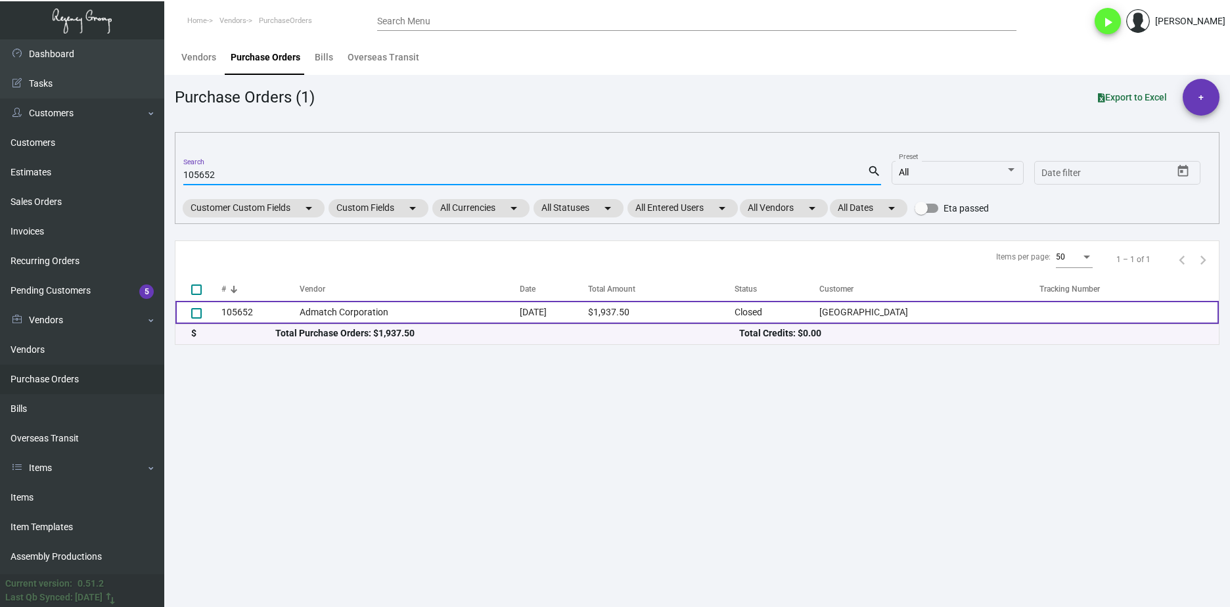
click at [388, 319] on td "Admatch Corporation" at bounding box center [410, 312] width 220 height 23
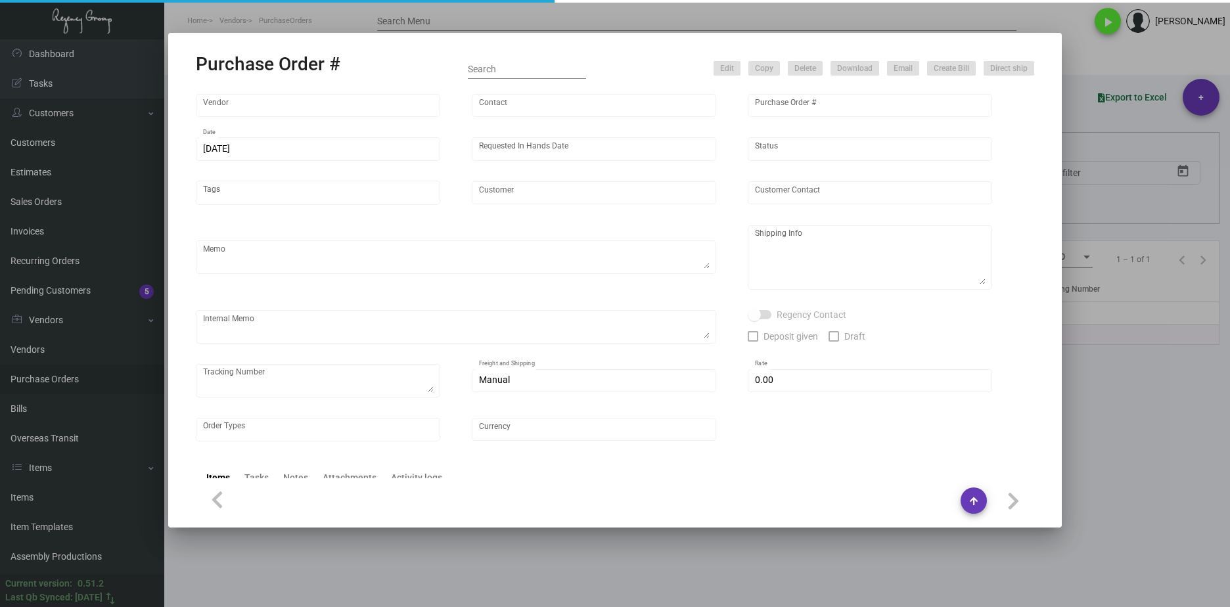
type input "Admatch Corporation"
type input "Order Entry"
type input "105652"
type input "[DATE]"
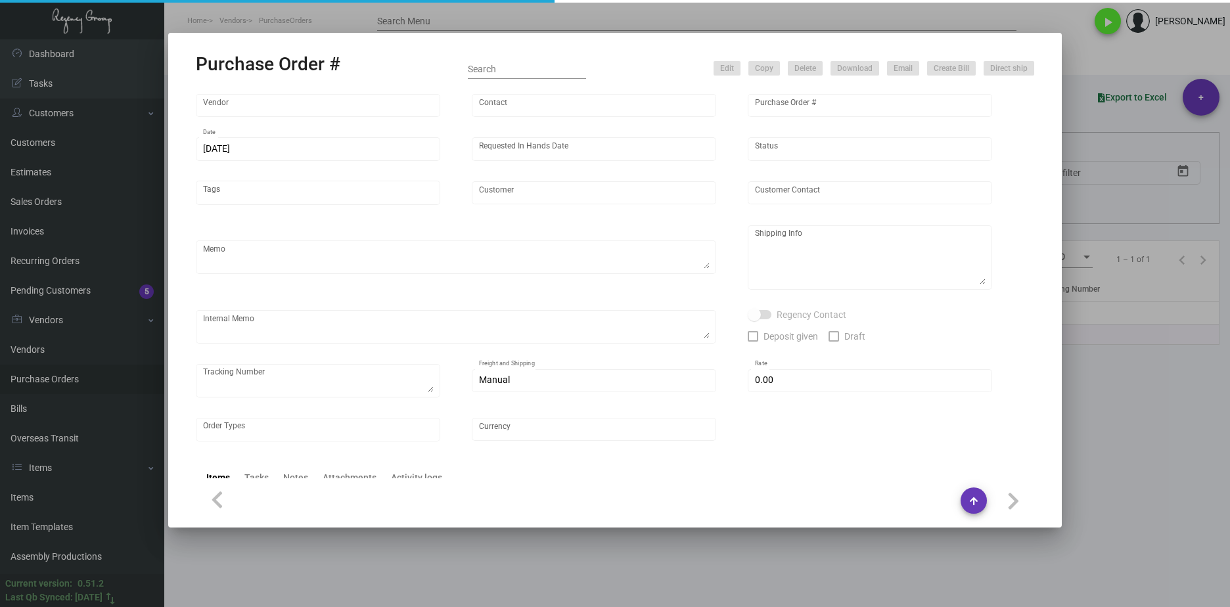
type input "[GEOGRAPHIC_DATA]"
type textarea "SHUFFLED COASTERS.Pricing per [PERSON_NAME]. When ready to ship, contact: [EMAI…"
type textarea "Regency Group LA [STREET_ADDRESS]"
type textarea "6.27 - labels provided, 1 case direct to hotel on SO 159074 rest to LA warehous…"
checkbox input "true"
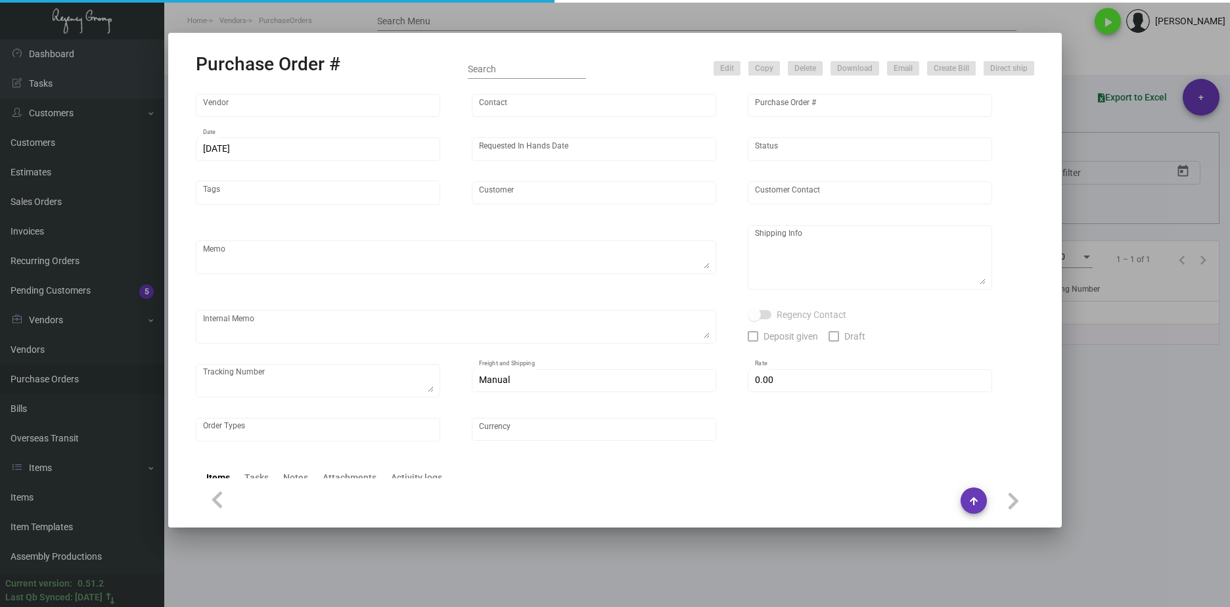
type input "$ 0.00"
type input "United States Dollar $"
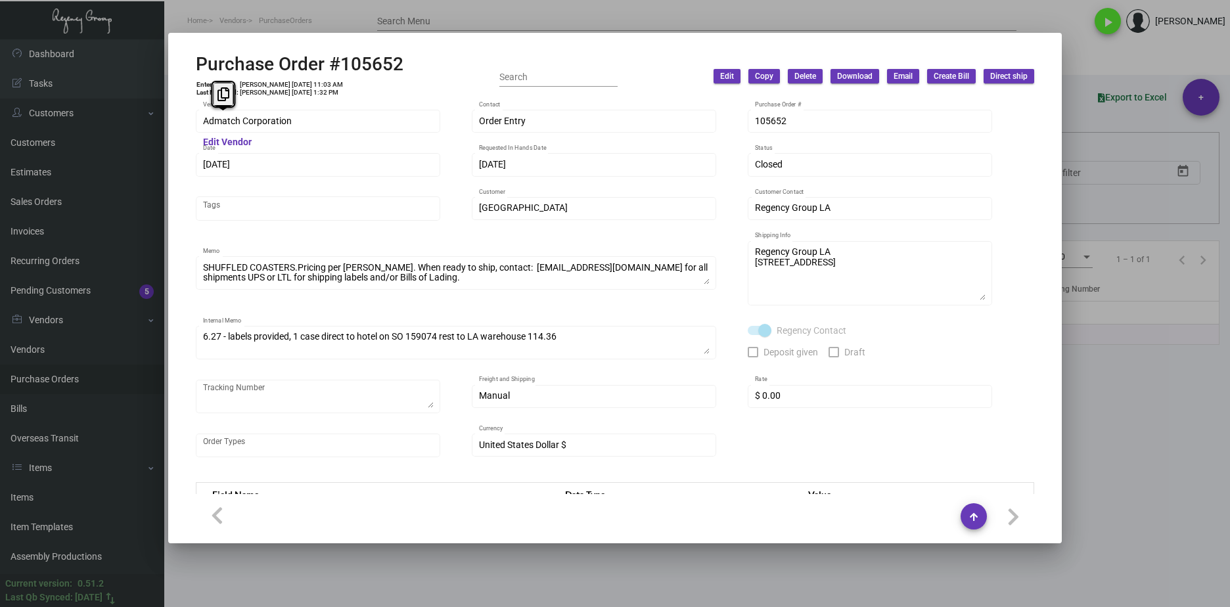
click at [171, 121] on mat-dialog-container "Purchase Order #105652 Entered By: [PERSON_NAME] [DATE] 11:03 AM Last Modified:…" at bounding box center [614, 288] width 893 height 510
click at [83, 257] on div at bounding box center [615, 303] width 1230 height 607
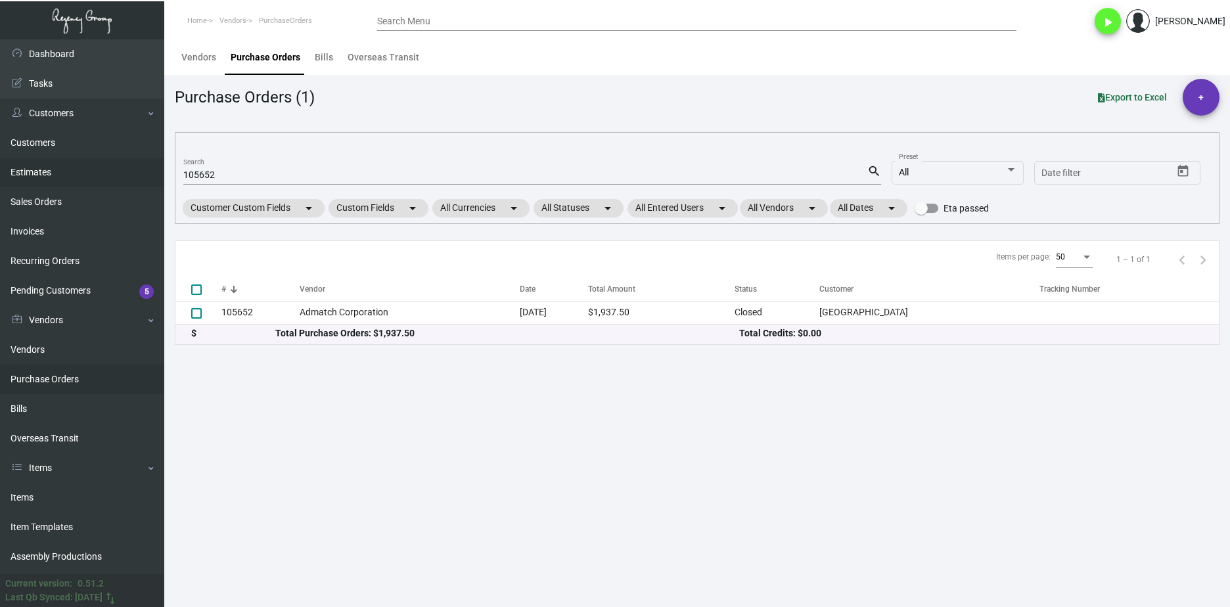
click at [97, 173] on link "Estimates" at bounding box center [82, 173] width 164 height 30
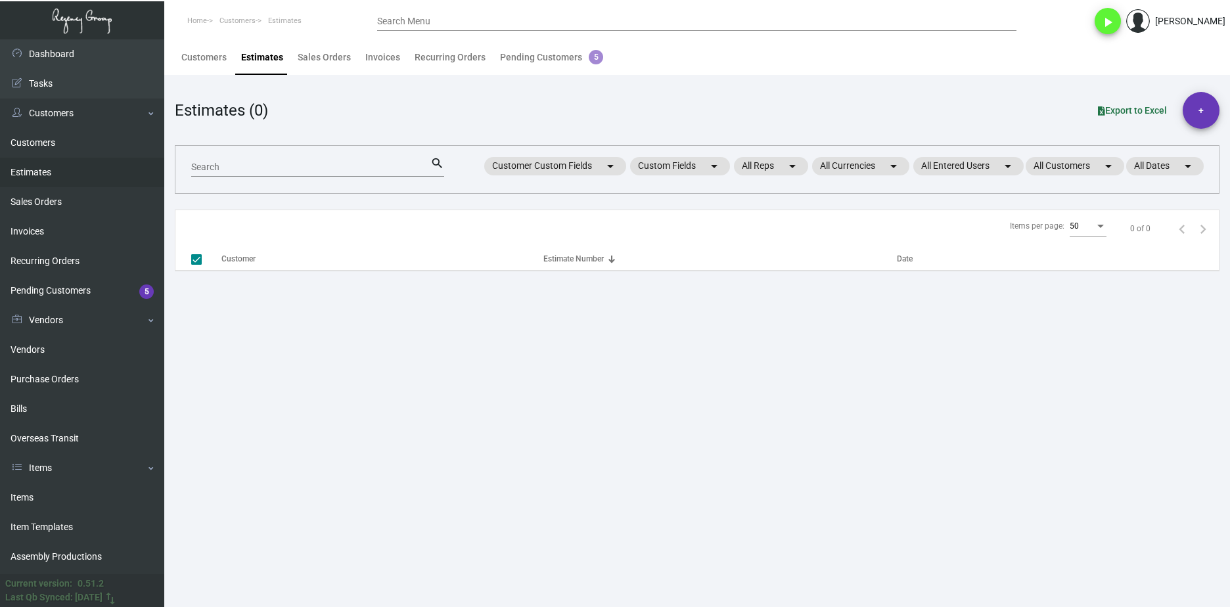
click at [263, 162] on div "Search" at bounding box center [310, 166] width 239 height 20
checkbox input "false"
paste input "10159"
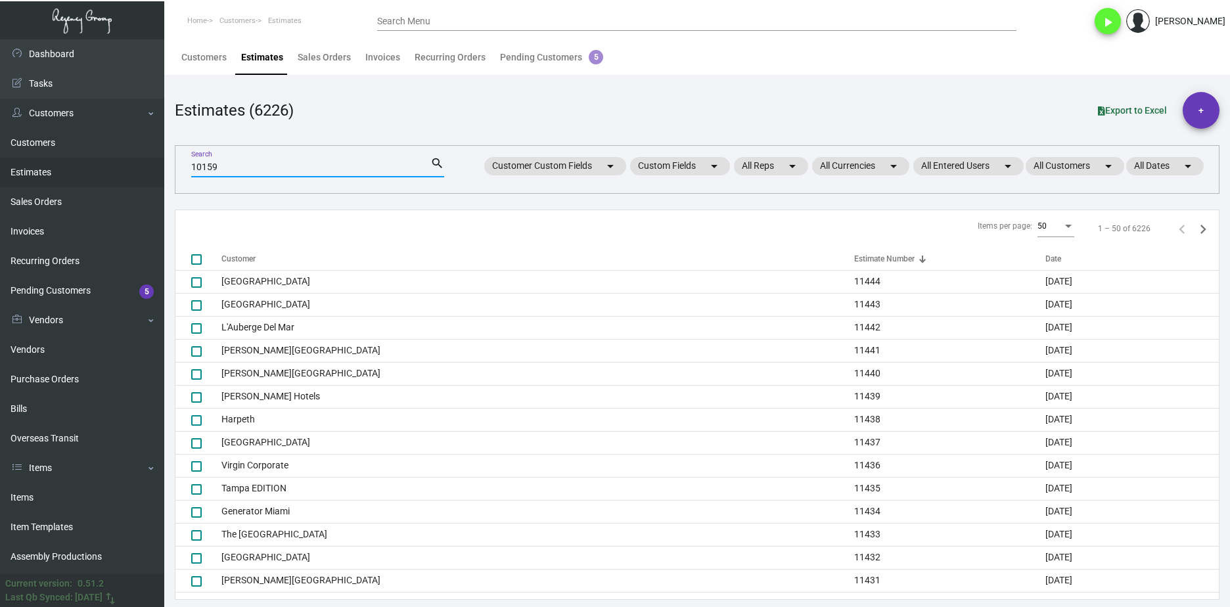
type input "10159"
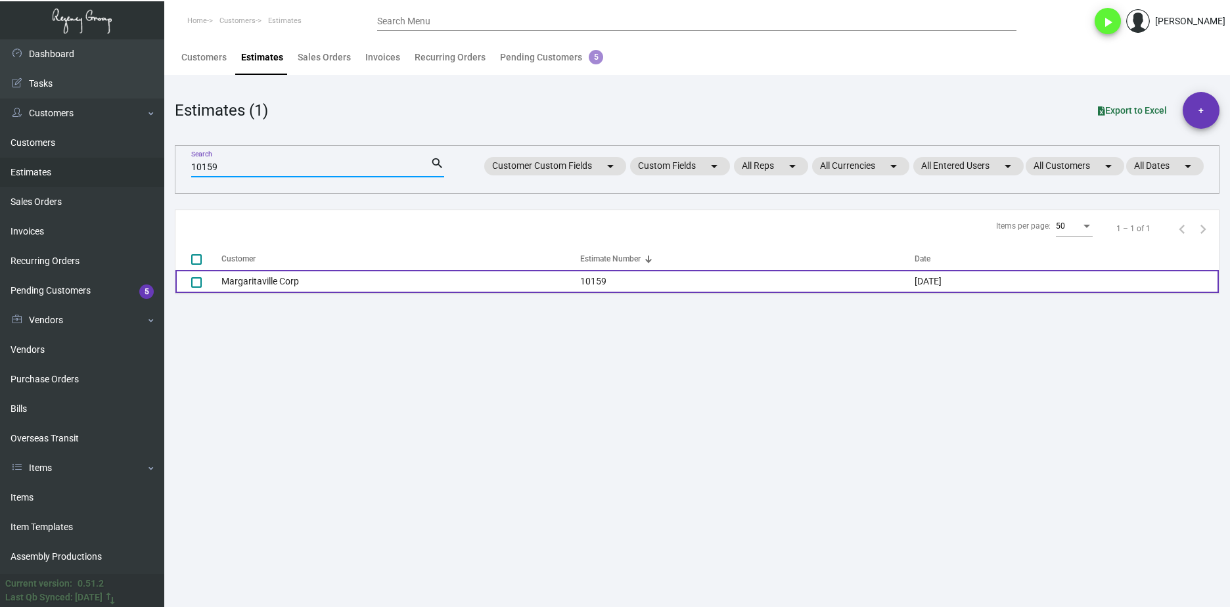
click at [304, 286] on td "Margaritaville Corp" at bounding box center [400, 281] width 359 height 23
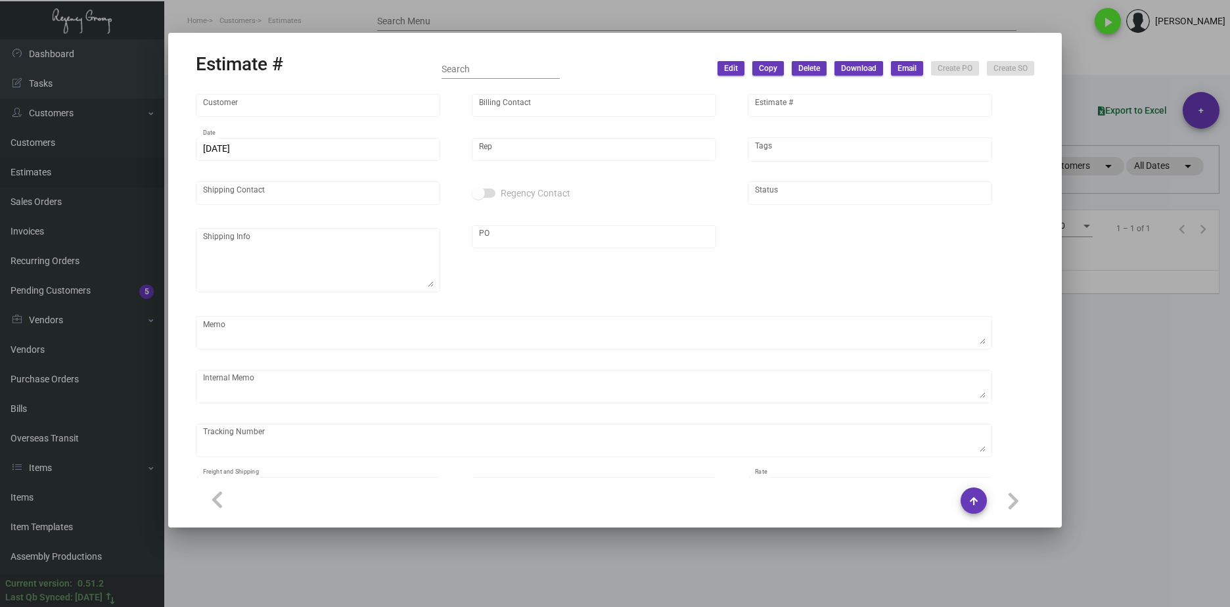
type input "Margaritaville Corp"
type input "[PERSON_NAME]"
type input "10159"
type input "[DATE]"
type input "[PERSON_NAME]"
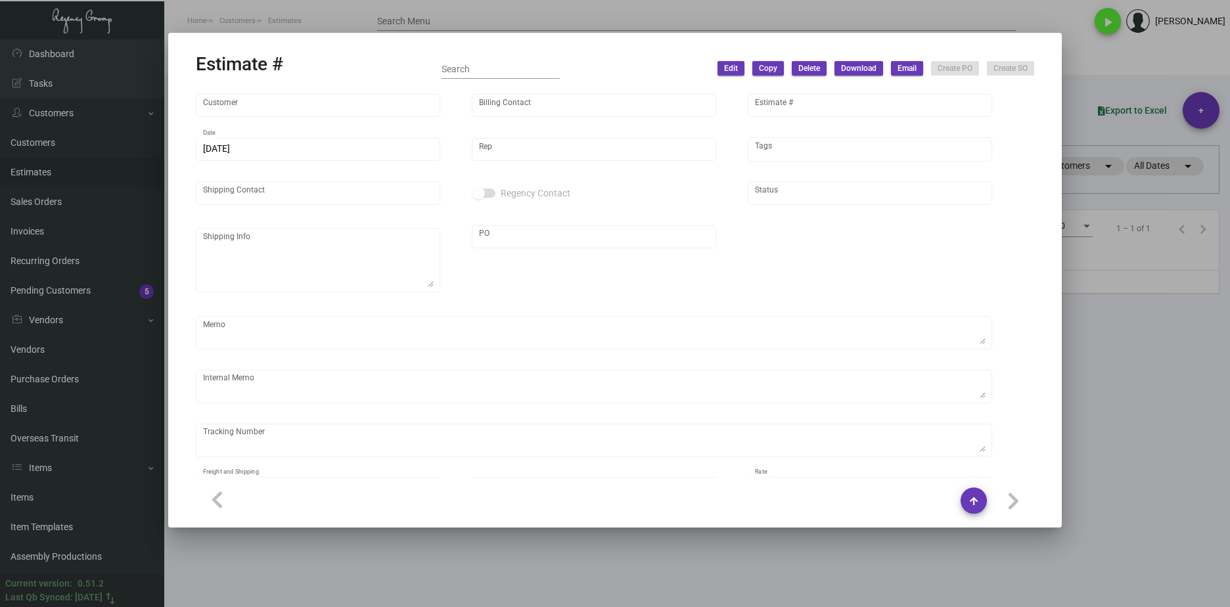
type input "[PERSON_NAME]"
type input "United States Dollar $"
type input "$ 0.00"
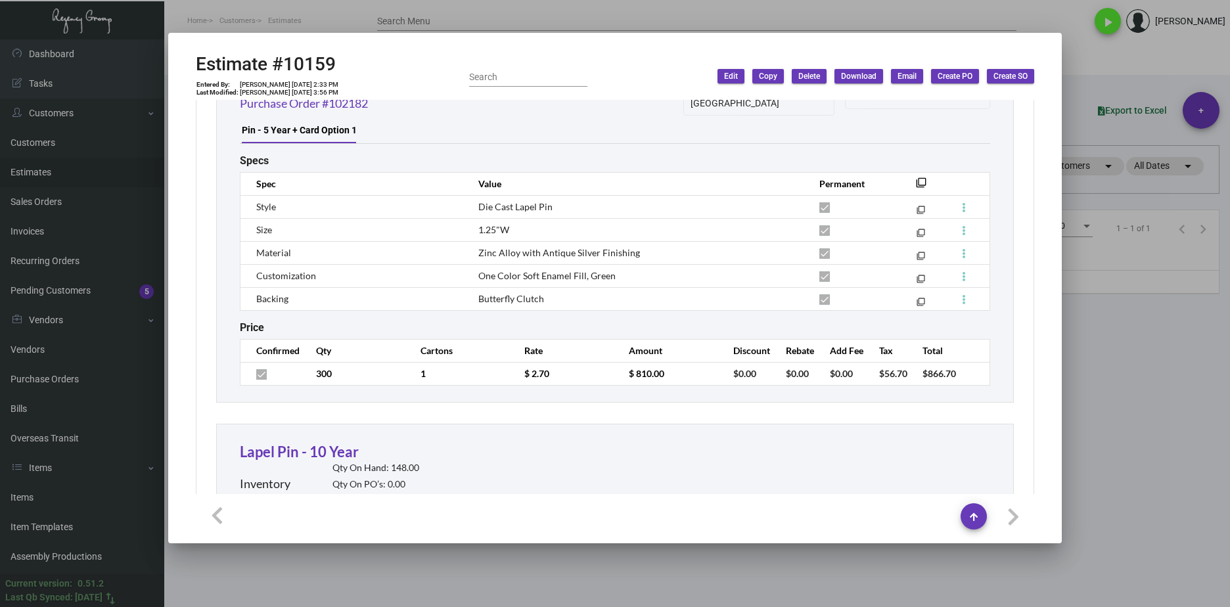
scroll to position [4658, 0]
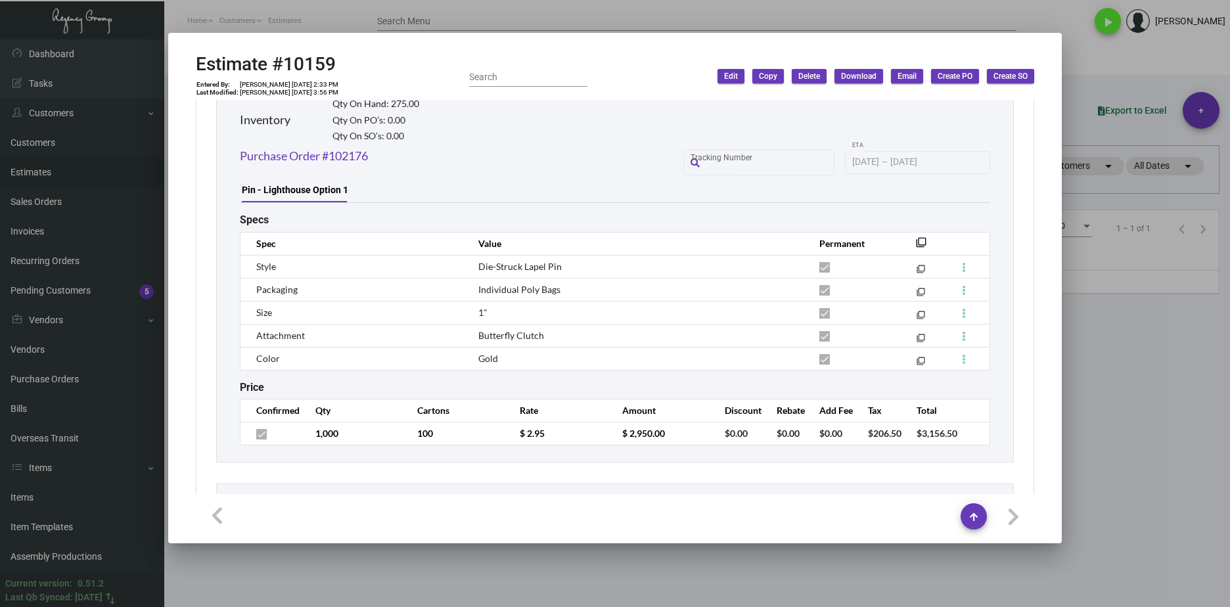
click at [1096, 388] on div at bounding box center [615, 303] width 1230 height 607
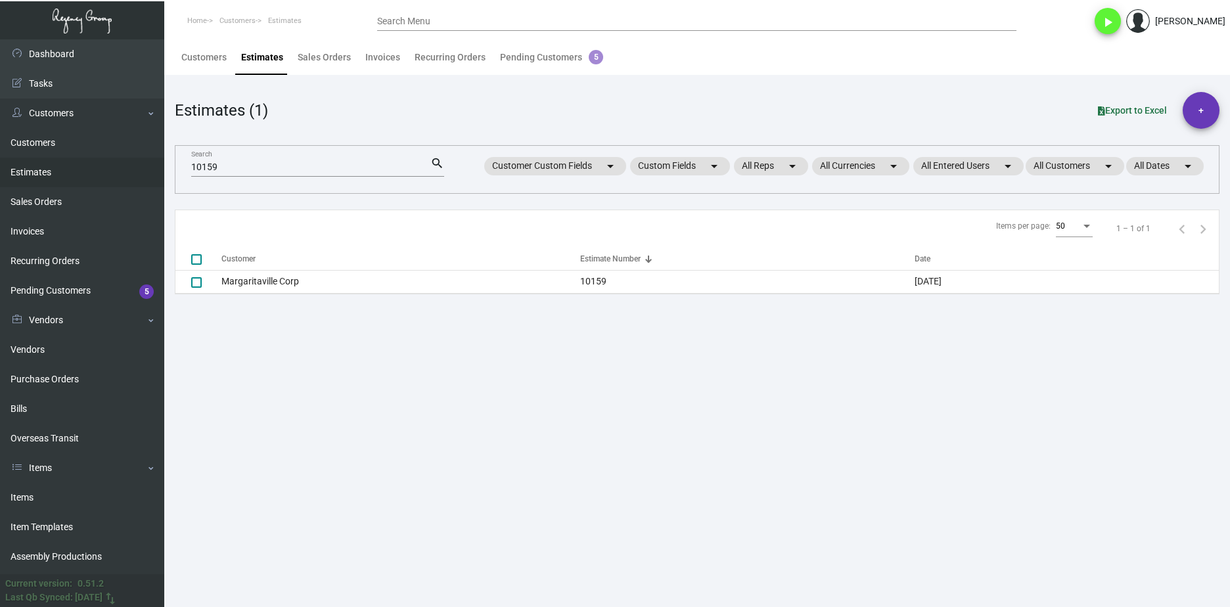
click at [215, 165] on input "10159" at bounding box center [310, 167] width 239 height 11
click at [76, 487] on link "Items" at bounding box center [82, 498] width 164 height 30
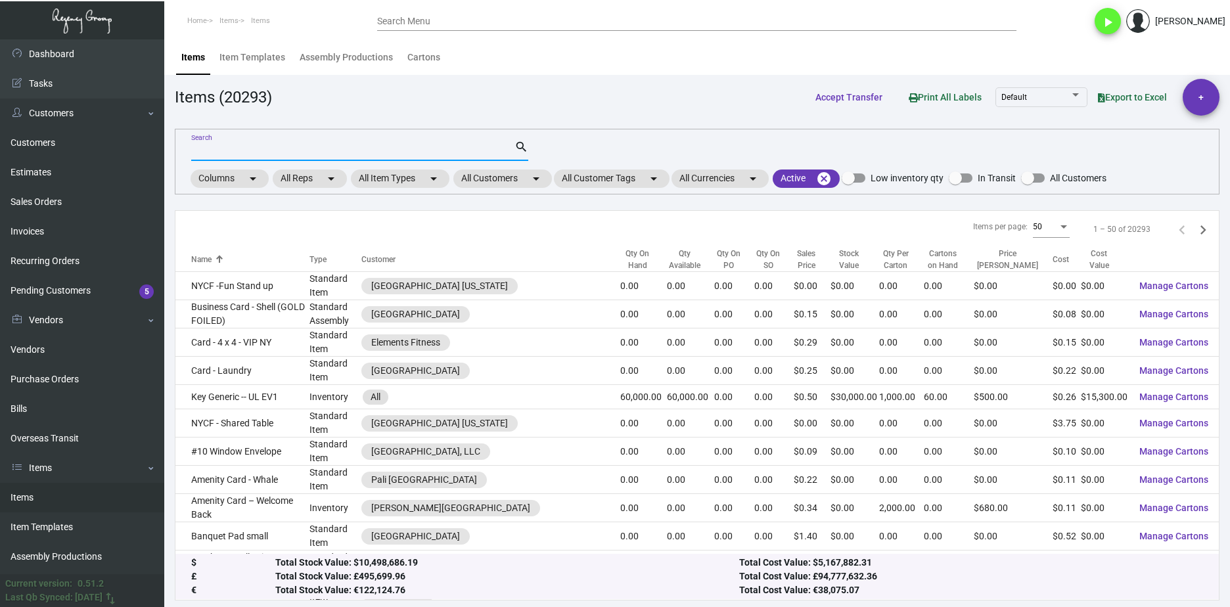
click at [293, 152] on input "Search" at bounding box center [352, 151] width 323 height 11
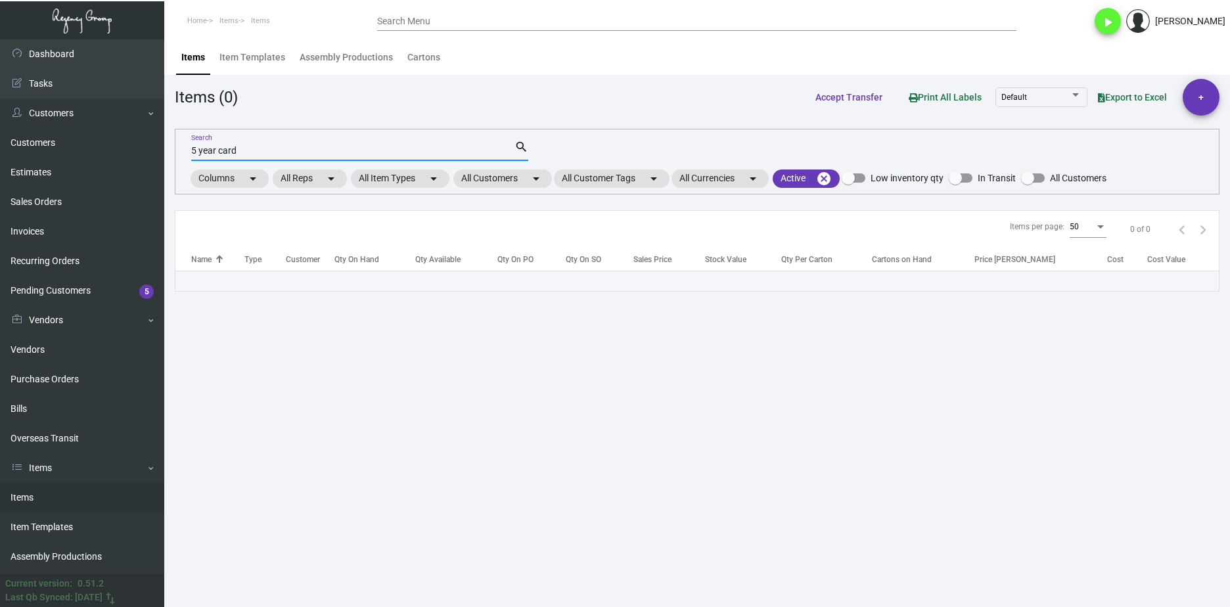
drag, startPoint x: 236, startPoint y: 146, endPoint x: 244, endPoint y: 145, distance: 8.8
click at [236, 146] on input "5 year card" at bounding box center [352, 151] width 323 height 11
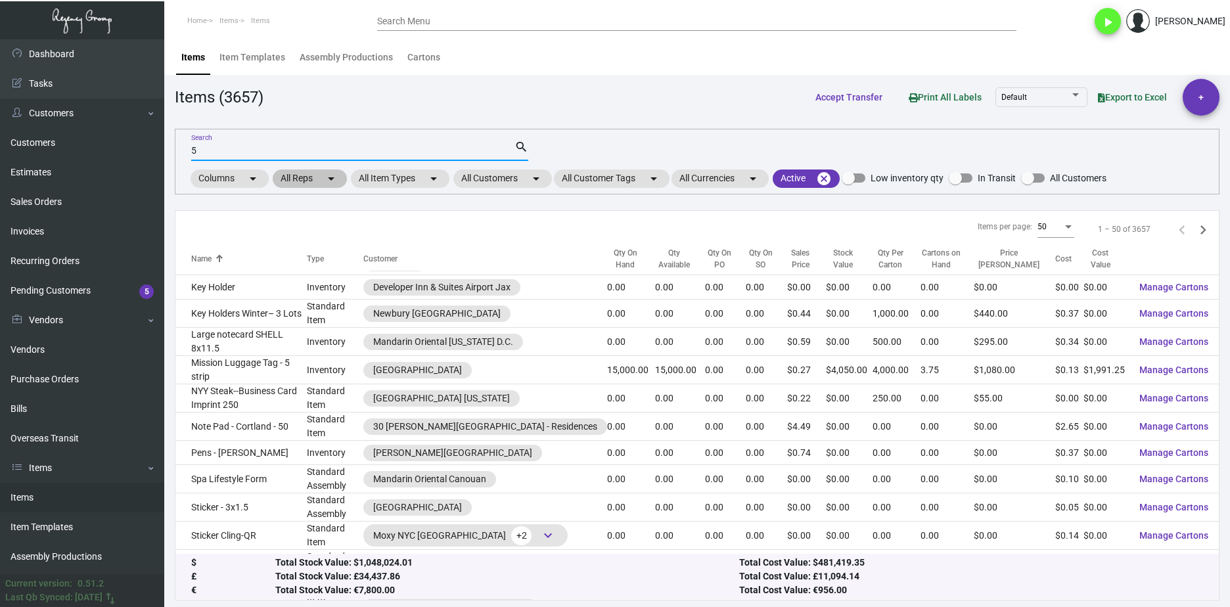
scroll to position [566, 0]
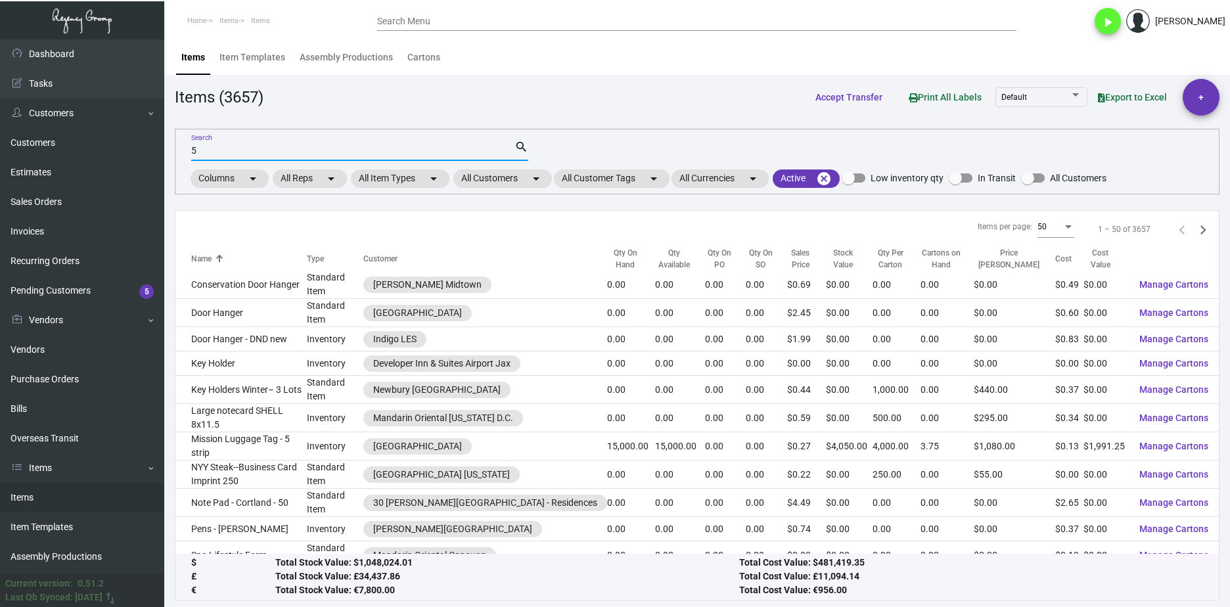
drag, startPoint x: 206, startPoint y: 145, endPoint x: 169, endPoint y: 141, distance: 36.4
click at [171, 143] on main "Items Item Templates Assembly Productions Cartons Items (3657) Accept Transfer …" at bounding box center [696, 323] width 1065 height 568
click at [202, 146] on input "5" at bounding box center [352, 151] width 323 height 11
type input "5"
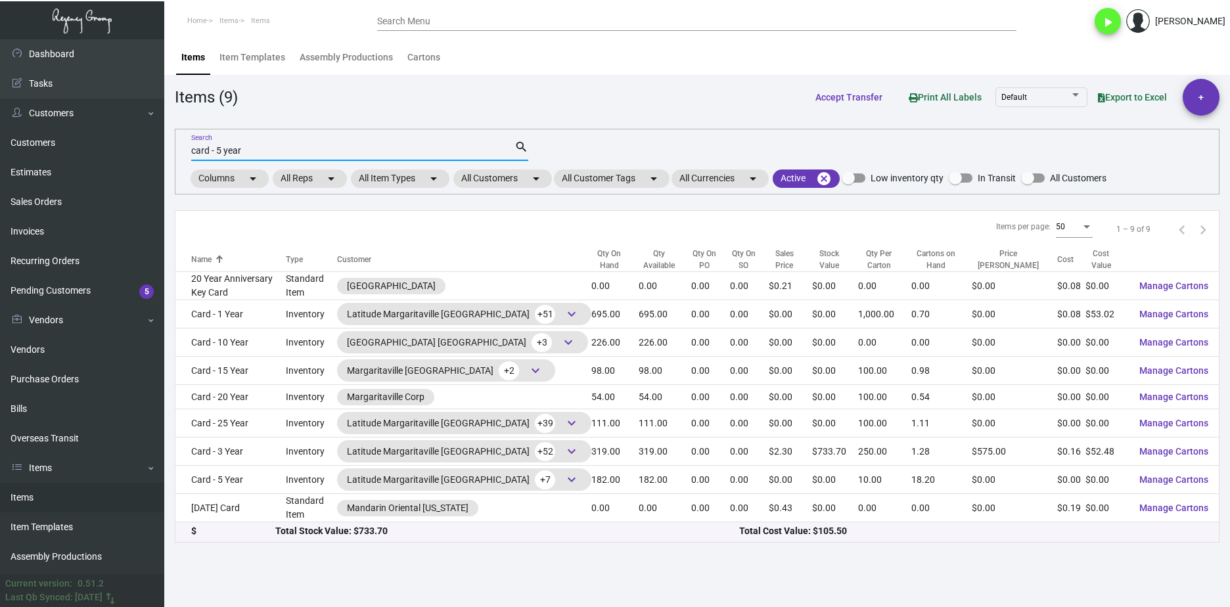
type input "card - 5 year"
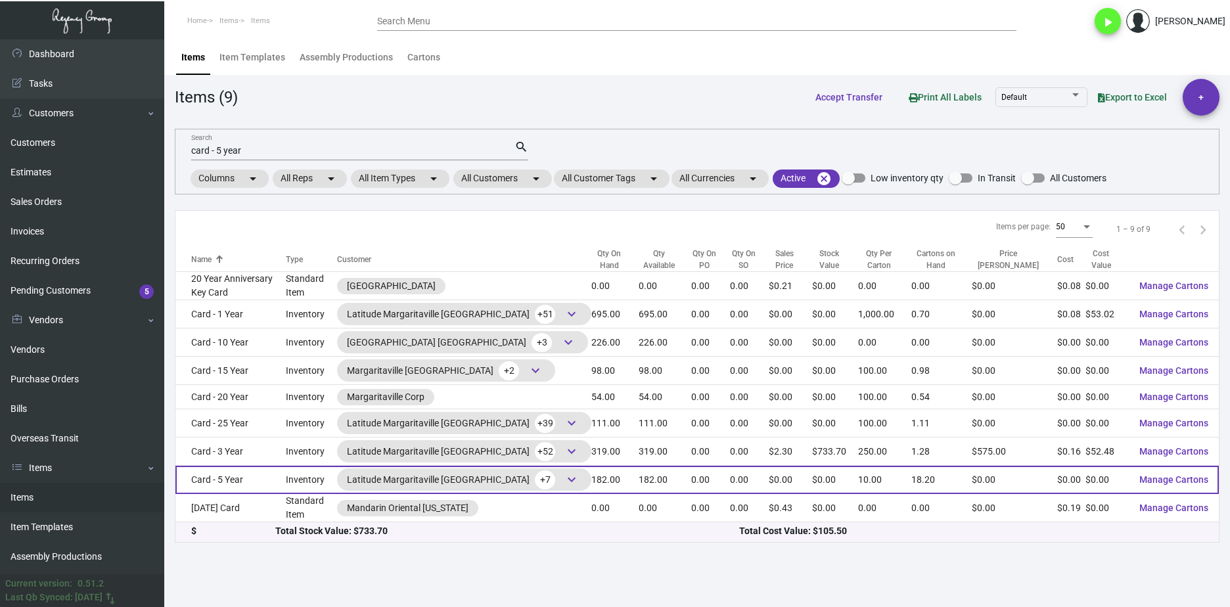
click at [315, 487] on td "Inventory" at bounding box center [311, 480] width 51 height 28
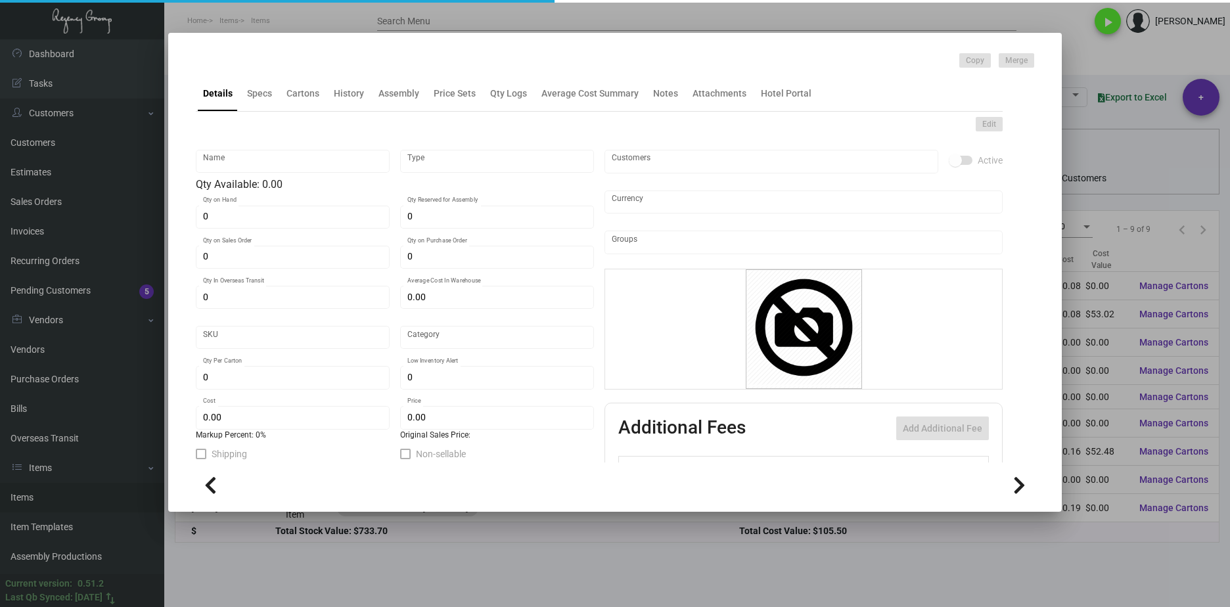
type input "Card - 5 Year"
type input "Inventory"
type input "182"
type input "$ 0.00"
type input "Inventory"
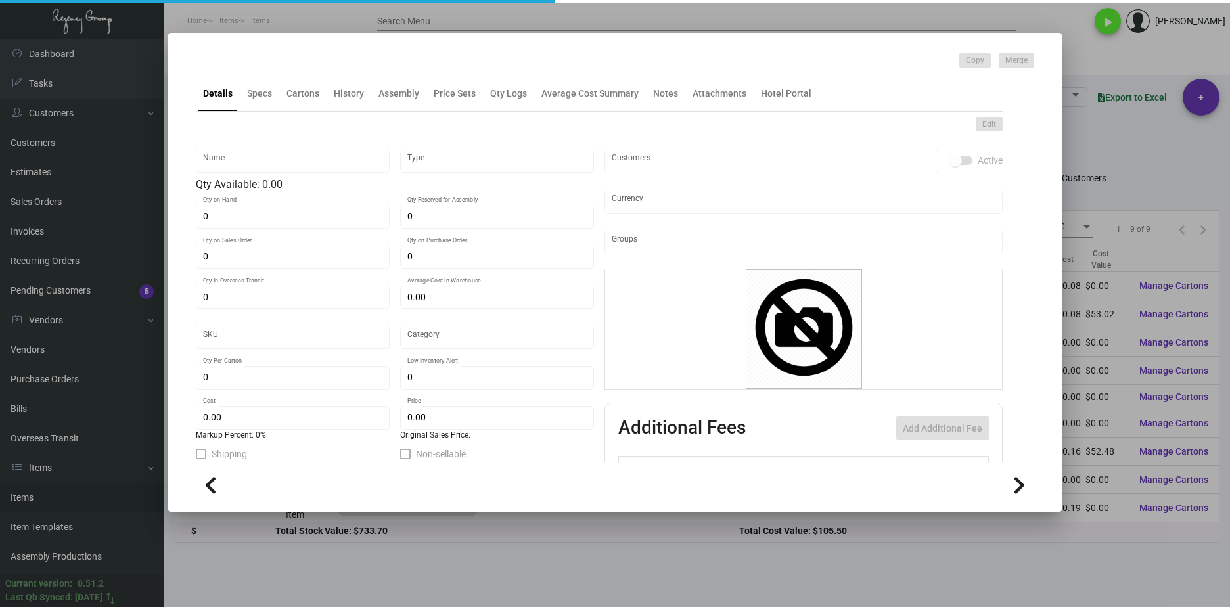
type input "10"
type input "$ 0.00"
checkbox input "true"
type input "United States Dollar $"
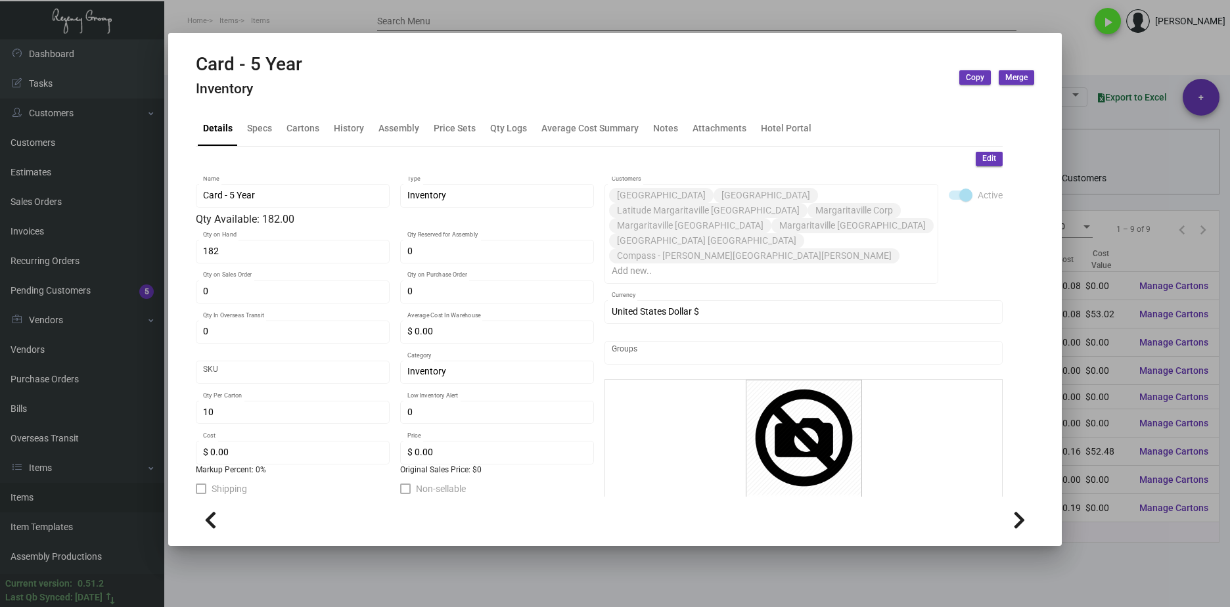
click at [368, 135] on div "Details Specs Cartons History Assembly Price Sets Qty Logs Average Cost Summary…" at bounding box center [599, 127] width 807 height 35
click at [361, 135] on div "History" at bounding box center [348, 128] width 41 height 32
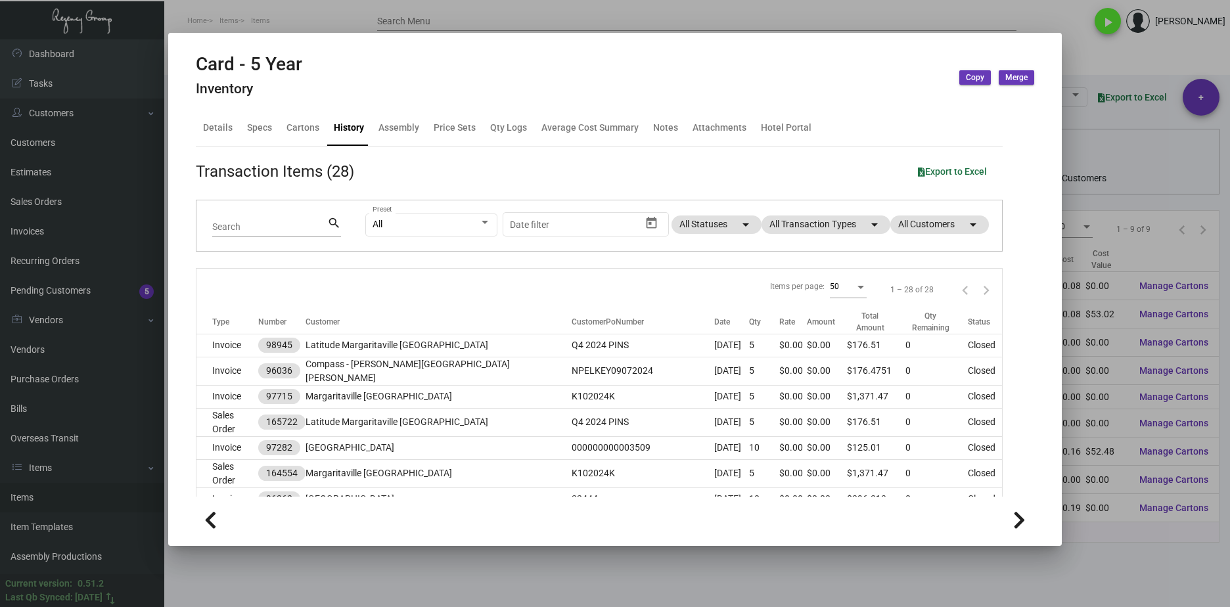
click at [744, 564] on div at bounding box center [615, 303] width 1230 height 607
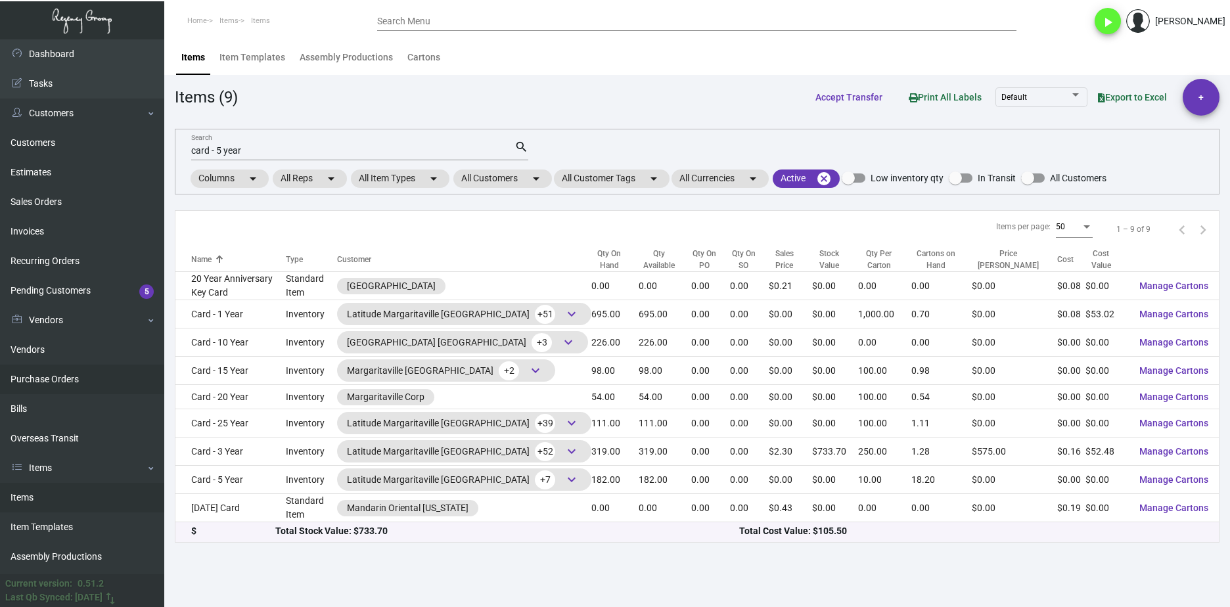
click at [80, 379] on link "Purchase Orders" at bounding box center [82, 380] width 164 height 30
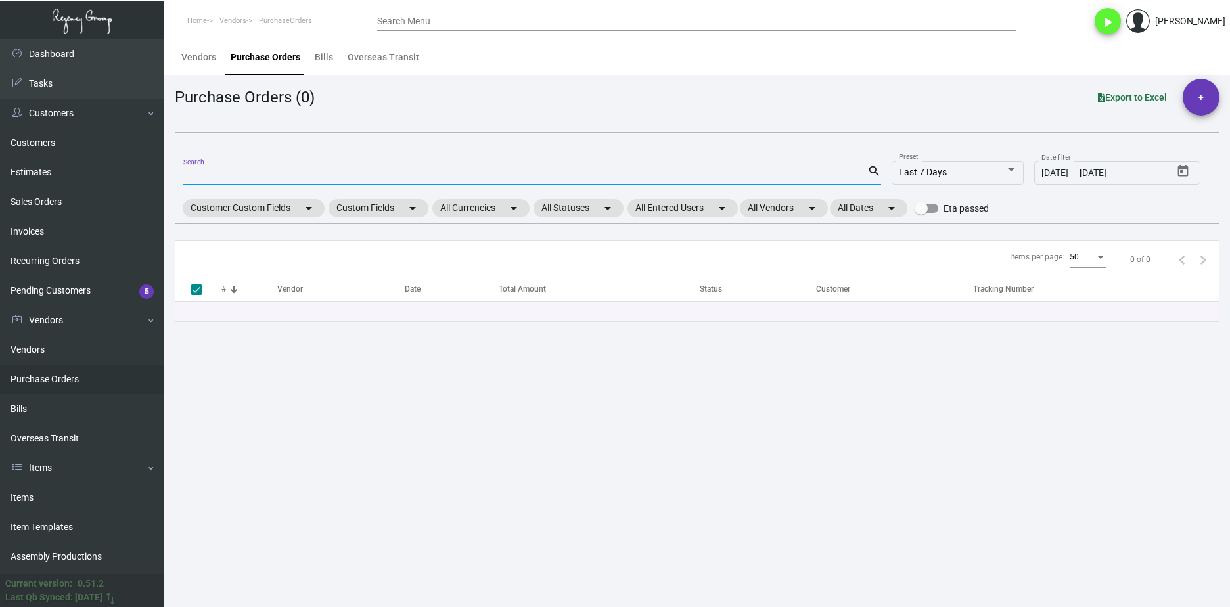
click at [217, 176] on input "Search" at bounding box center [525, 175] width 684 height 11
paste input "108527"
type input "108527"
checkbox input "false"
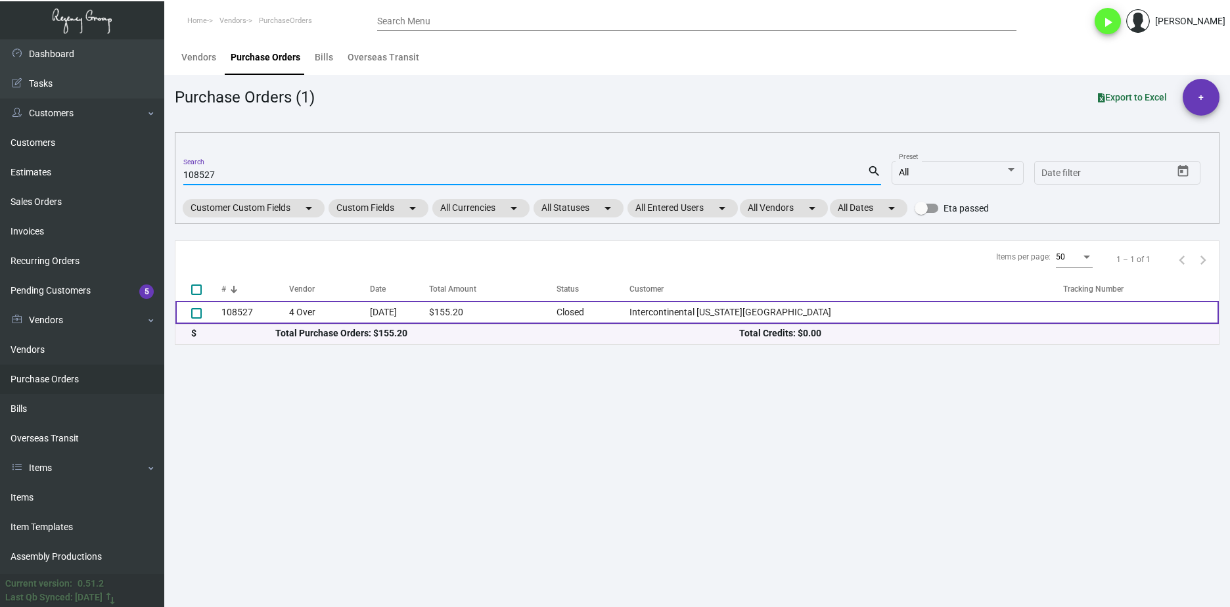
click at [273, 318] on td "108527" at bounding box center [255, 312] width 68 height 23
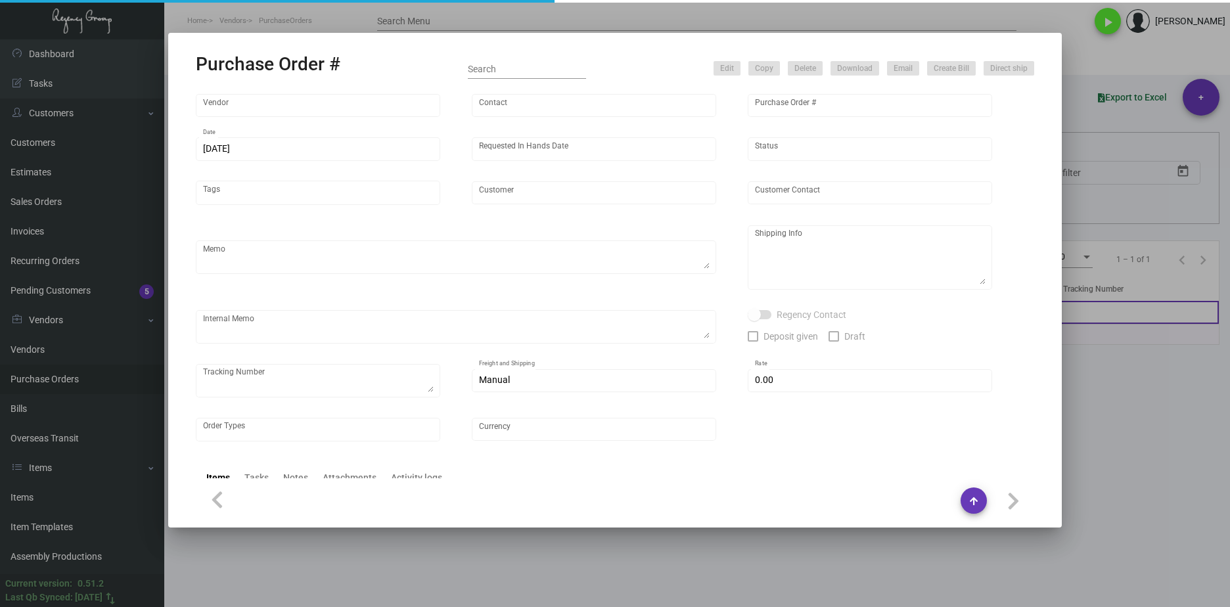
type input "4 Over"
type input "108527"
type input "[DATE]"
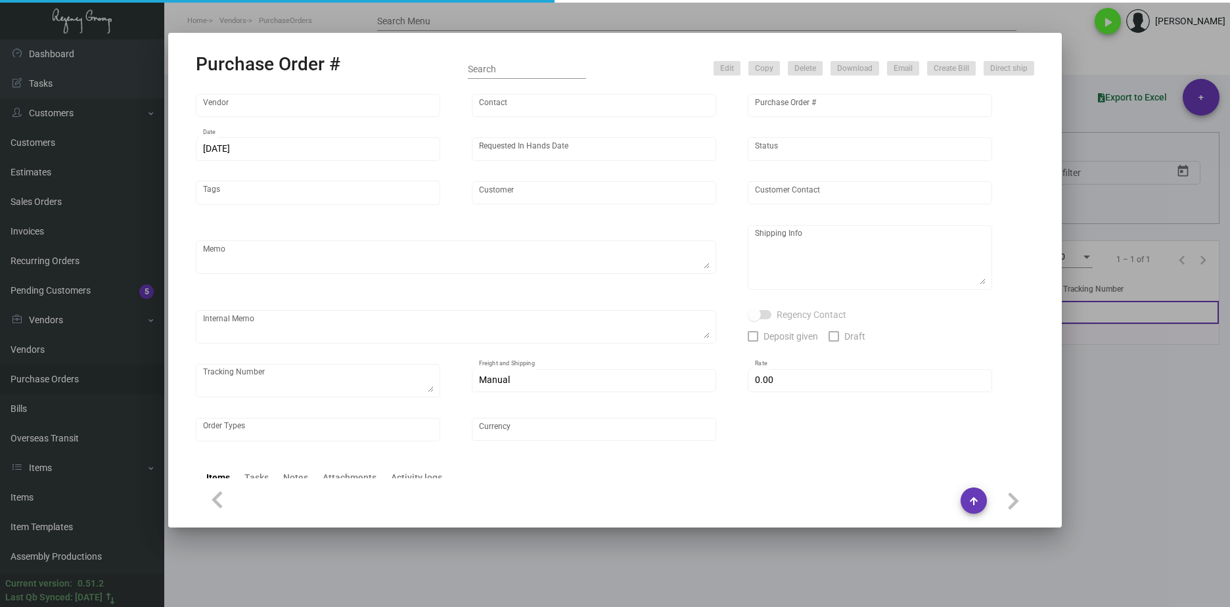
type input "Intercontinental [US_STATE][GEOGRAPHIC_DATA]"
type input "[PERSON_NAME]"
type textarea "E5000113476/ 008825048"
type textarea "Intercontinental [US_STATE][GEOGRAPHIC_DATA] - [PERSON_NAME] [STREET_ADDRESS][U…"
type textarea "12/2 - Created new estimate, correct specs are 4/0."
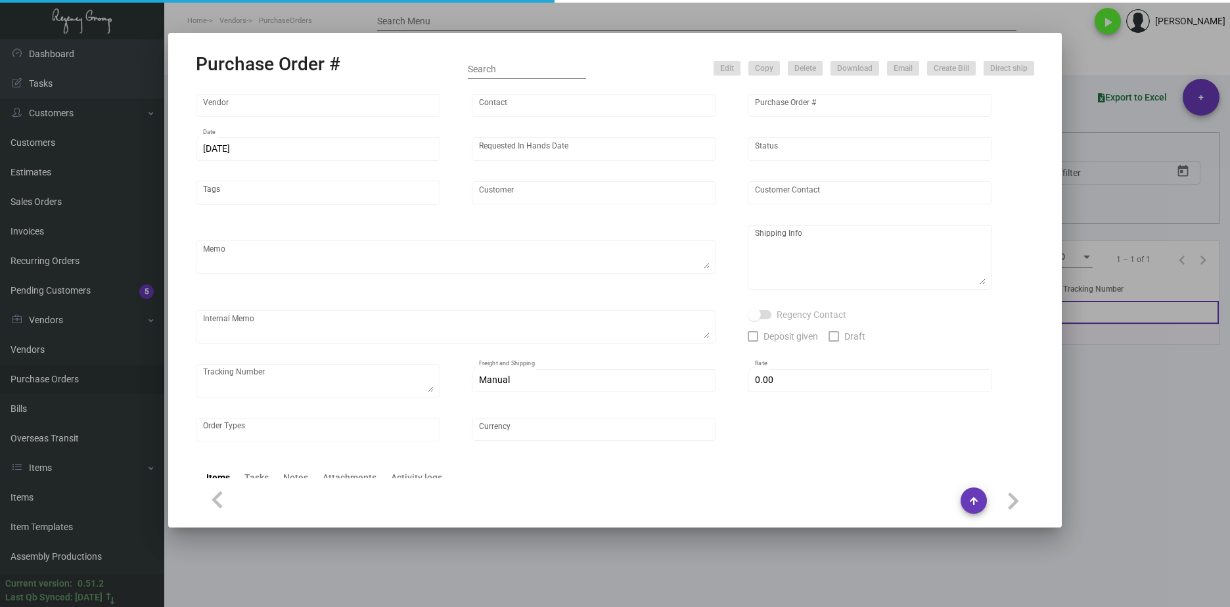
type input "$ 16.60"
type input "United States Dollar $"
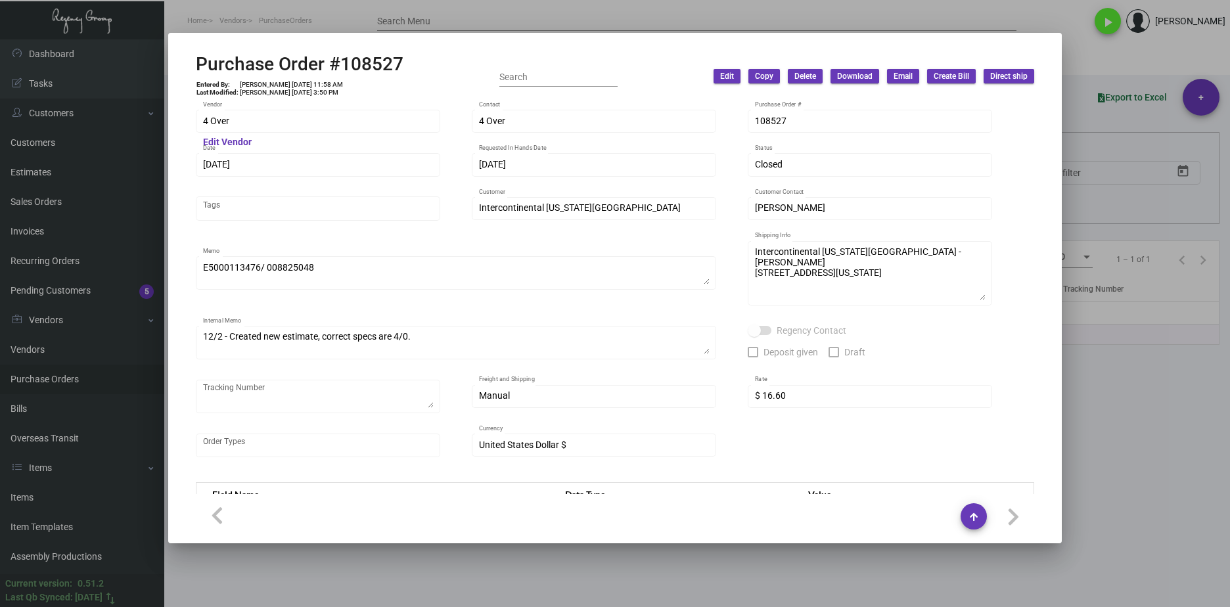
click at [575, 556] on div at bounding box center [615, 303] width 1230 height 607
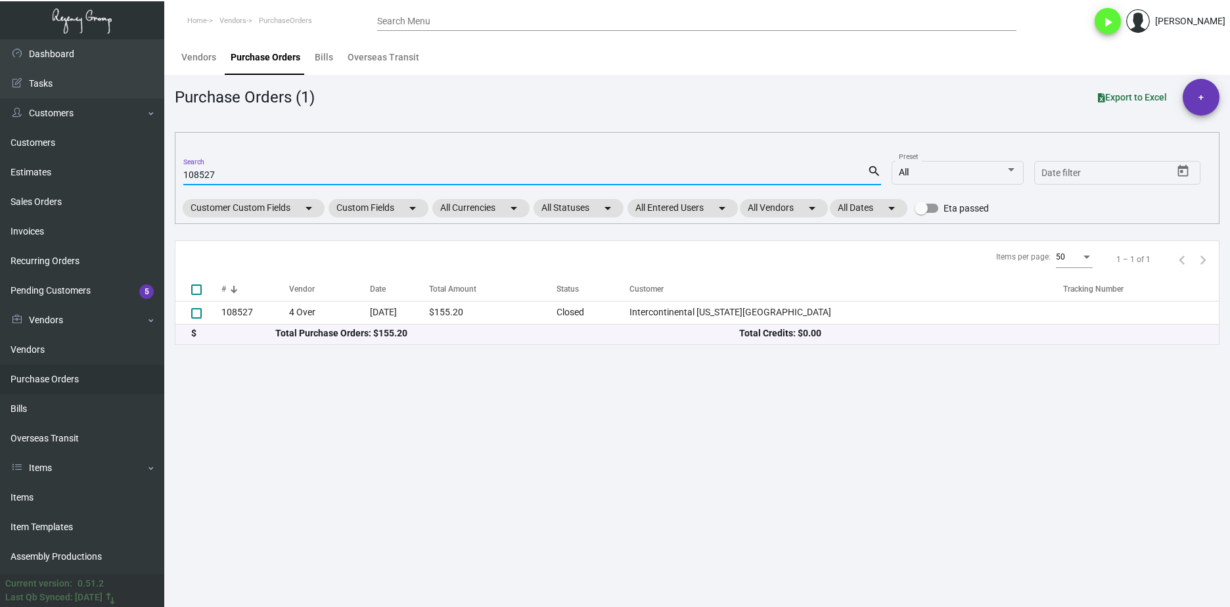
click at [220, 179] on input "108527" at bounding box center [525, 175] width 684 height 11
click at [209, 176] on input "108527" at bounding box center [525, 175] width 684 height 11
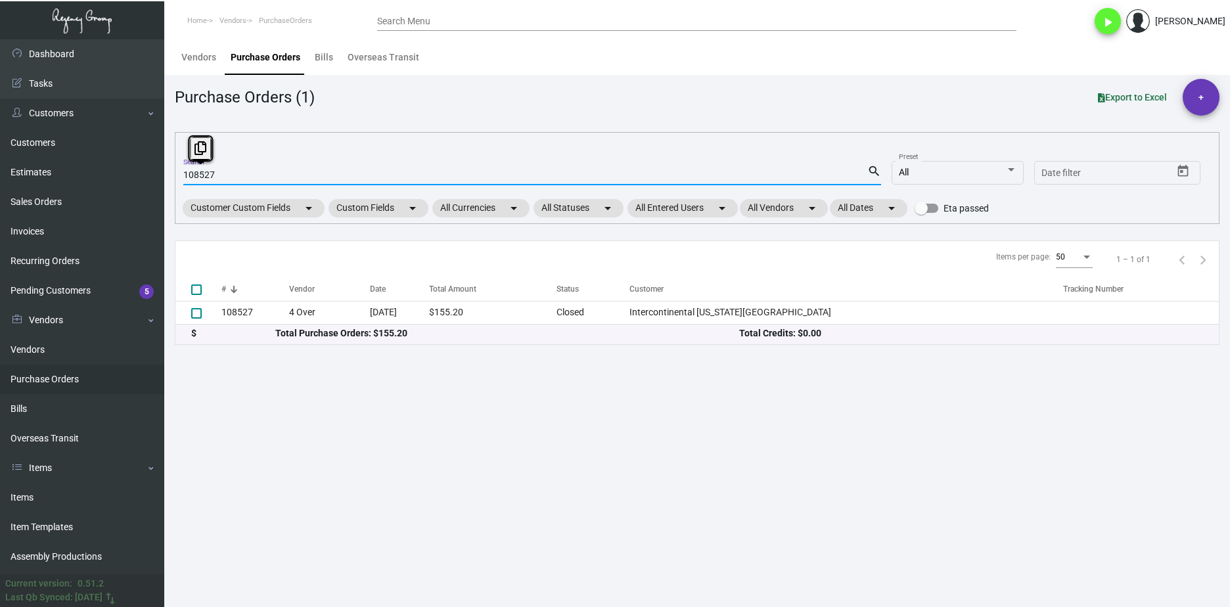
paste input "89077"
type input "89077"
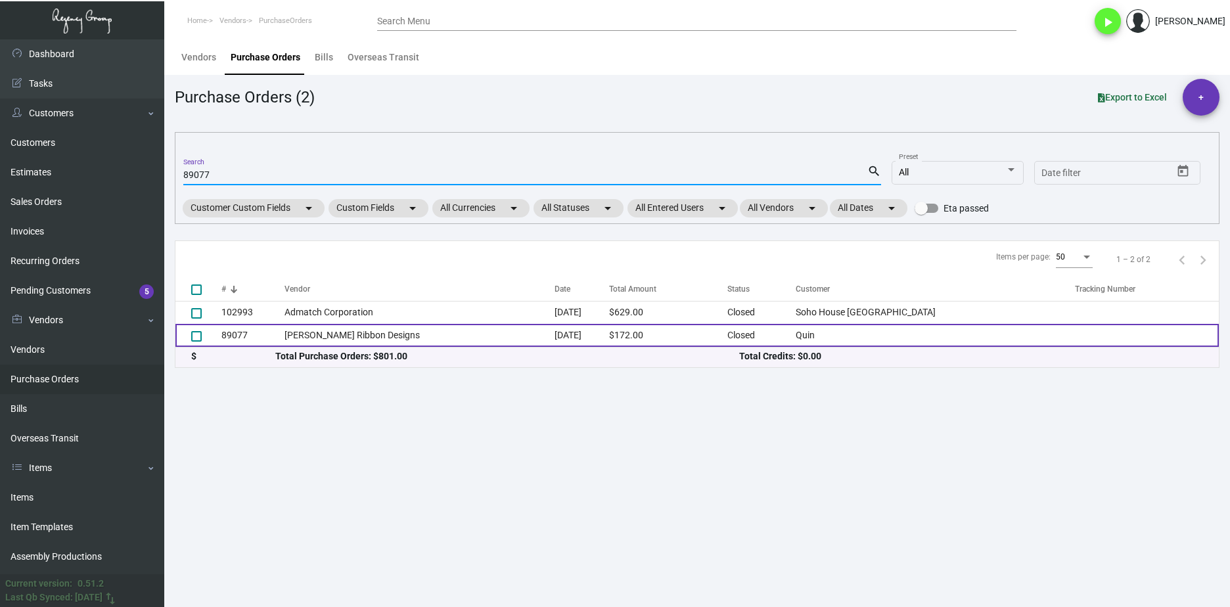
click at [359, 344] on td "[PERSON_NAME] Ribbon Designs" at bounding box center [419, 335] width 270 height 23
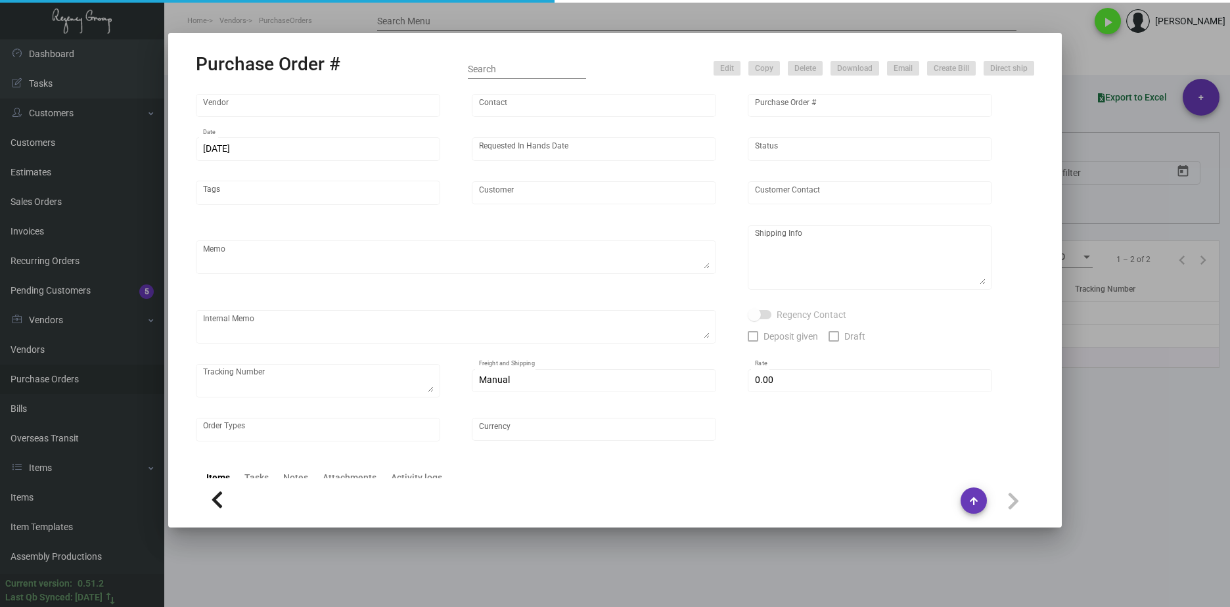
type input "[PERSON_NAME] Ribbon Designs"
type input "[PERSON_NAME]"
type input "89077"
type input "[DATE]"
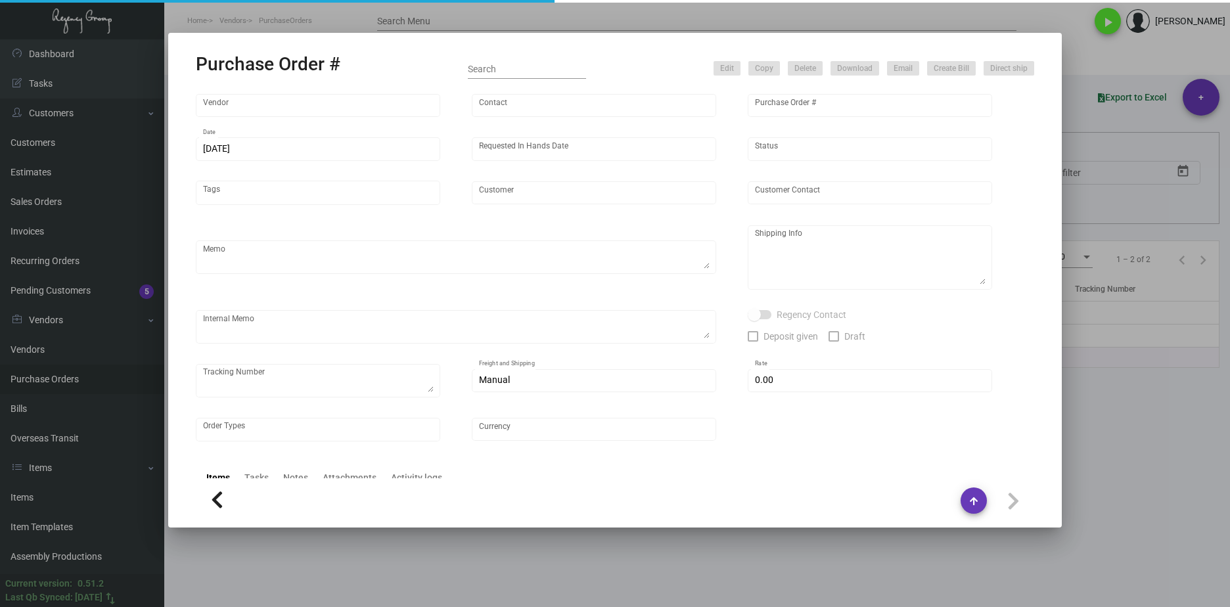
type input "Quin"
type input "[PERSON_NAME]"
type textarea "BLIND Ship via UPS Ground Acct# 1AY276."
type textarea "Quin [PERSON_NAME] [STREET_ADDRESS][US_STATE]"
type input "$ 0.00"
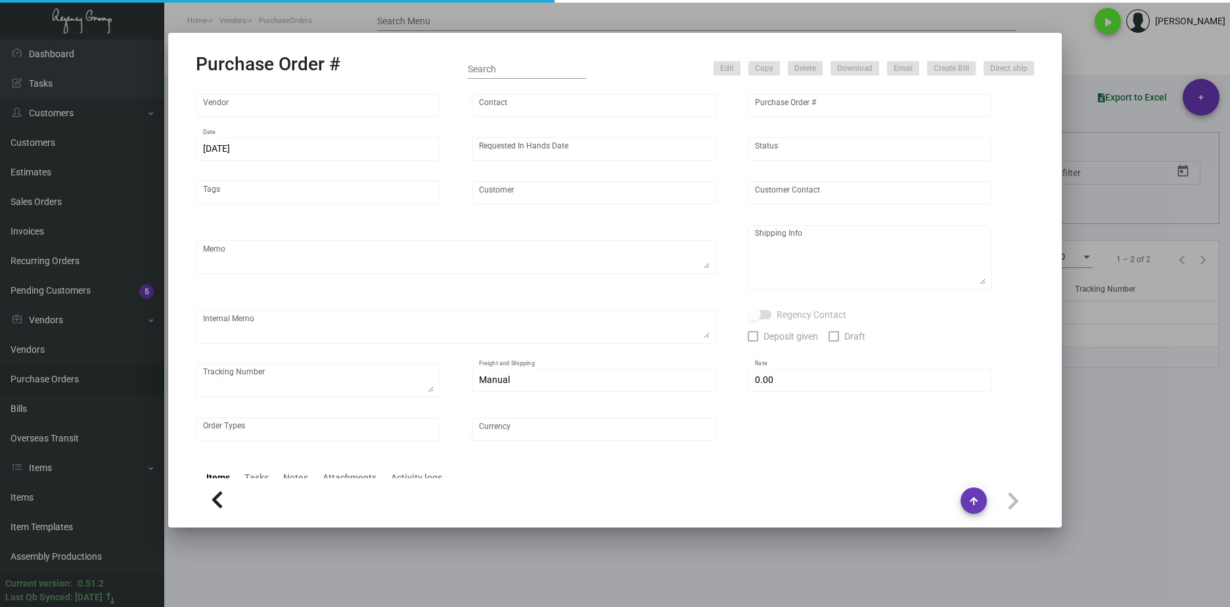
type input "United States Dollar $"
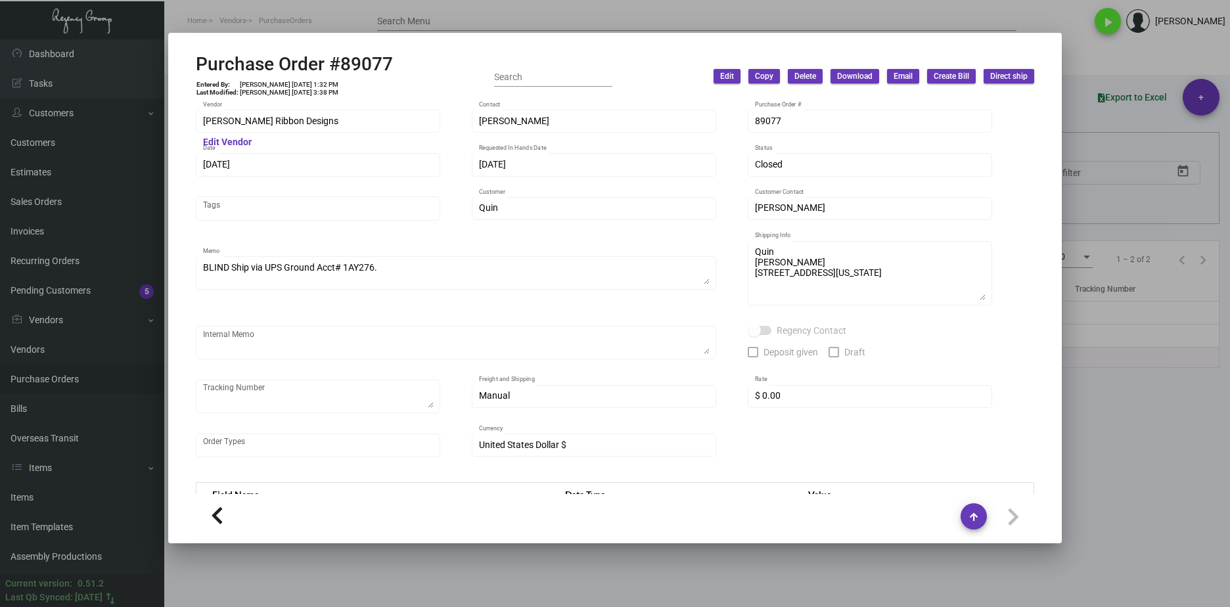
drag, startPoint x: 342, startPoint y: 130, endPoint x: 349, endPoint y: 123, distance: 9.8
click at [342, 129] on div "[PERSON_NAME] Ribbon Designs Vendor" at bounding box center [318, 121] width 231 height 26
click at [148, 120] on div "Purchase Order #89077 Entered By: [PERSON_NAME] [DATE] 1:32 PM Last Modified: […" at bounding box center [615, 303] width 1230 height 607
click at [420, 54] on div "Purchase Order #89077 Entered By: [PERSON_NAME] [DATE] 1:32 PM Last Modified: […" at bounding box center [615, 76] width 838 height 47
drag, startPoint x: 290, startPoint y: 66, endPoint x: 180, endPoint y: 70, distance: 109.7
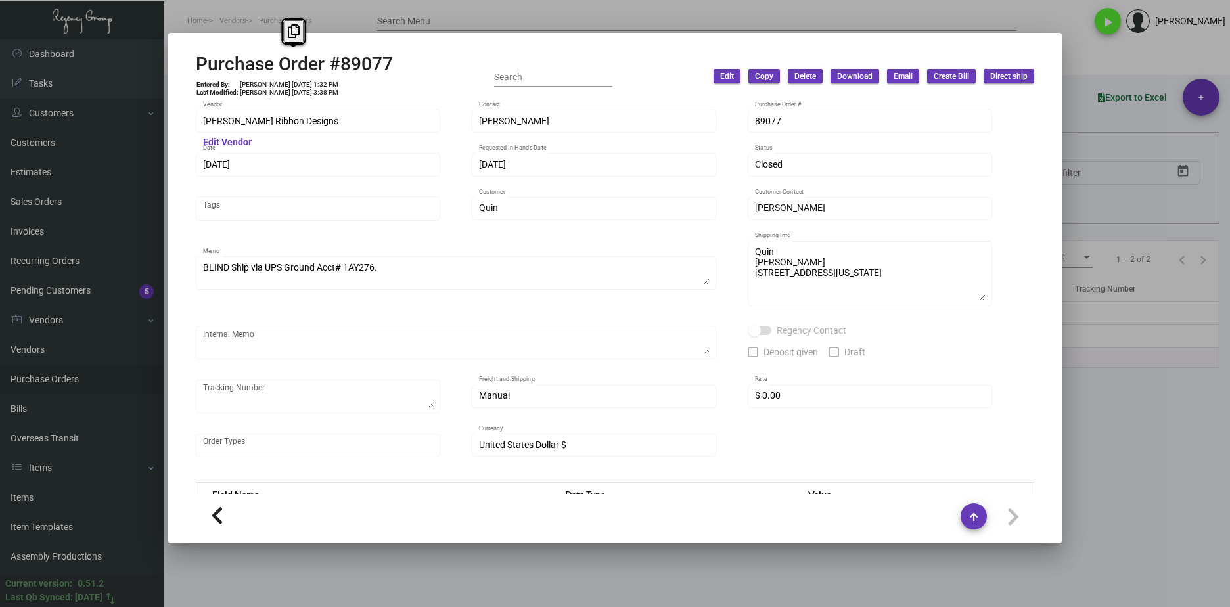
click at [180, 70] on mat-dialog-container "Purchase Order #89077 Entered By: [PERSON_NAME] [DATE] 1:32 PM Last Modified: […" at bounding box center [614, 288] width 893 height 510
drag, startPoint x: 298, startPoint y: 87, endPoint x: 280, endPoint y: 86, distance: 18.4
click at [280, 86] on td "[PERSON_NAME] [DATE] 1:32 PM" at bounding box center [289, 85] width 100 height 8
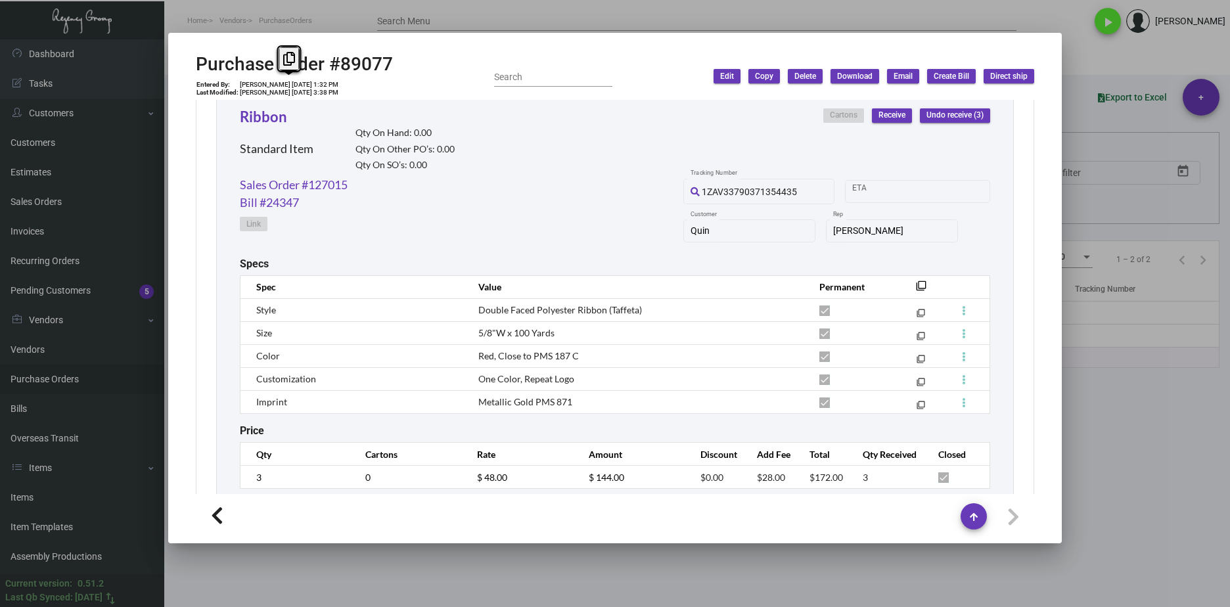
scroll to position [664, 0]
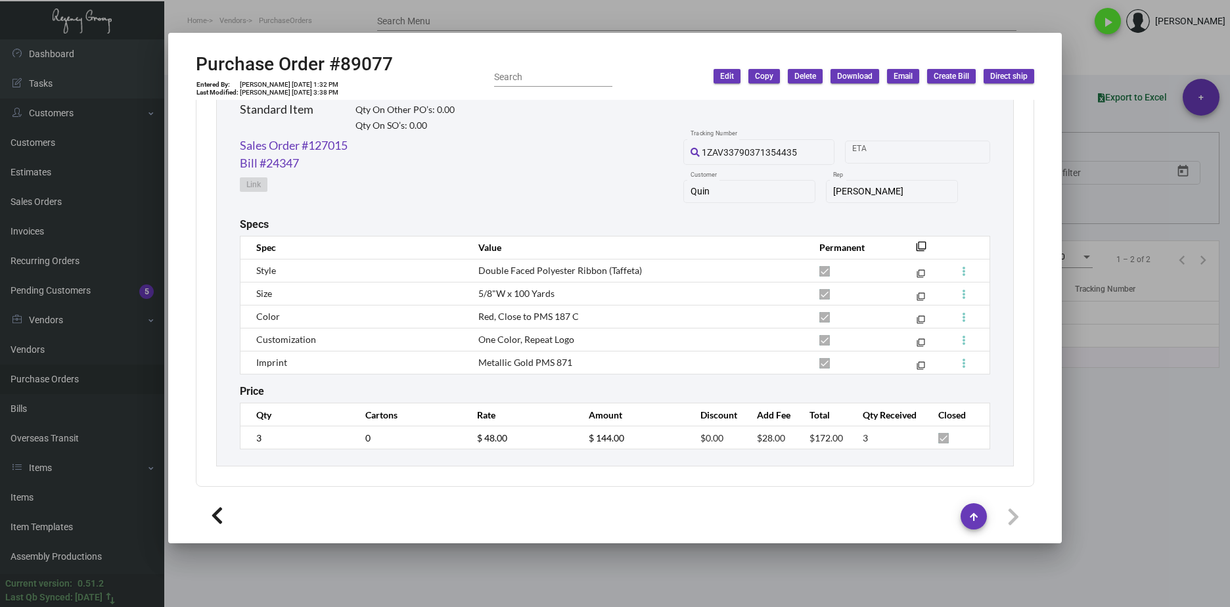
click at [243, 443] on td "3" at bounding box center [296, 437] width 112 height 23
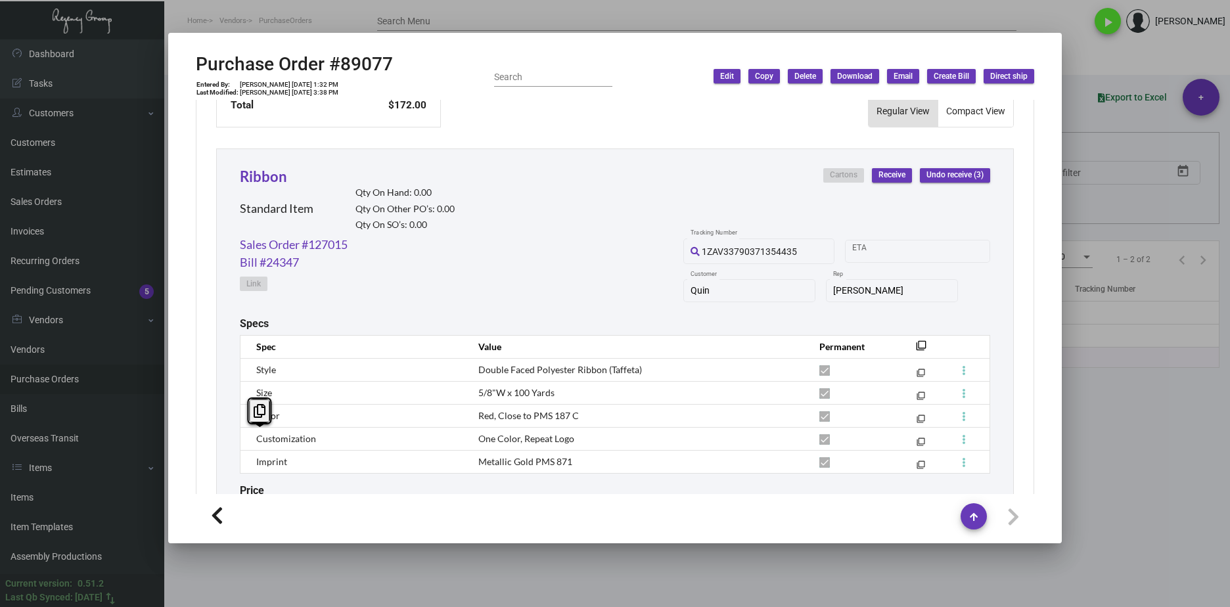
scroll to position [657, 0]
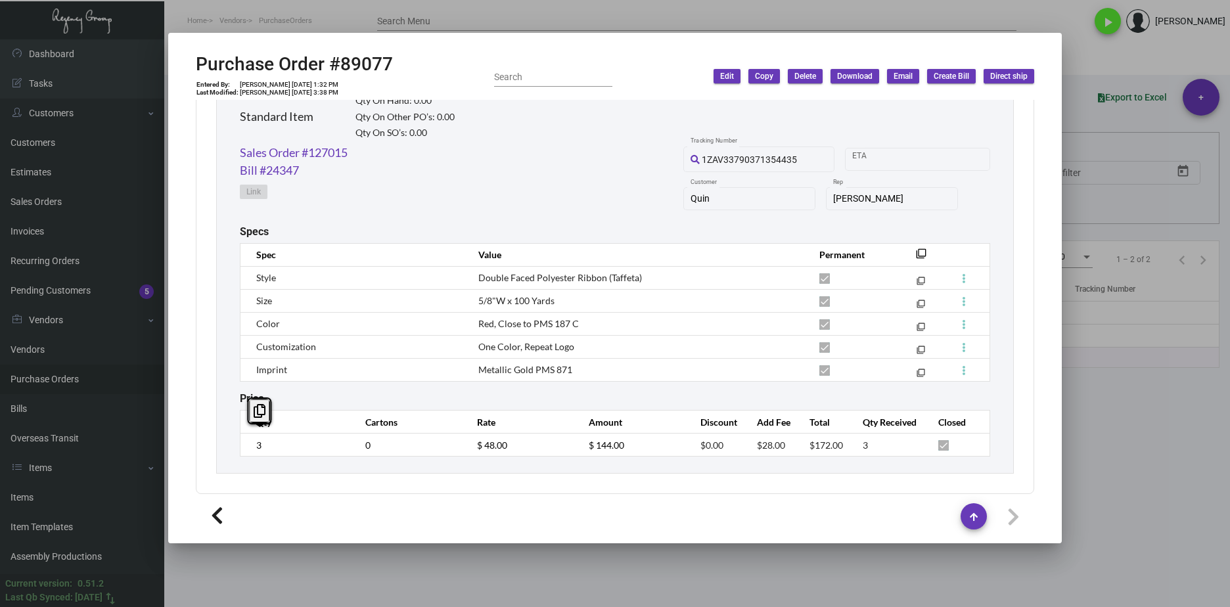
click at [351, 193] on div "Sales Order #127015 Bill #24347 Link 1ZAV33790371354435 Tracking Number Start d…" at bounding box center [615, 184] width 750 height 81
drag, startPoint x: 358, startPoint y: 152, endPoint x: 221, endPoint y: 150, distance: 137.3
click at [221, 150] on div "Ribbon Standard Item Qty On Hand: 0.00 Qty On Other PO’s: 0.00 Qty On SO’s: 0.0…" at bounding box center [614, 264] width 797 height 417
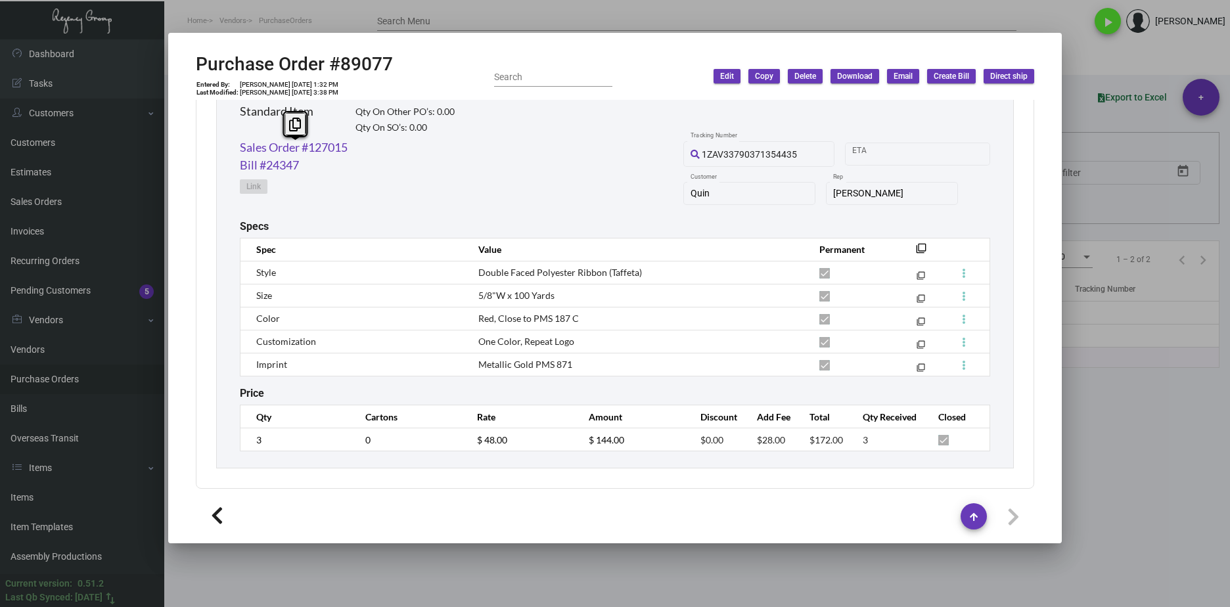
scroll to position [664, 0]
click at [469, 441] on td "$ 48.00" at bounding box center [520, 437] width 112 height 23
drag, startPoint x: 735, startPoint y: 415, endPoint x: 743, endPoint y: 418, distance: 8.5
click at [744, 416] on th "Add Fee" at bounding box center [770, 414] width 53 height 23
drag, startPoint x: 781, startPoint y: 435, endPoint x: 737, endPoint y: 437, distance: 44.1
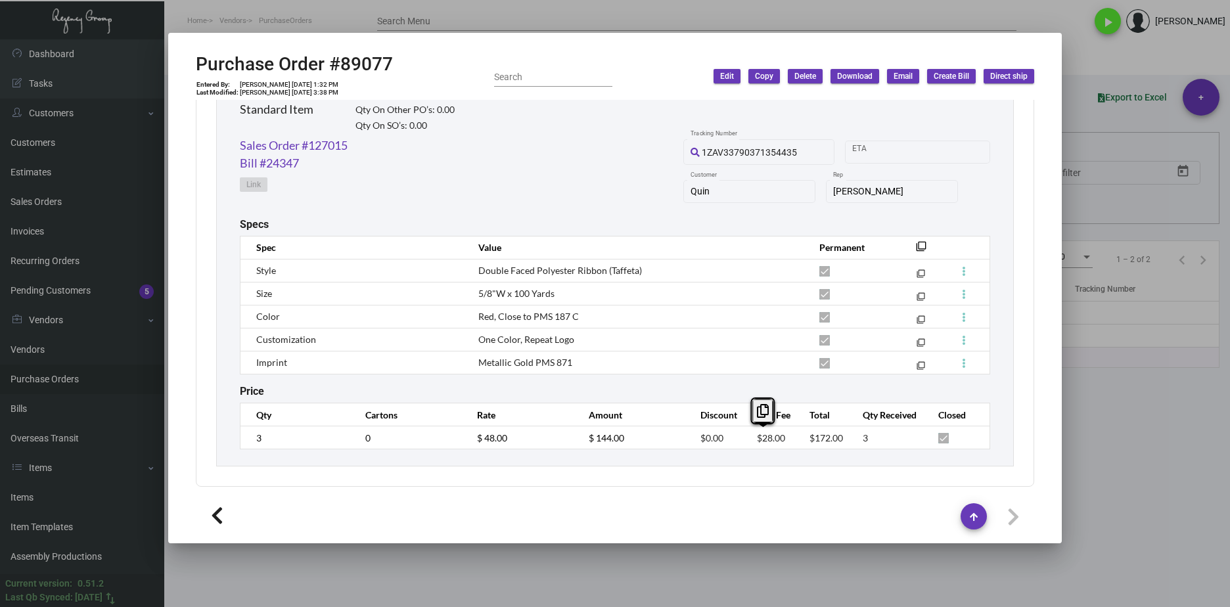
click at [744, 437] on td "$28.00" at bounding box center [770, 437] width 53 height 23
click at [325, 147] on link "Sales Order #127015" at bounding box center [294, 146] width 108 height 18
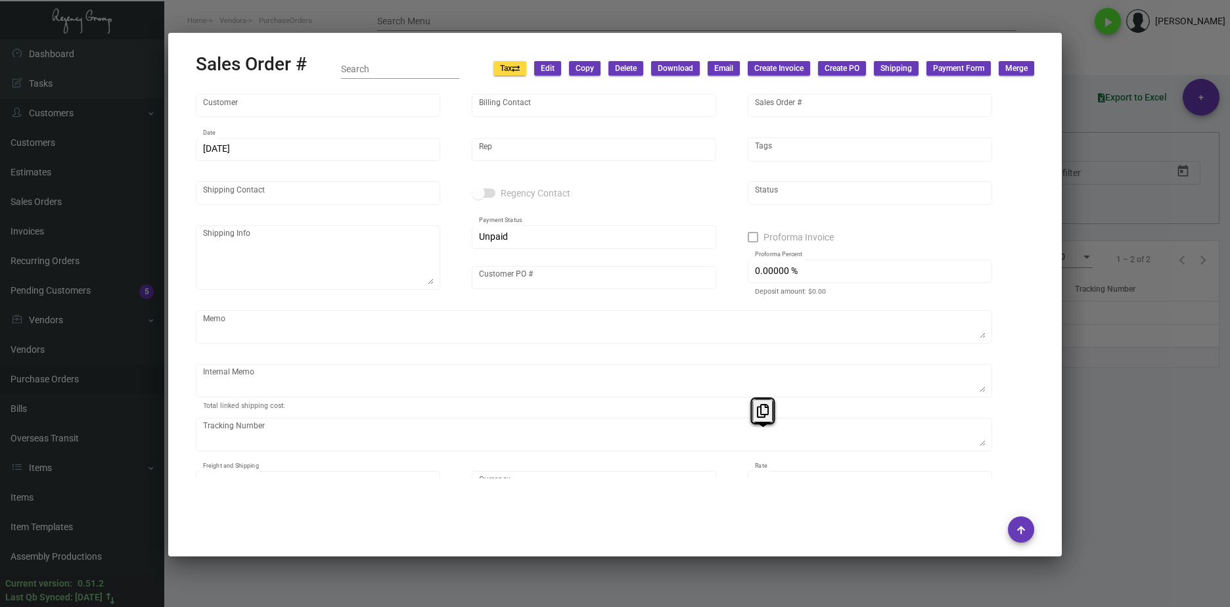
type input "Quin"
type input "[PERSON_NAME]"
type input "127015"
type input "[DATE]"
type input "[PERSON_NAME]"
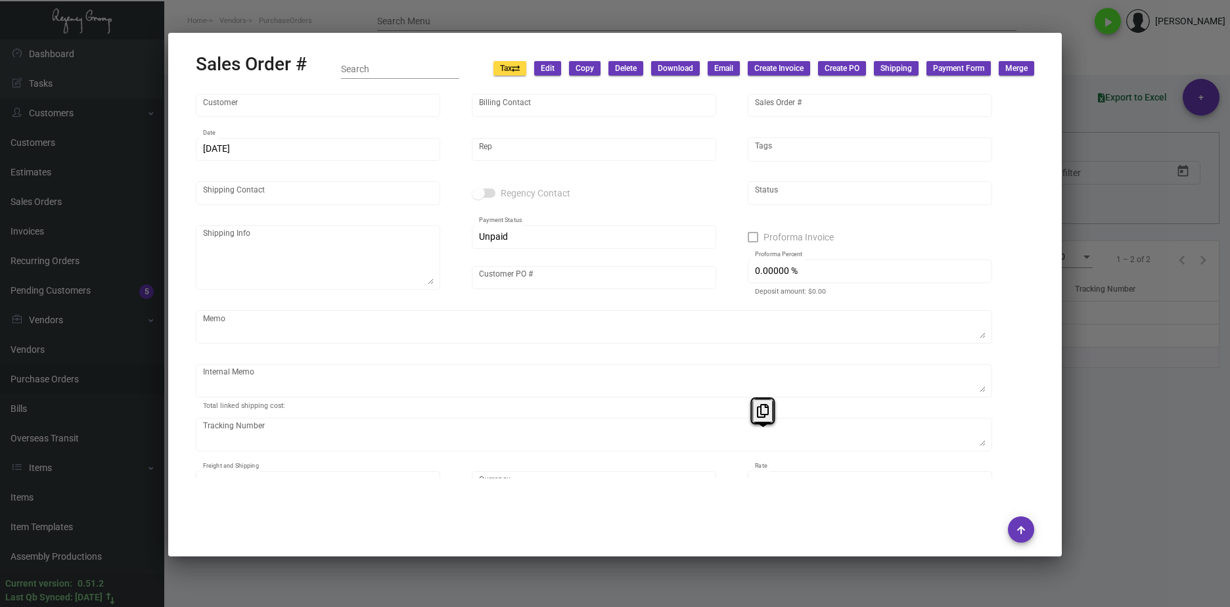
type input "[PERSON_NAME]"
type textarea "Quin [PERSON_NAME] [STREET_ADDRESS][US_STATE]"
type input "[PERSON_NAME] 3_30"
type input "United States Dollar $"
type input "8.50000 %"
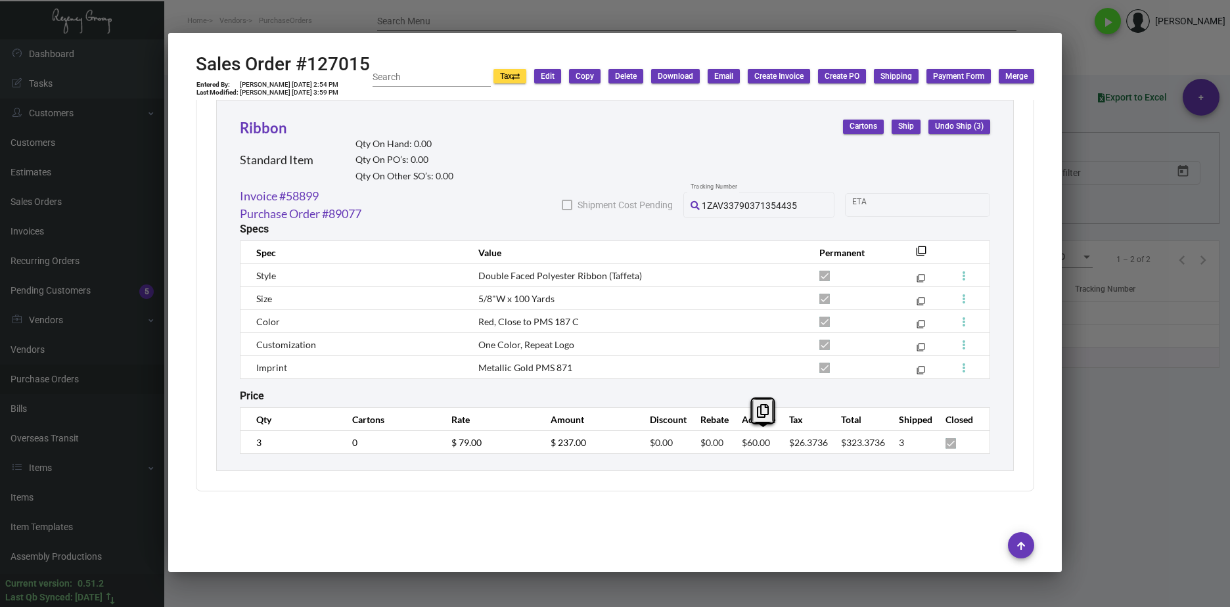
scroll to position [1555, 0]
click at [728, 454] on div "Ribbon Standard Item Qty On Hand: 0.00 Qty On PO’s: 0.00 Qty On Other SO’s: 0.0…" at bounding box center [614, 285] width 797 height 372
drag, startPoint x: 731, startPoint y: 435, endPoint x: 769, endPoint y: 441, distance: 37.9
click at [769, 441] on tr "3 0 $ 79.00 $ 237.00 $0.00 $0.00 $60.00 $26.3736 $323.3736 3" at bounding box center [614, 441] width 749 height 23
click at [530, 592] on div at bounding box center [615, 303] width 1230 height 607
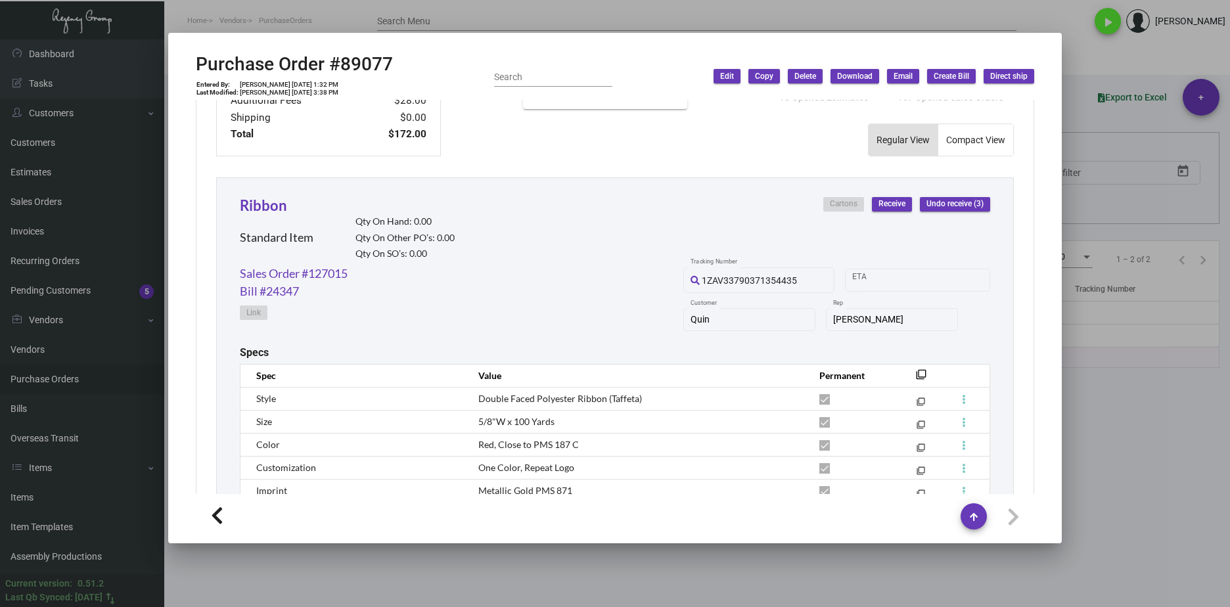
scroll to position [401, 0]
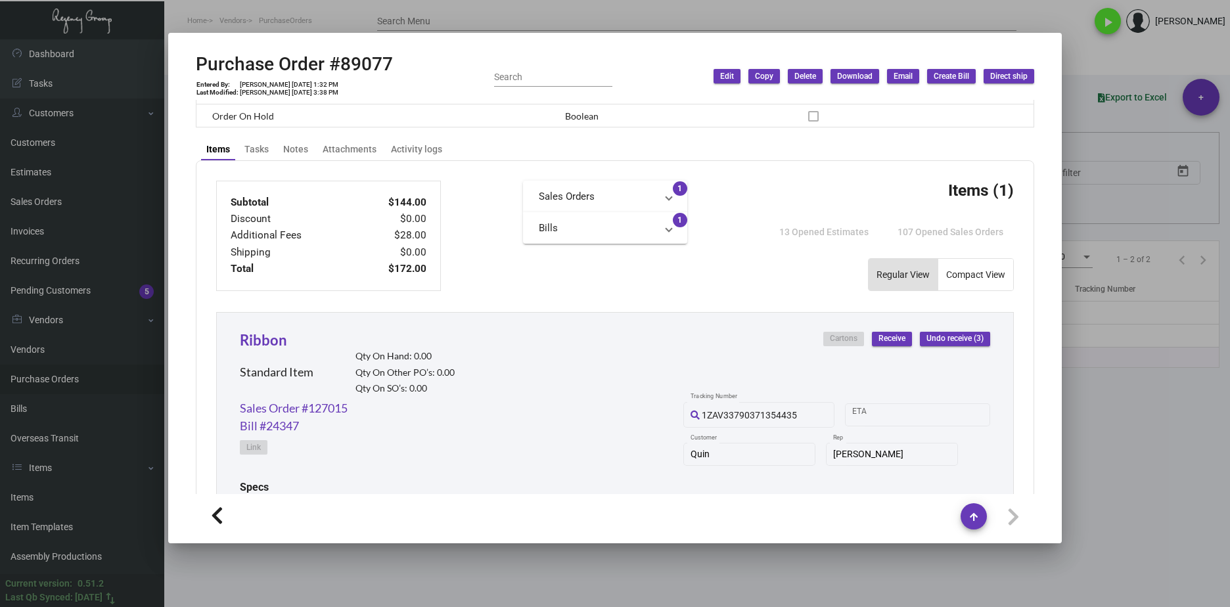
click at [550, 574] on div at bounding box center [615, 303] width 1230 height 607
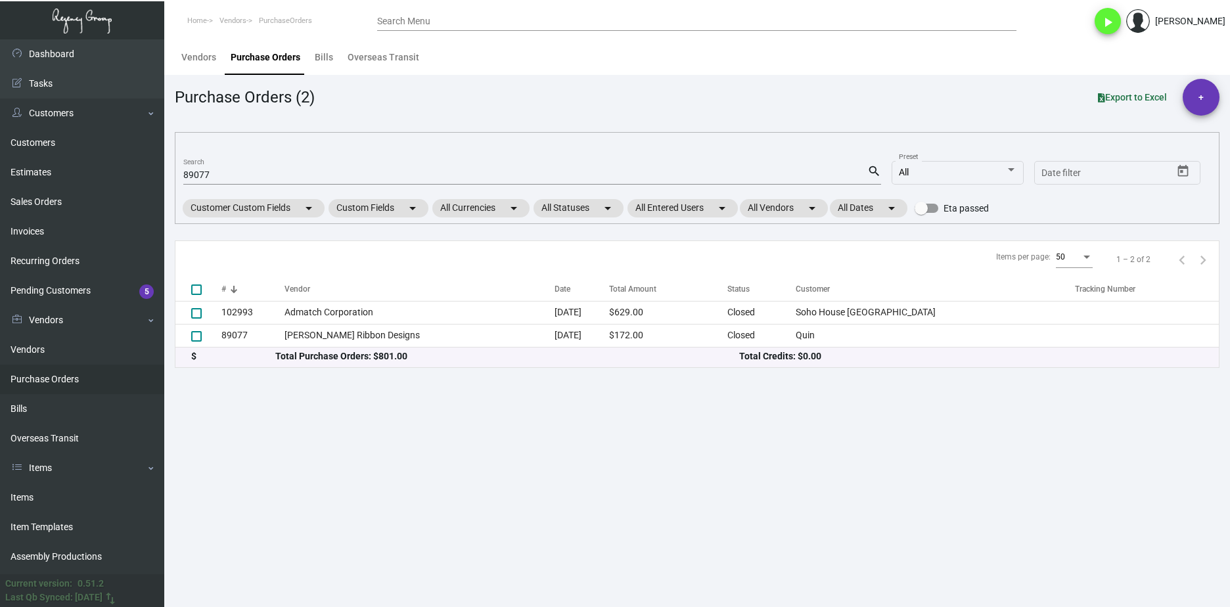
click at [217, 180] on input "89077" at bounding box center [525, 175] width 684 height 11
paste input "104841"
type input "104841"
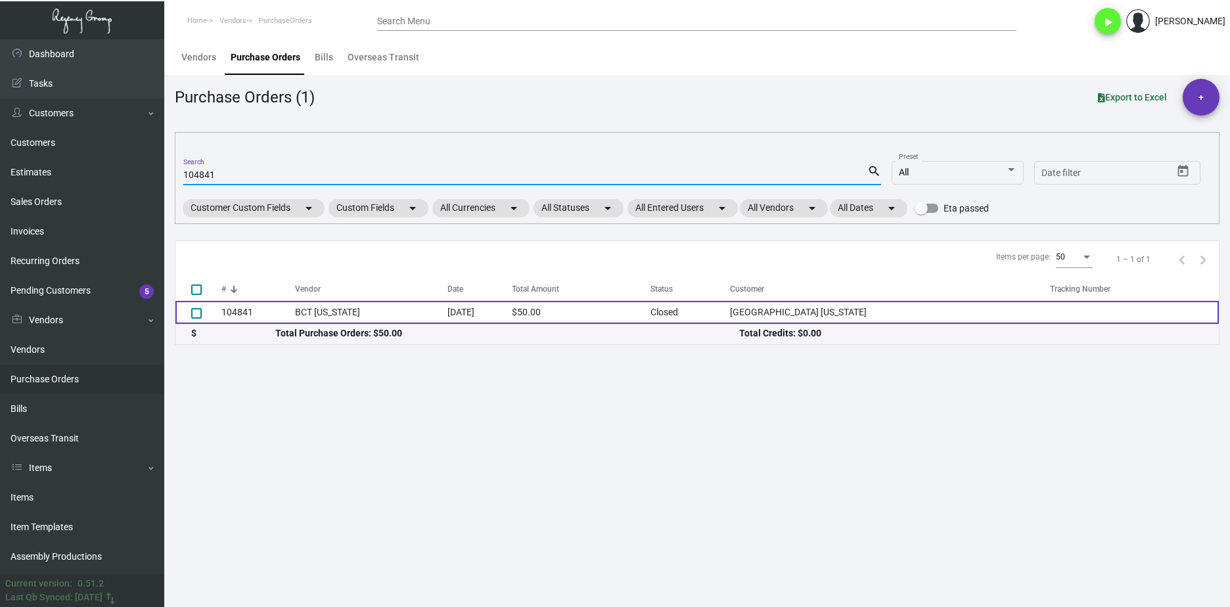
click at [337, 323] on td "BCT [US_STATE]" at bounding box center [371, 312] width 152 height 23
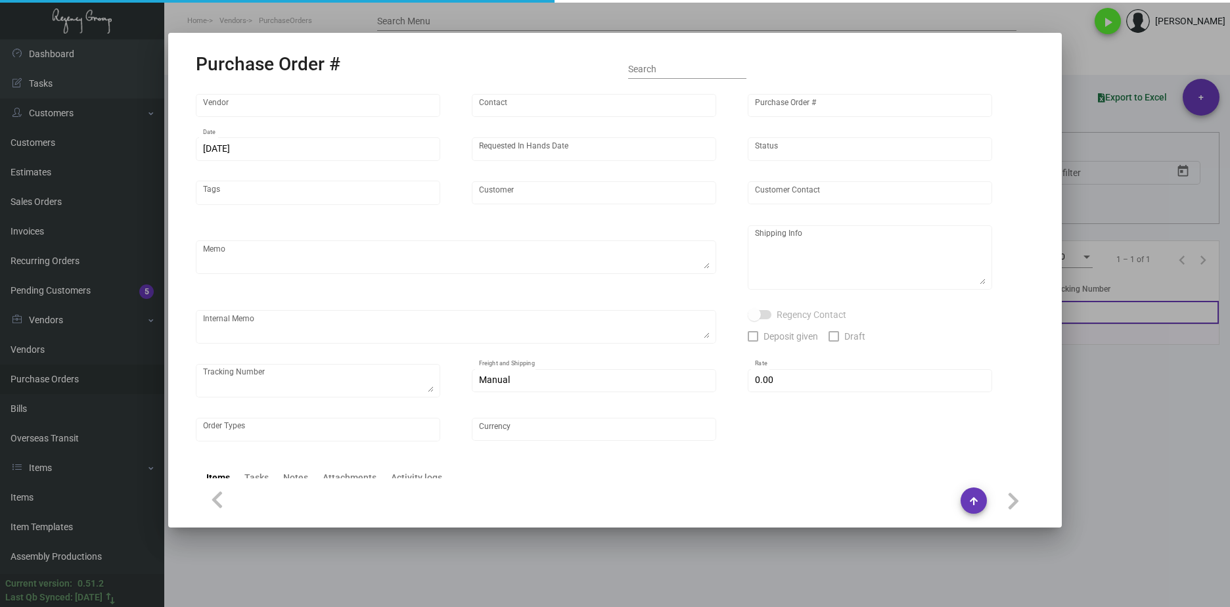
type input "BCT [US_STATE]"
type input "[PERSON_NAME]"
type input "104841"
type input "[DATE]"
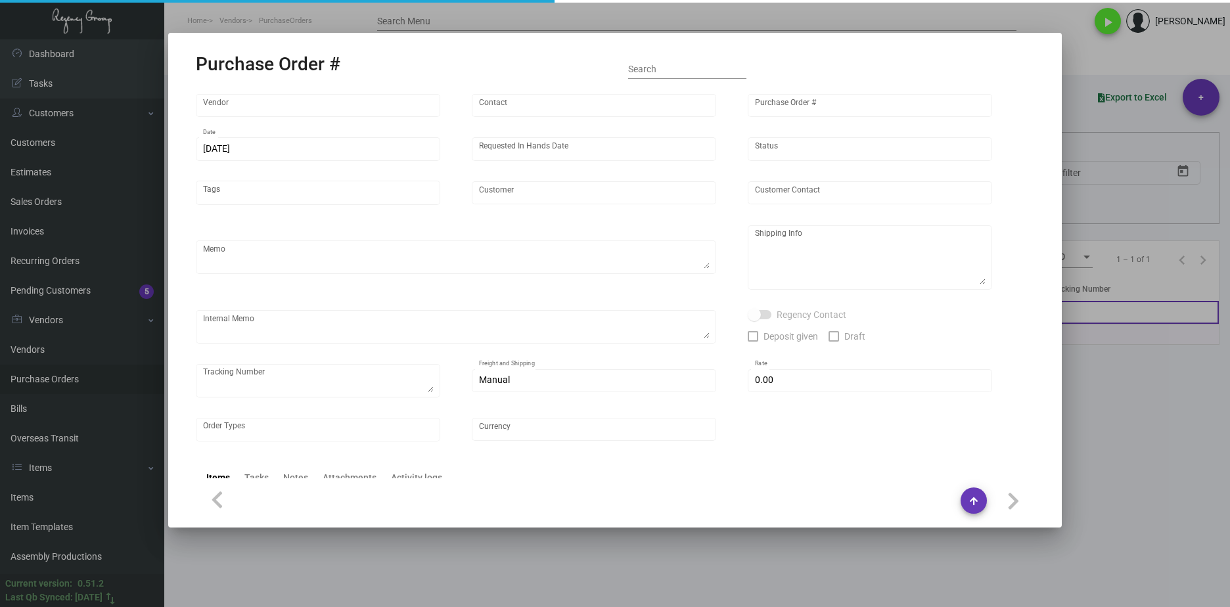
type input "[GEOGRAPHIC_DATA] [US_STATE]"
type textarea "***ANY PRICE DISCREPANCY MUST BE CALLED OUT PRIOR TO PROCEEDING WITH THIS ORDER…"
type textarea "Regency Group NJ - [PERSON_NAME] [STREET_ADDRESS]"
